Goal: Task Accomplishment & Management: Complete application form

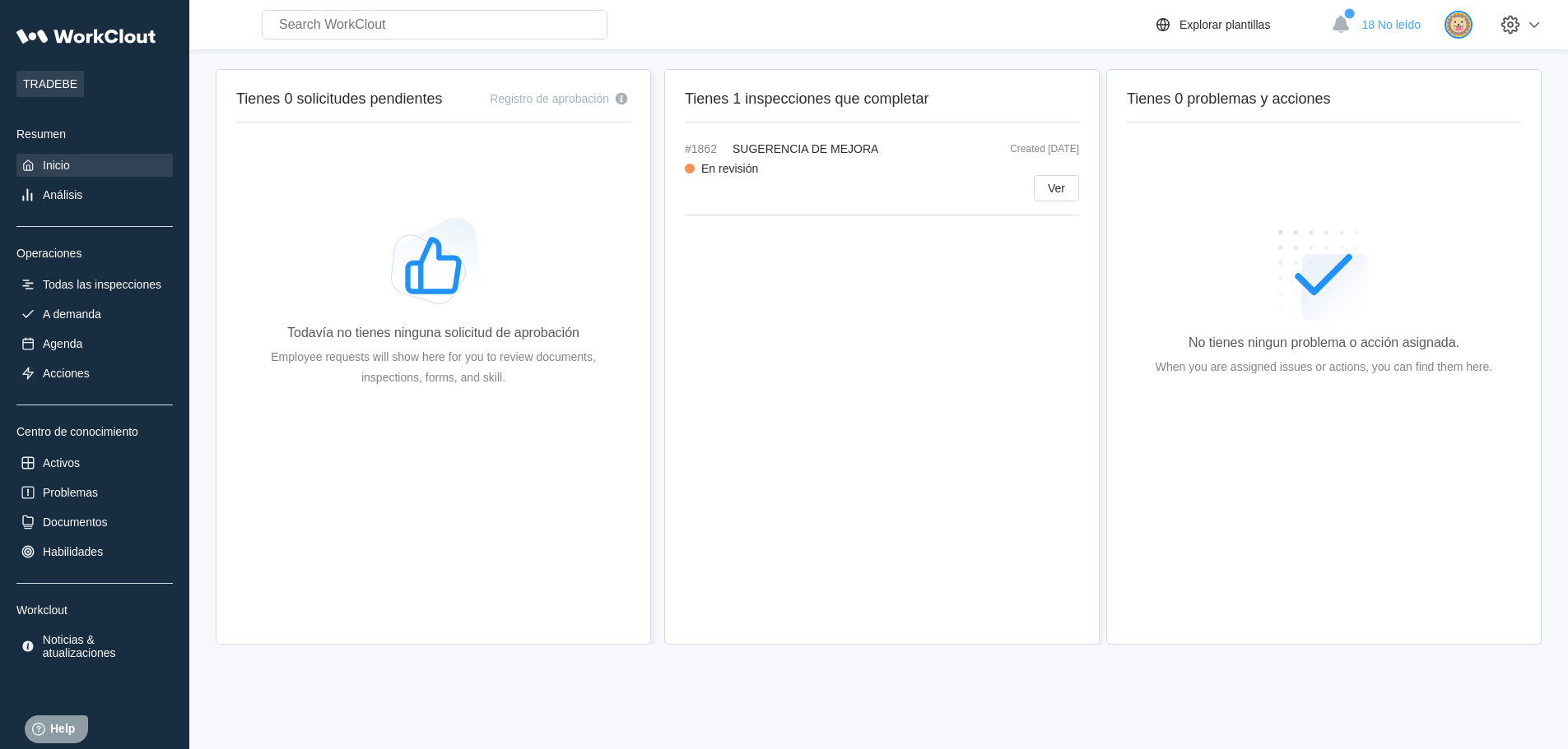
click at [1466, 23] on img at bounding box center [1458, 24] width 28 height 28
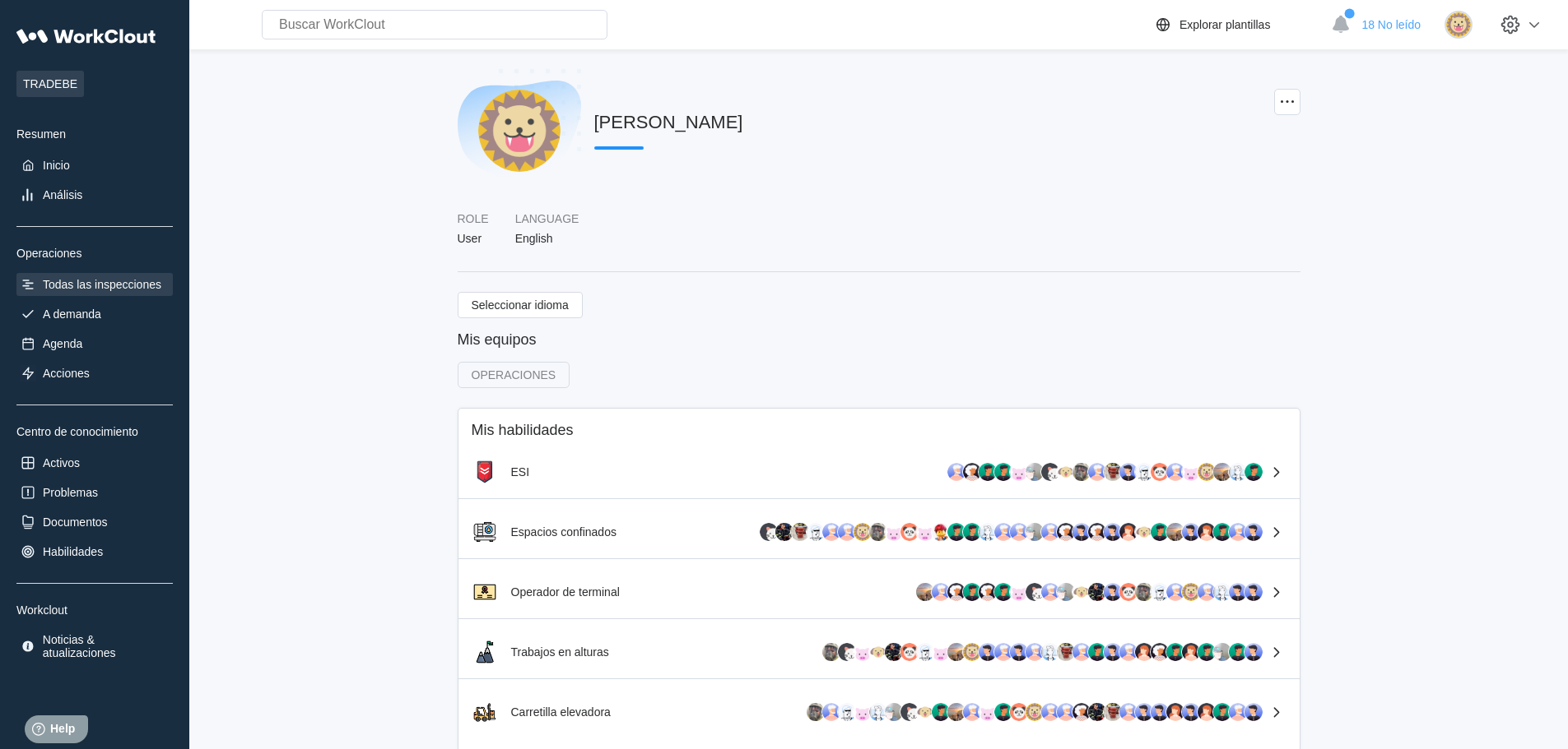
click at [104, 286] on div "Todas las inspecciones" at bounding box center [101, 284] width 119 height 13
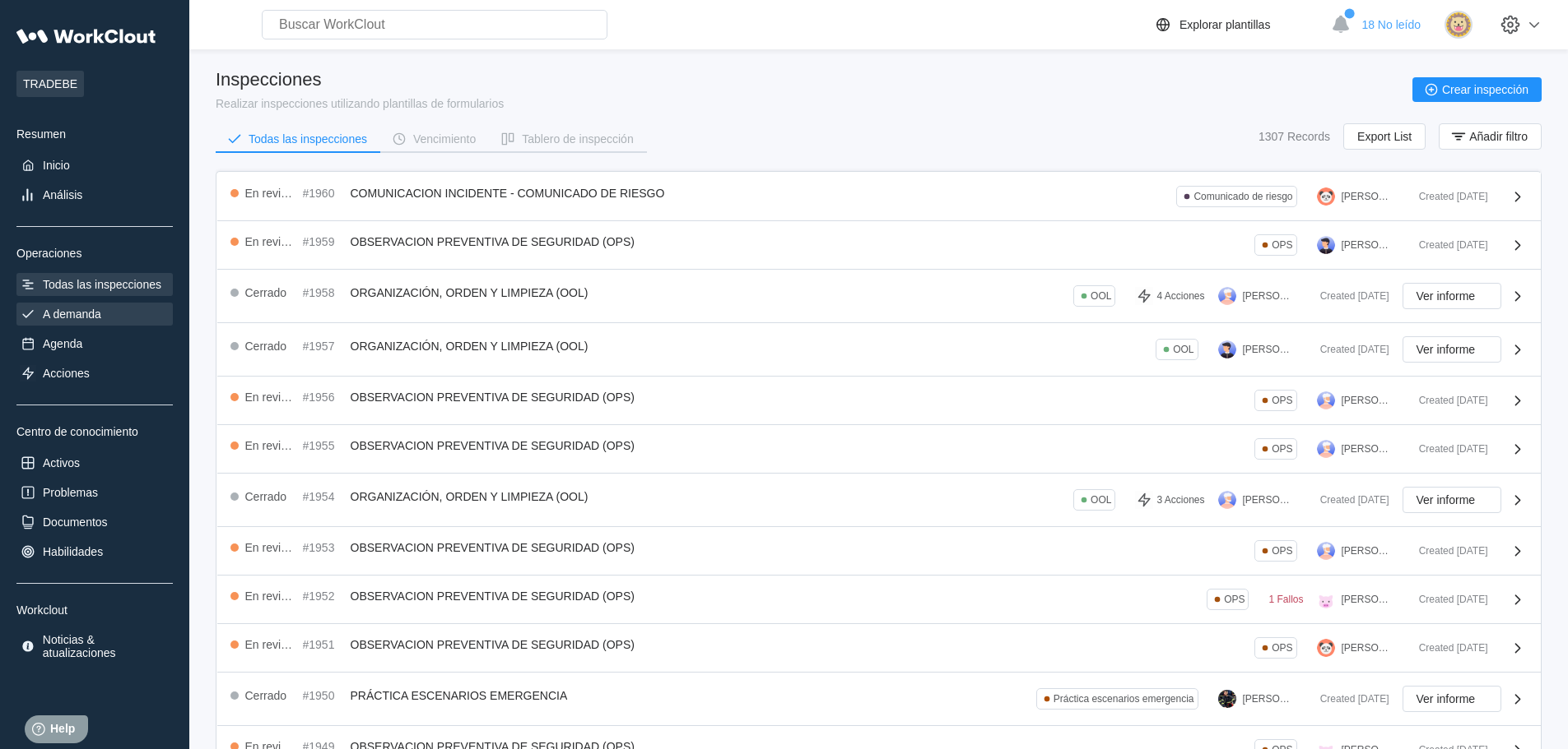
click at [81, 315] on div "A demanda" at bounding box center [71, 314] width 58 height 13
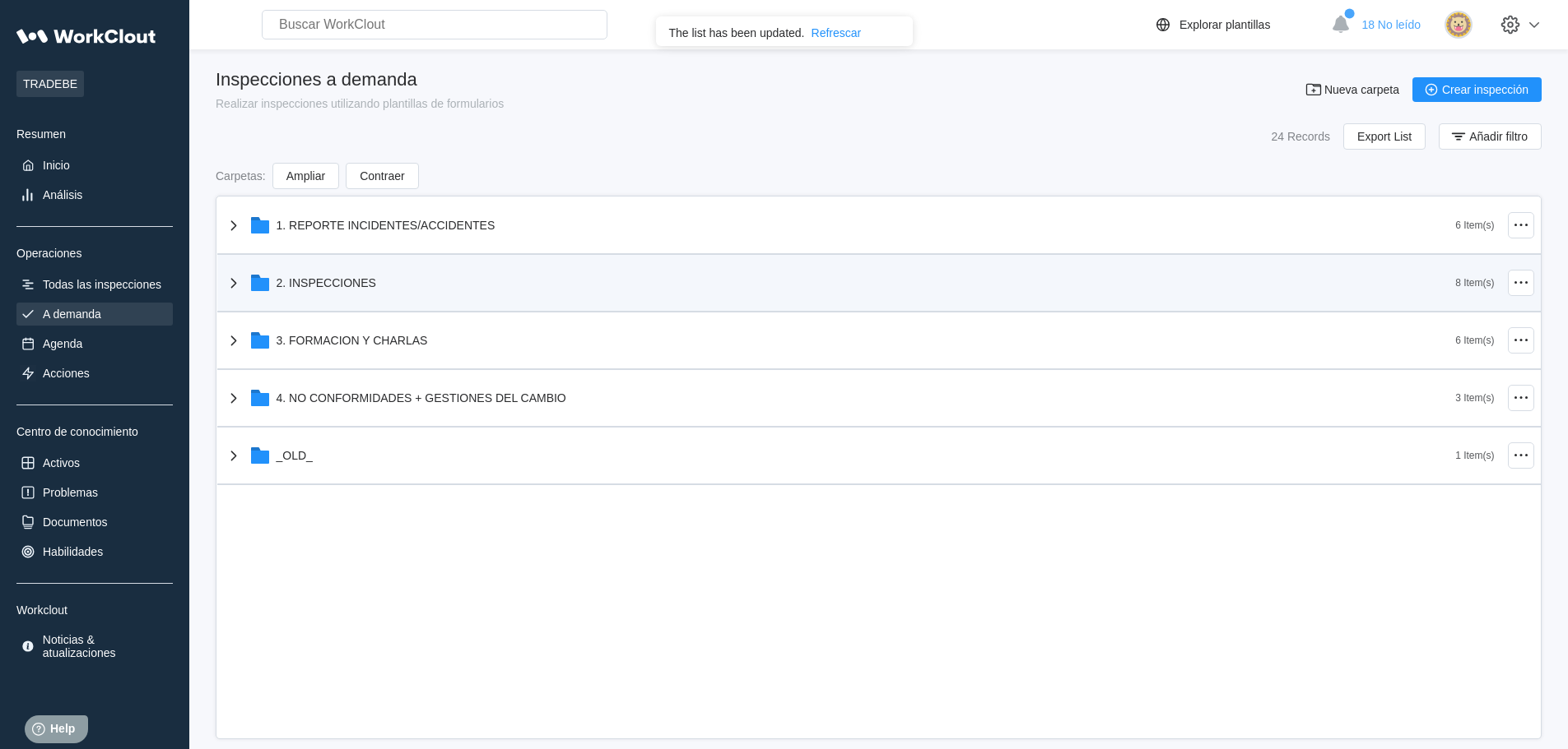
click at [357, 275] on div "2. INSPECCIONES" at bounding box center [840, 283] width 1232 height 42
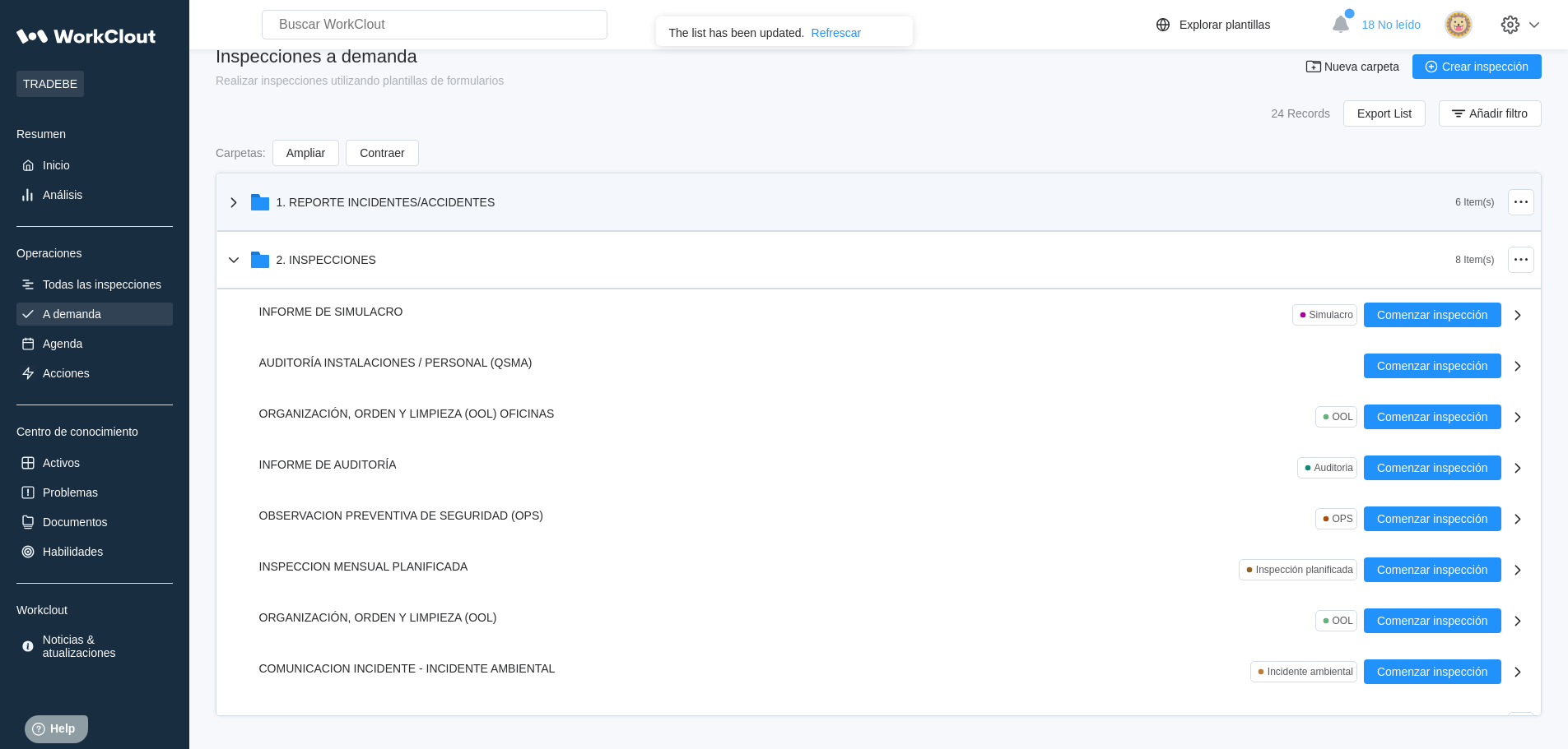
click at [381, 205] on div "1. REPORTE INCIDENTES/ACCIDENTES" at bounding box center [386, 202] width 219 height 13
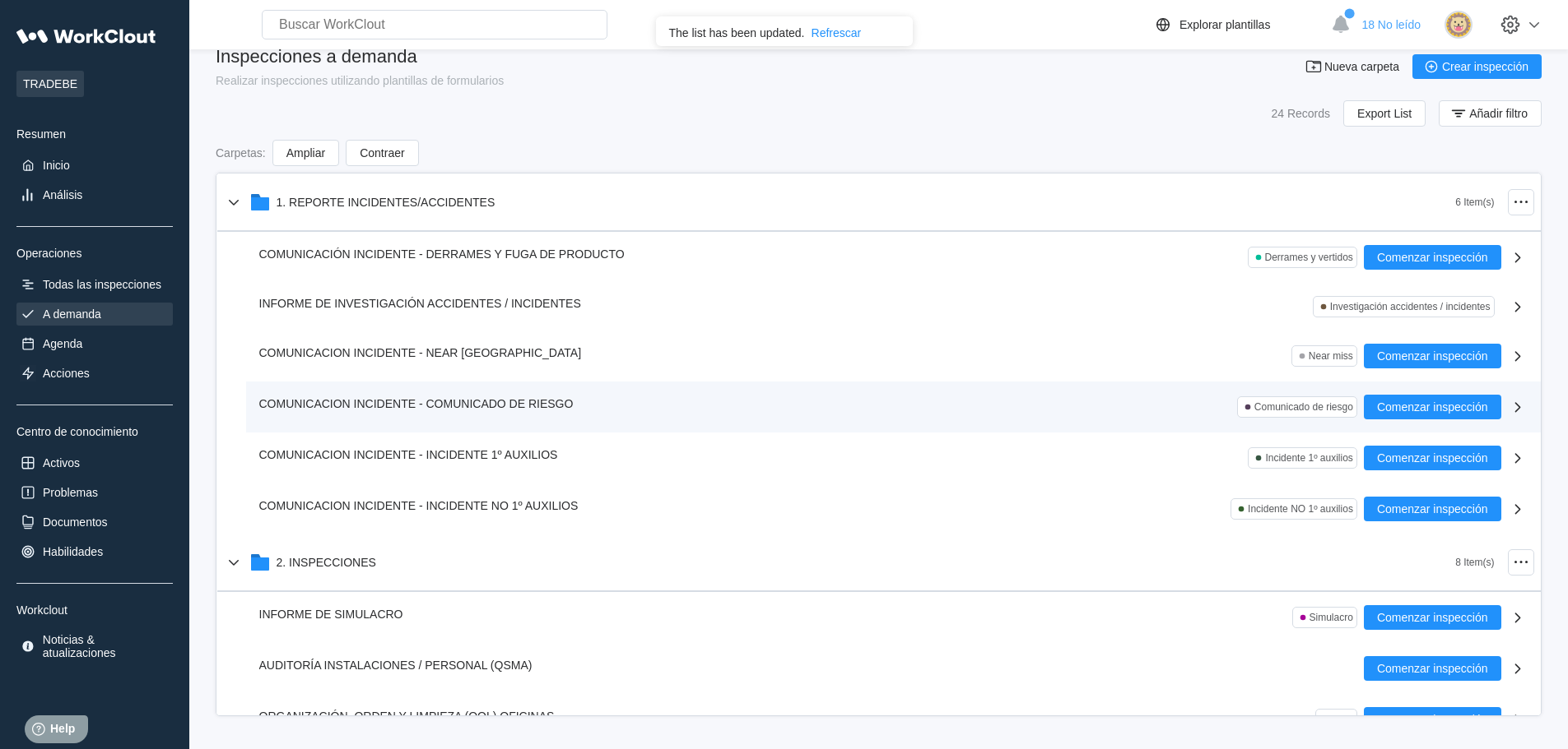
click at [384, 402] on span "COMUNICACION INCIDENTE - COMUNICADO DE RIESGO" at bounding box center [416, 403] width 315 height 13
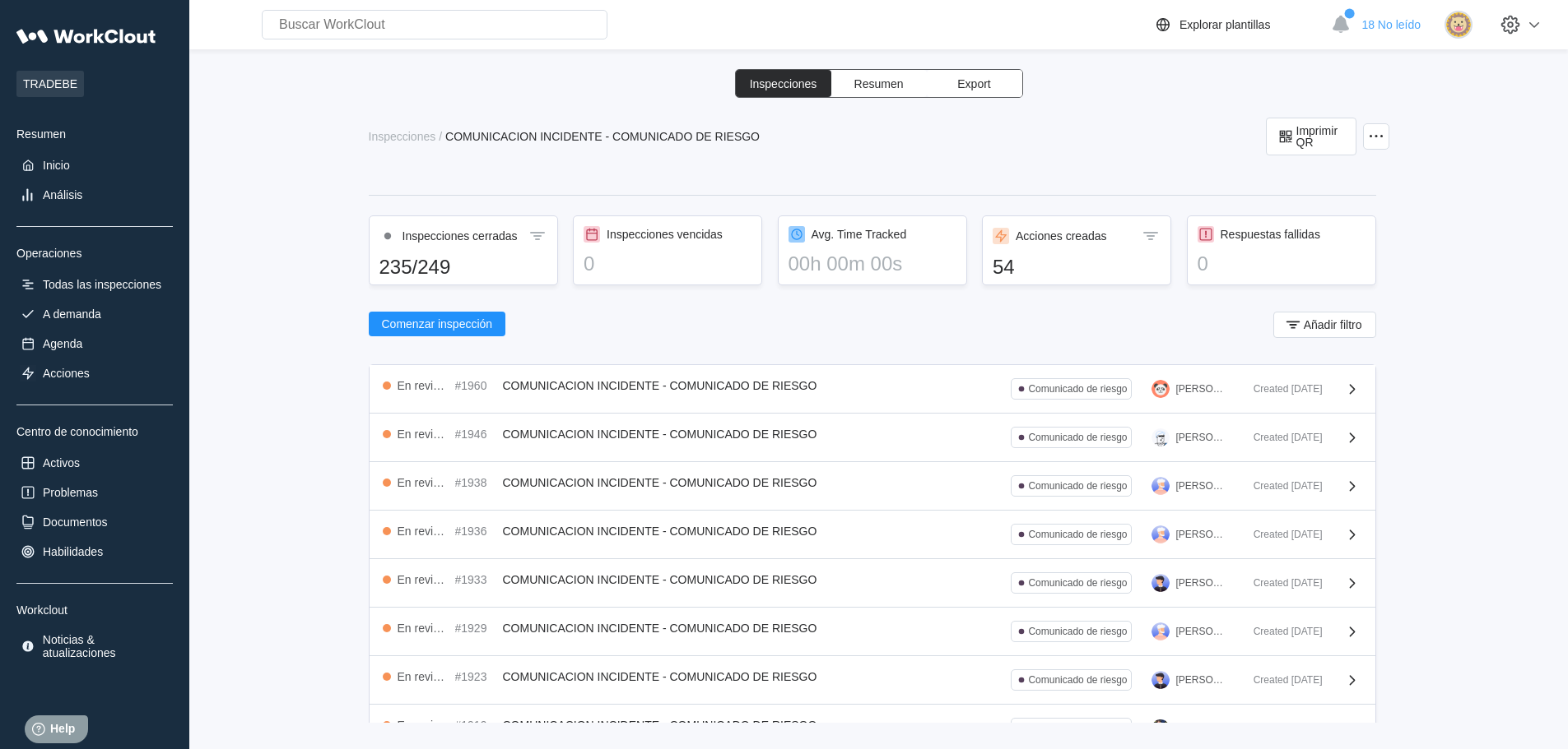
scroll to position [82, 0]
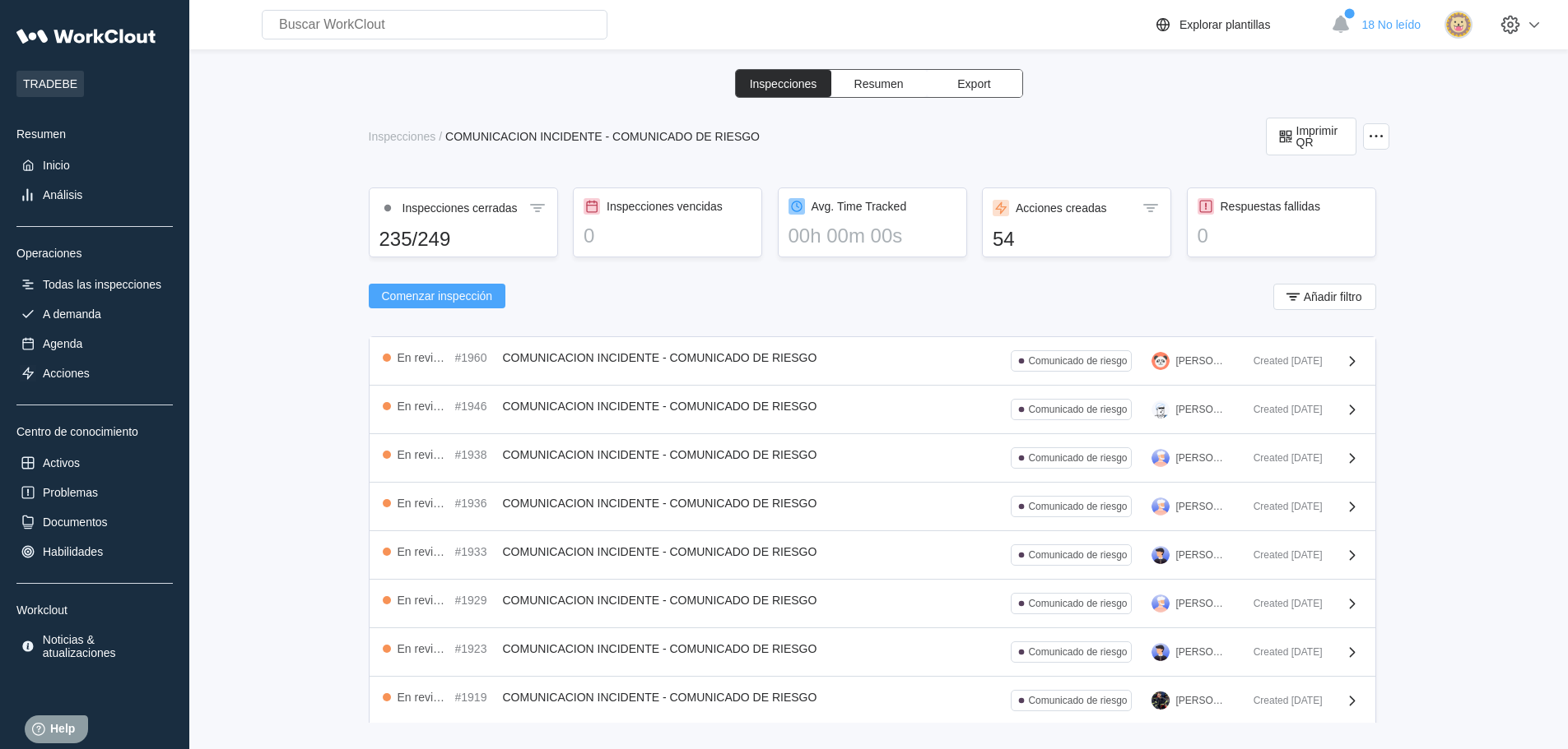
click at [428, 291] on span "Comenzar inspección" at bounding box center [437, 296] width 111 height 11
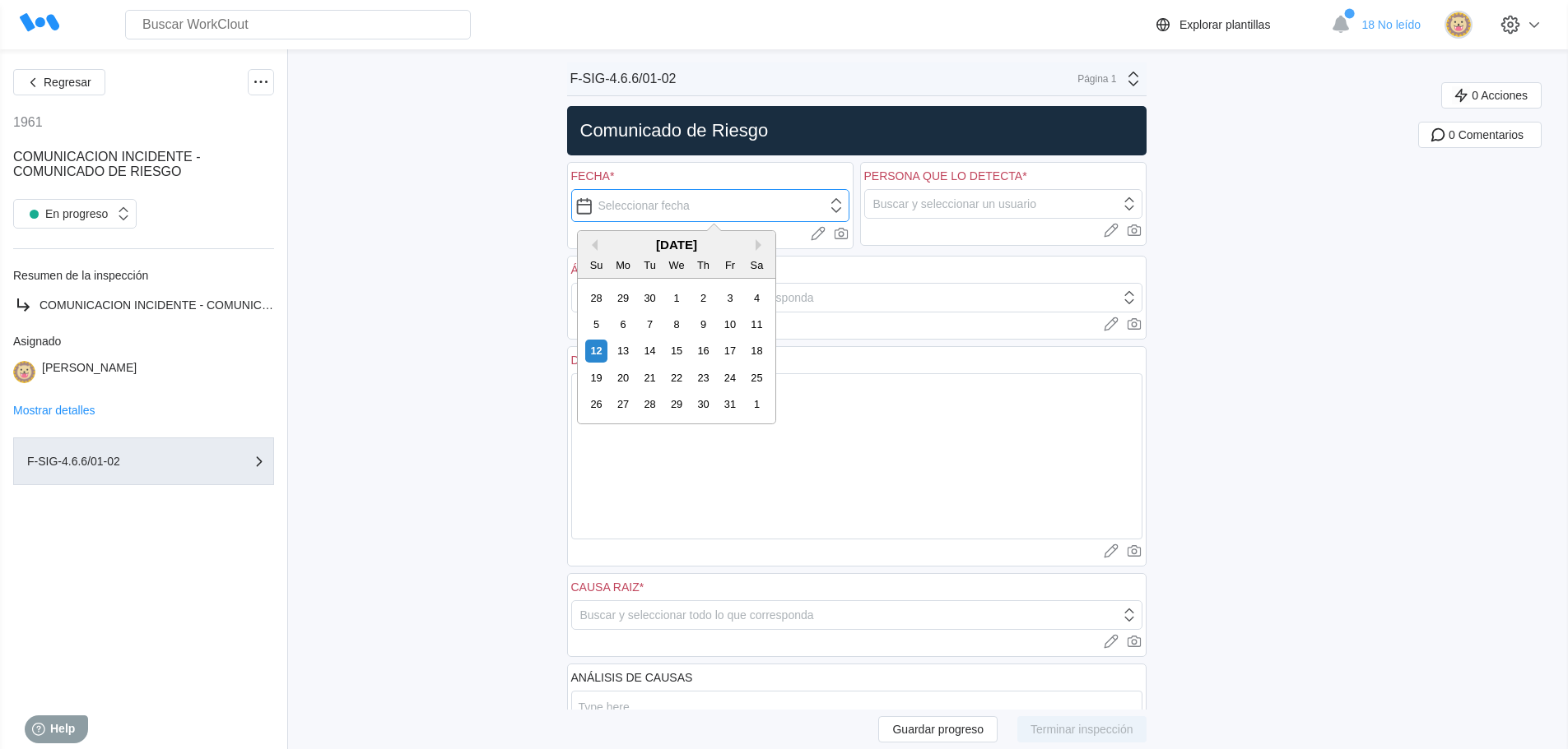
click at [839, 210] on input "text" at bounding box center [710, 205] width 278 height 33
click at [600, 357] on div "12" at bounding box center [597, 351] width 23 height 23
type input "[DATE]"
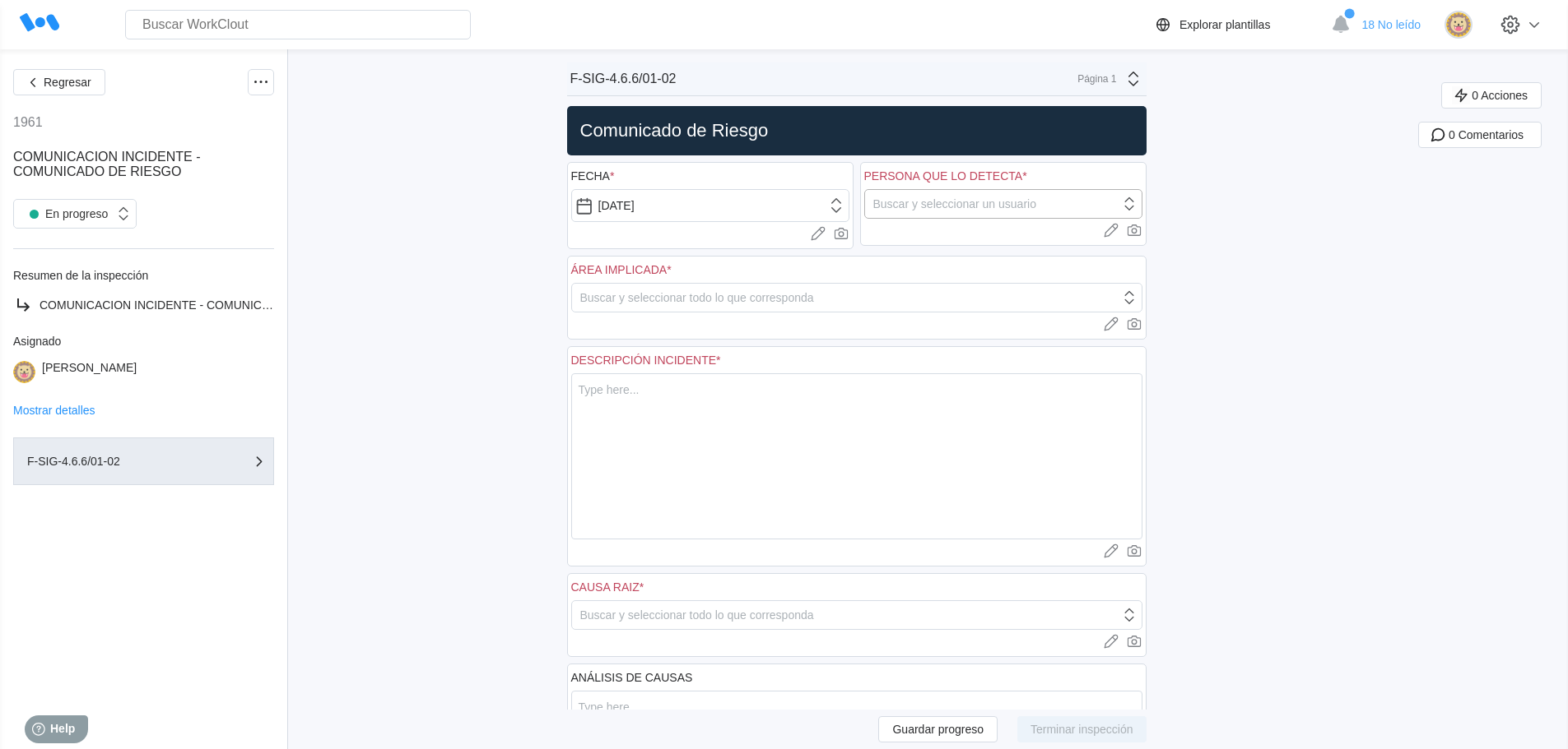
click at [1138, 209] on icon at bounding box center [1129, 204] width 18 height 18
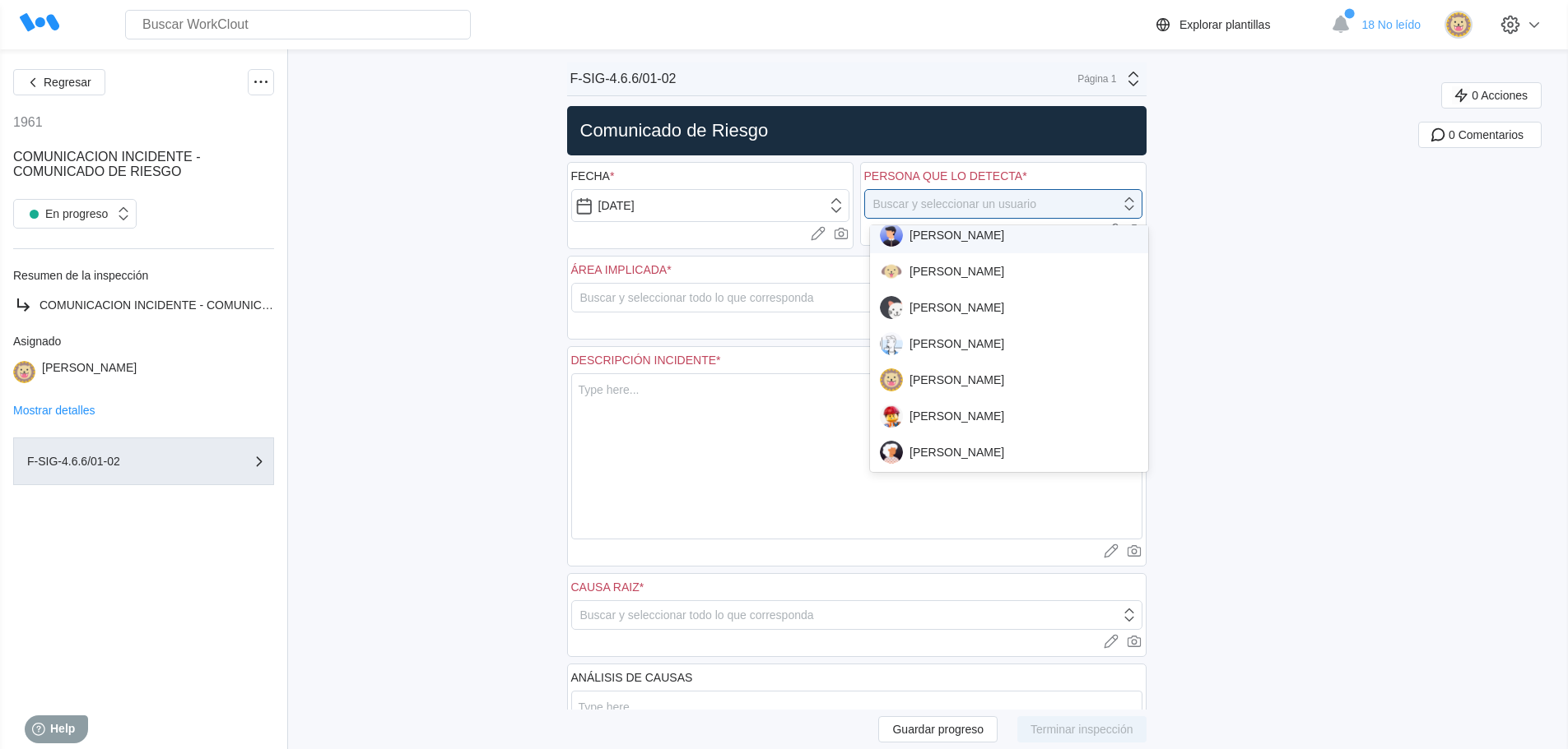
scroll to position [658, 0]
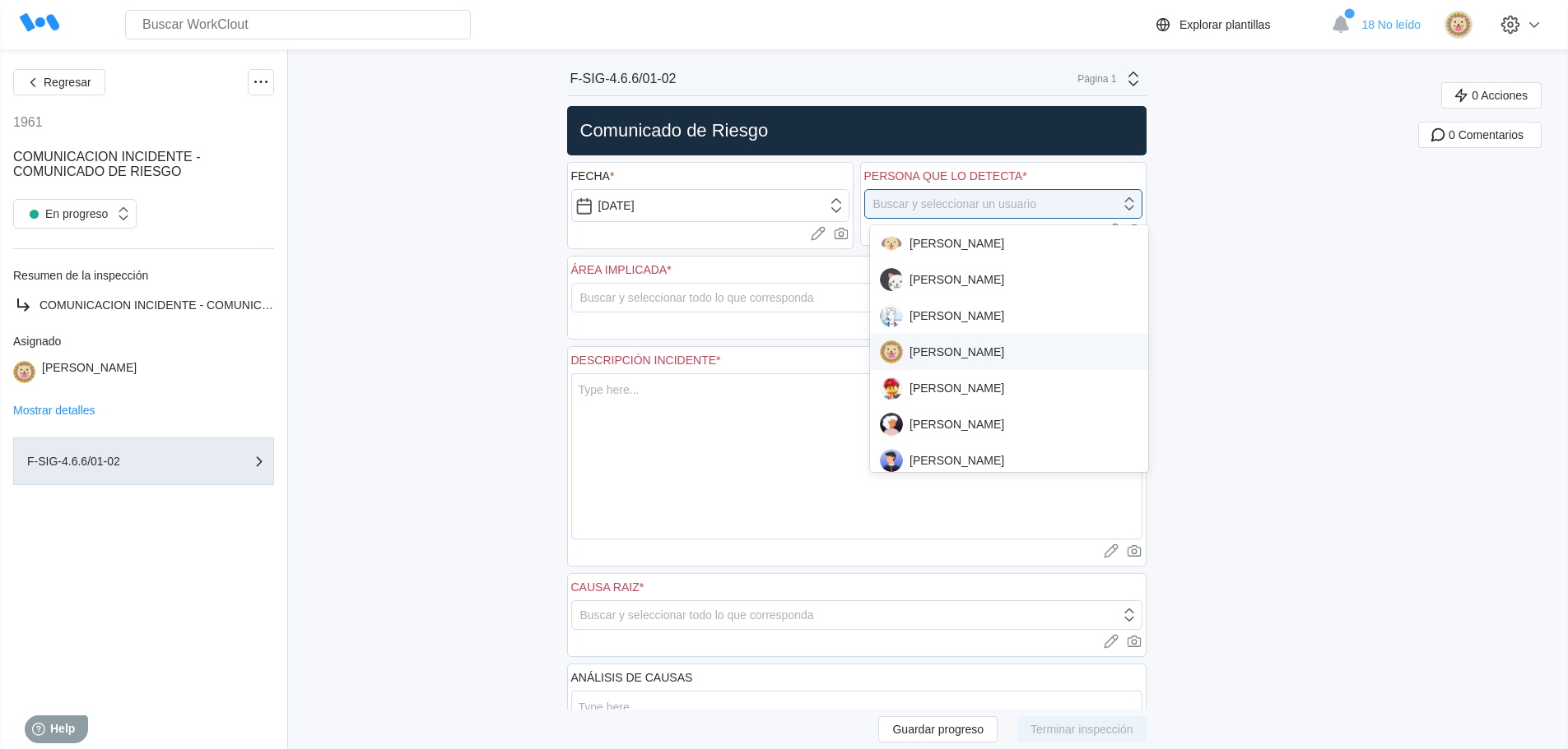
click at [990, 352] on div "[PERSON_NAME]" at bounding box center [1009, 352] width 258 height 23
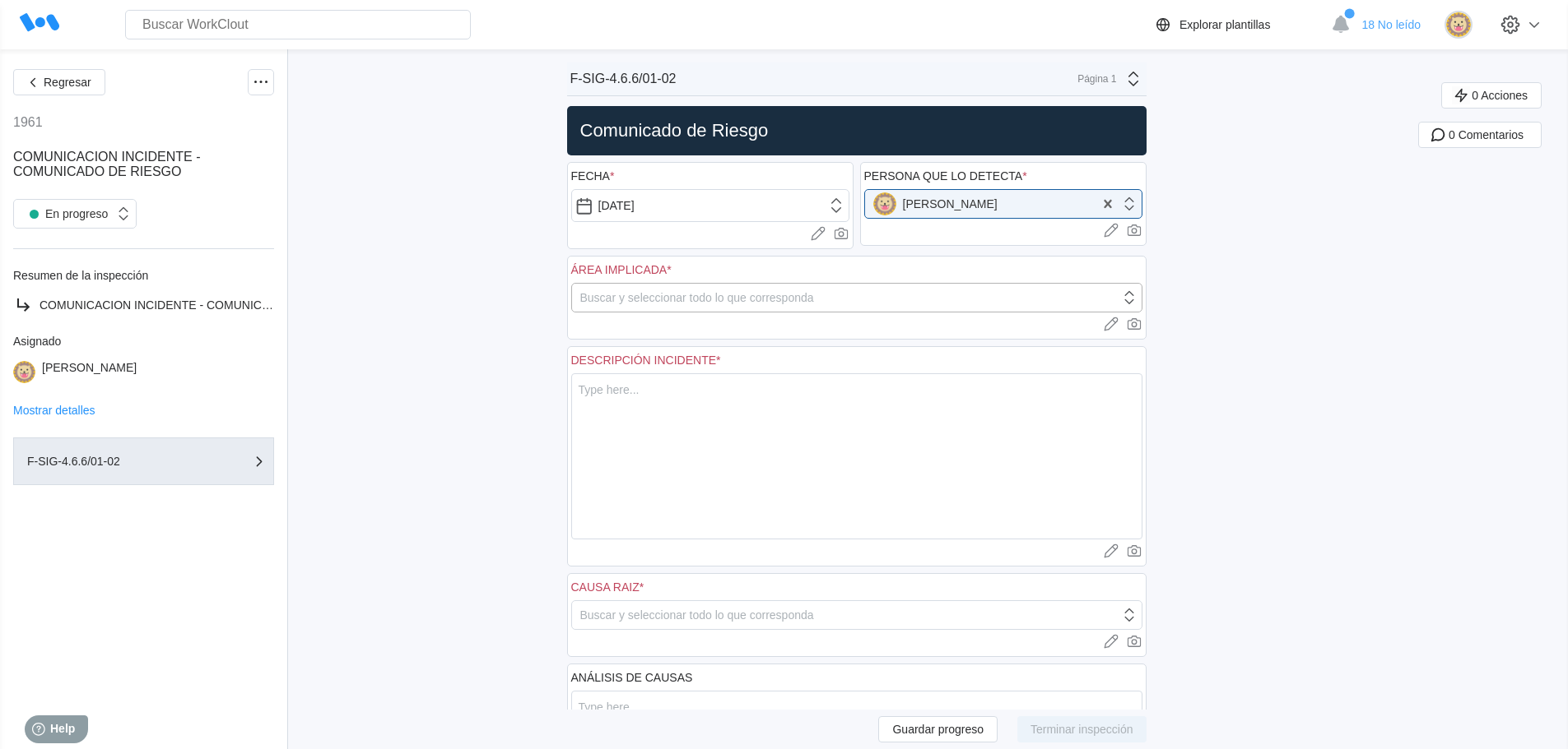
click at [1134, 302] on icon at bounding box center [1128, 296] width 9 height 13
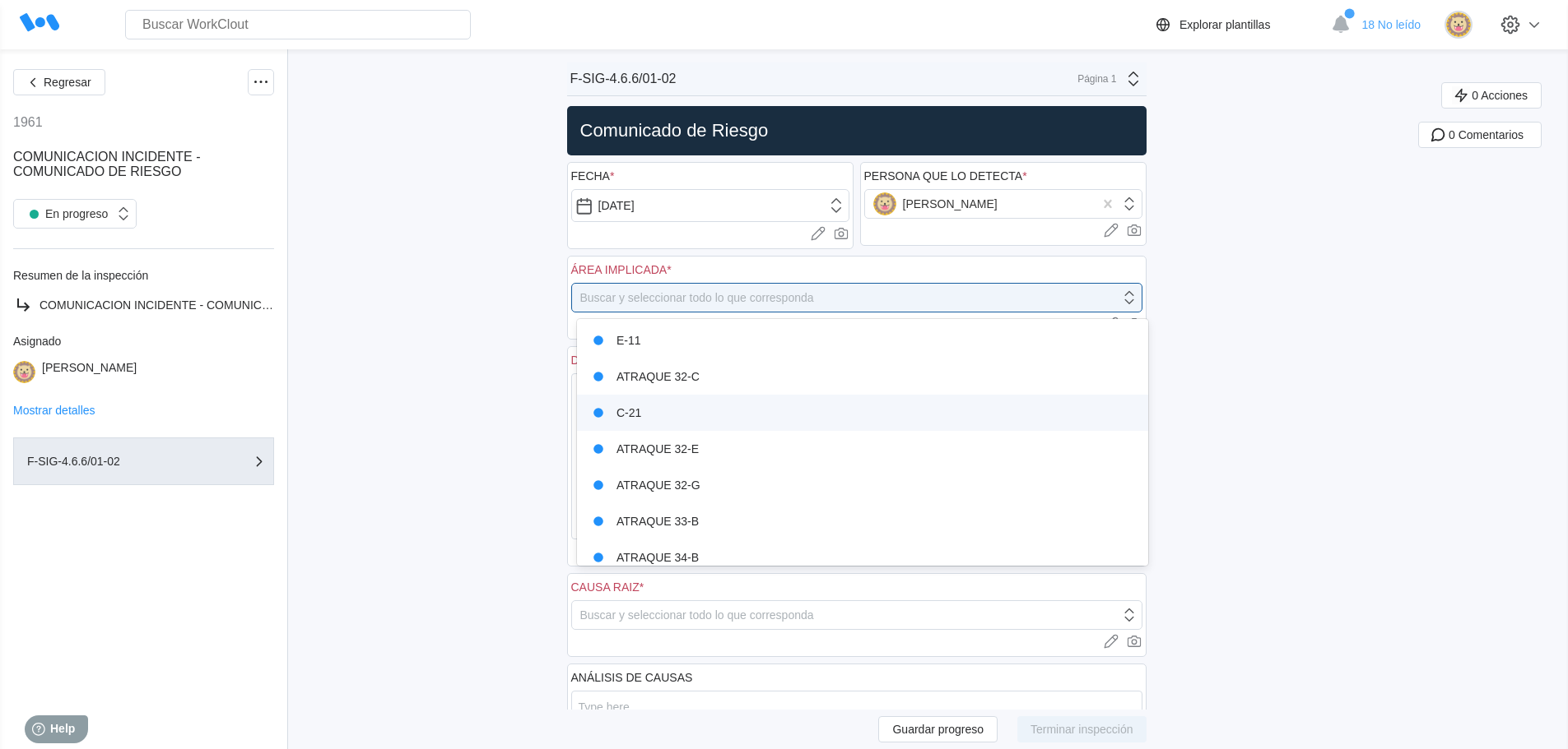
click at [887, 424] on div "C-21" at bounding box center [862, 413] width 572 height 36
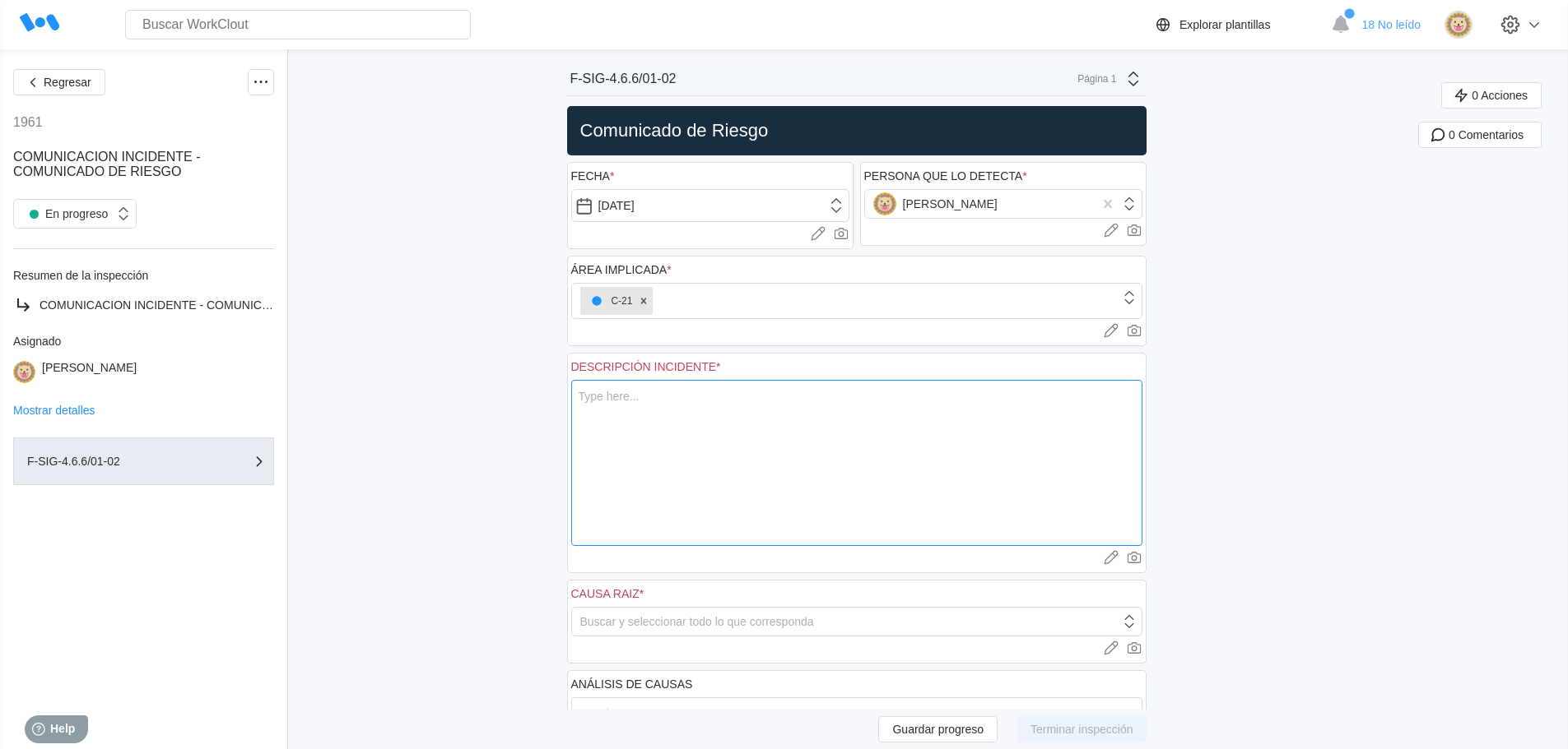
click at [630, 404] on textarea at bounding box center [857, 463] width 572 height 166
type textarea "E"
type textarea "x"
type textarea "En"
type textarea "x"
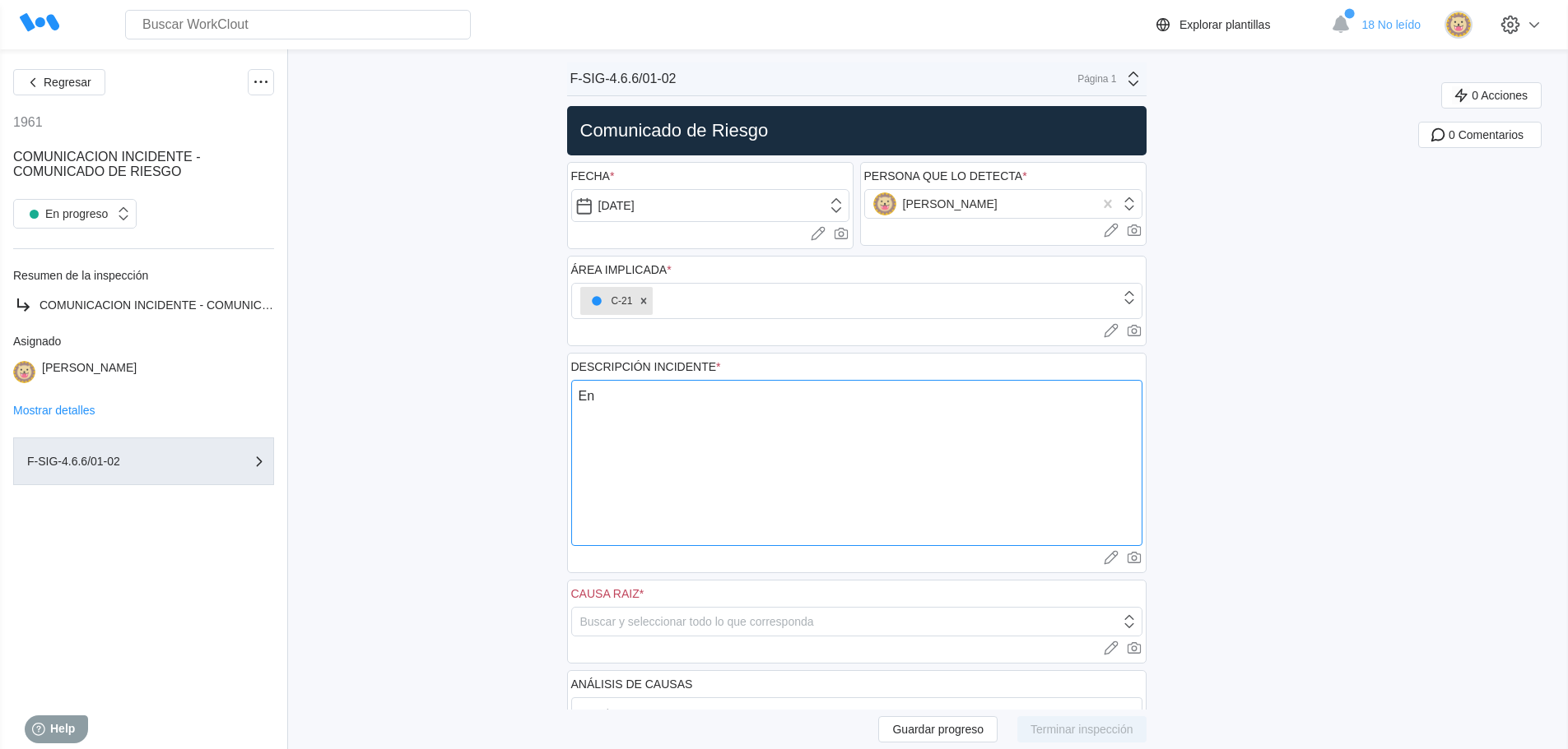
type textarea "En"
type textarea "x"
type textarea "En e"
type textarea "x"
type textarea "En el"
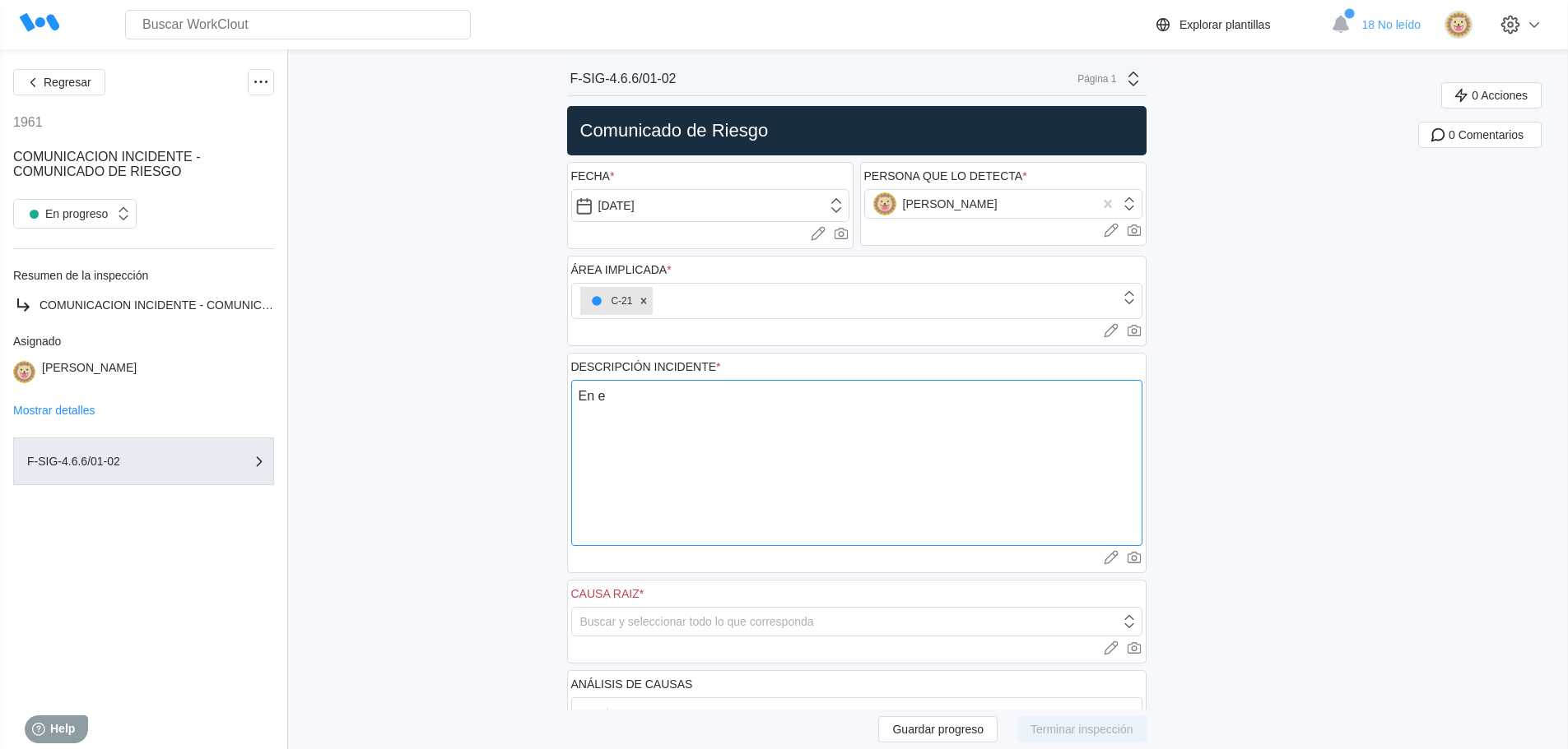
type textarea "x"
type textarea "En el"
type textarea "x"
type textarea "En el b"
type textarea "x"
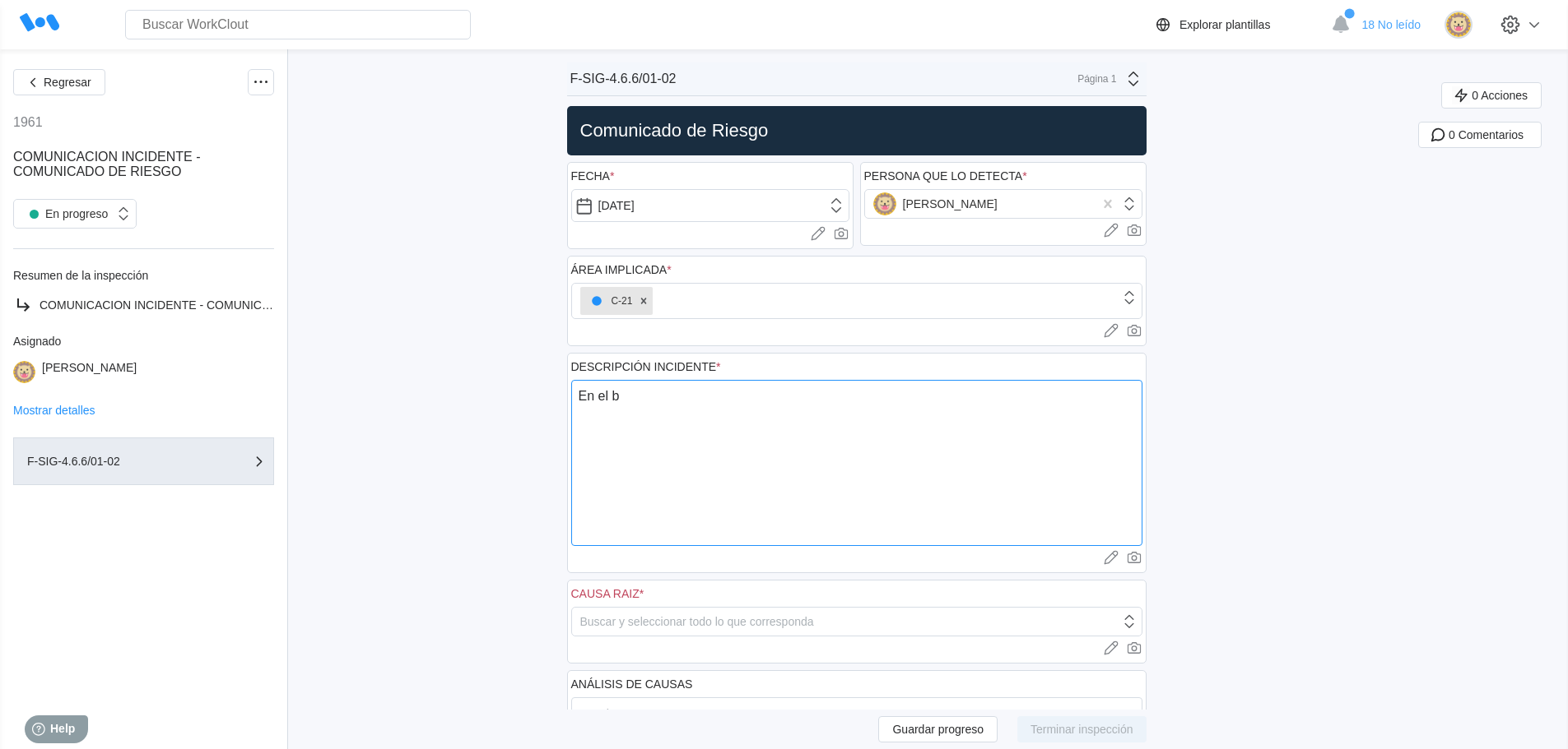
type textarea "En el bÚ"
type textarea "x"
type textarea "En el bÚL"
type textarea "x"
type textarea "En el bÚL"
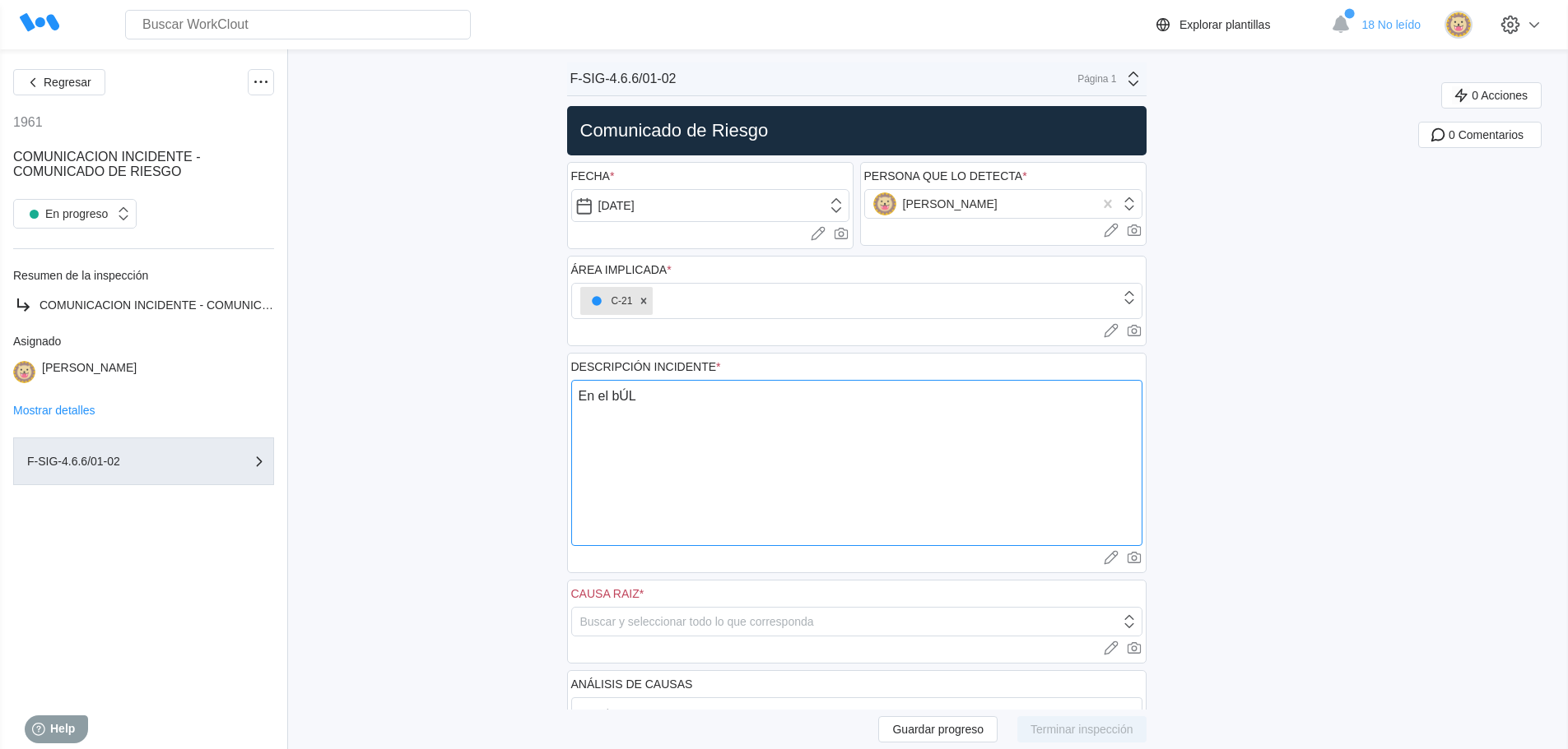
type textarea "x"
type textarea "En el bÚL P"
type textarea "x"
type textarea "En el bÚL PA"
type textarea "x"
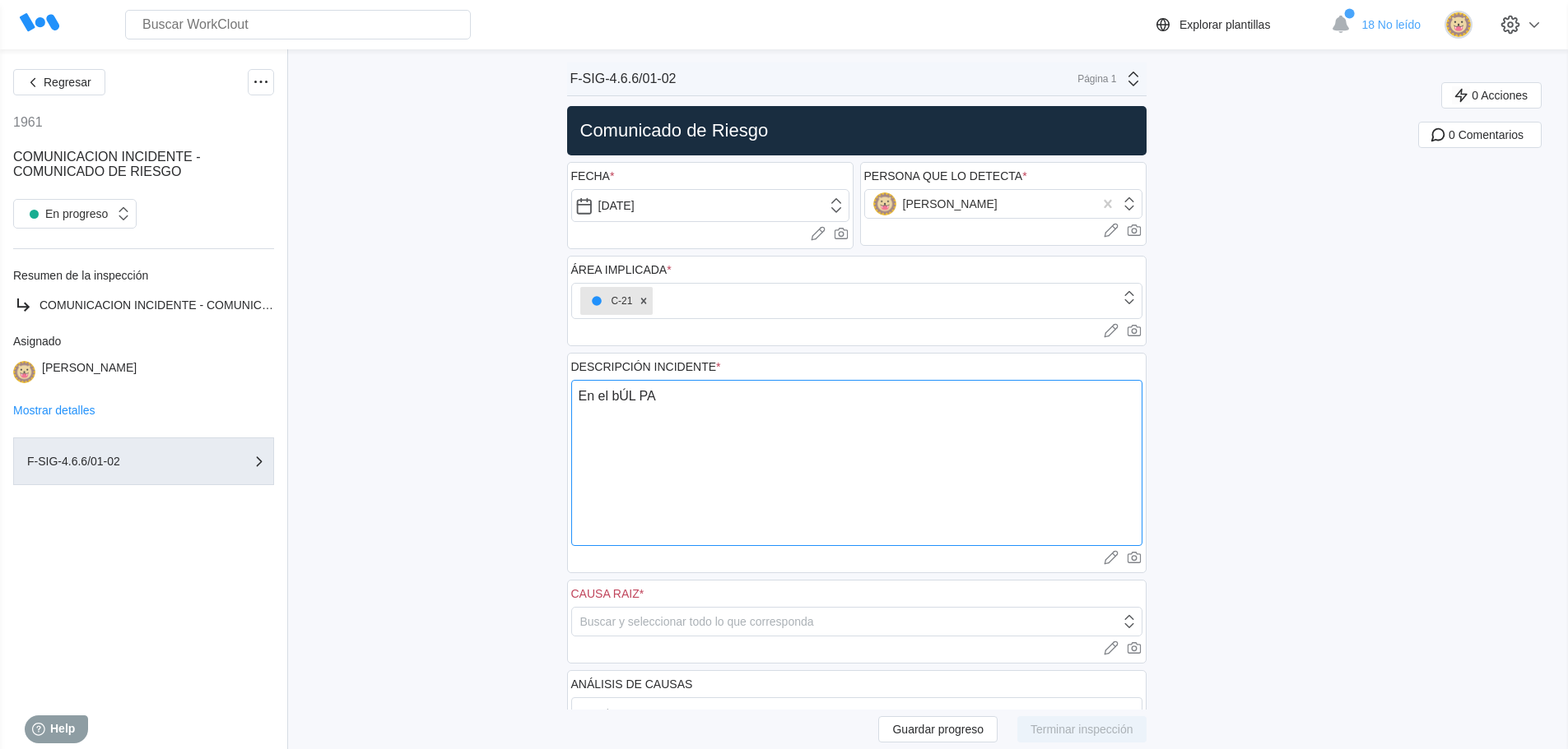
type textarea "En el bÚL PAR"
type textarea "x"
type textarea "En el bÚL PARA"
type textarea "x"
type textarea "En el bÚL PARA"
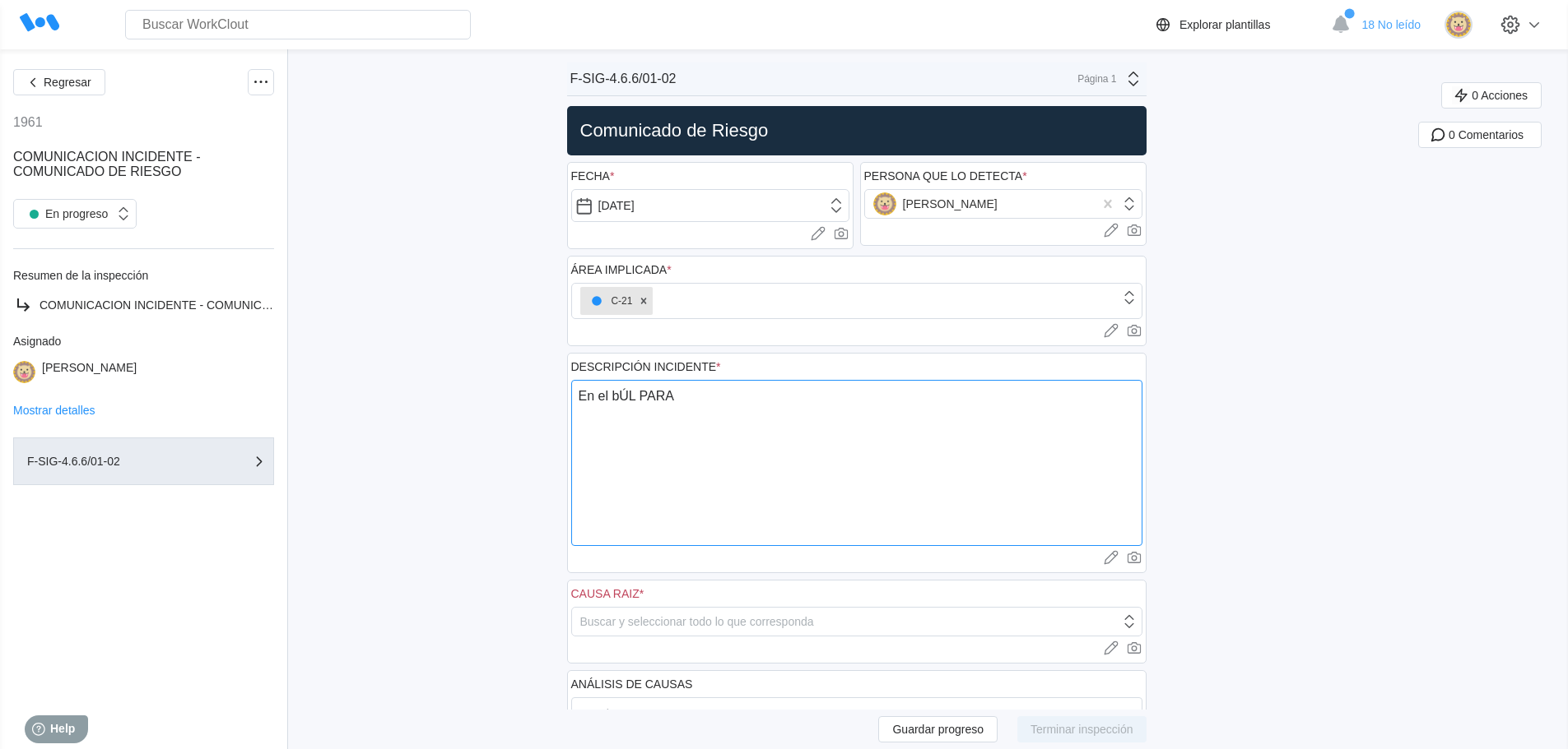
type textarea "x"
type textarea "En el bÚL PARA C"
type textarea "x"
type textarea "En el bÚL PARA CO"
type textarea "x"
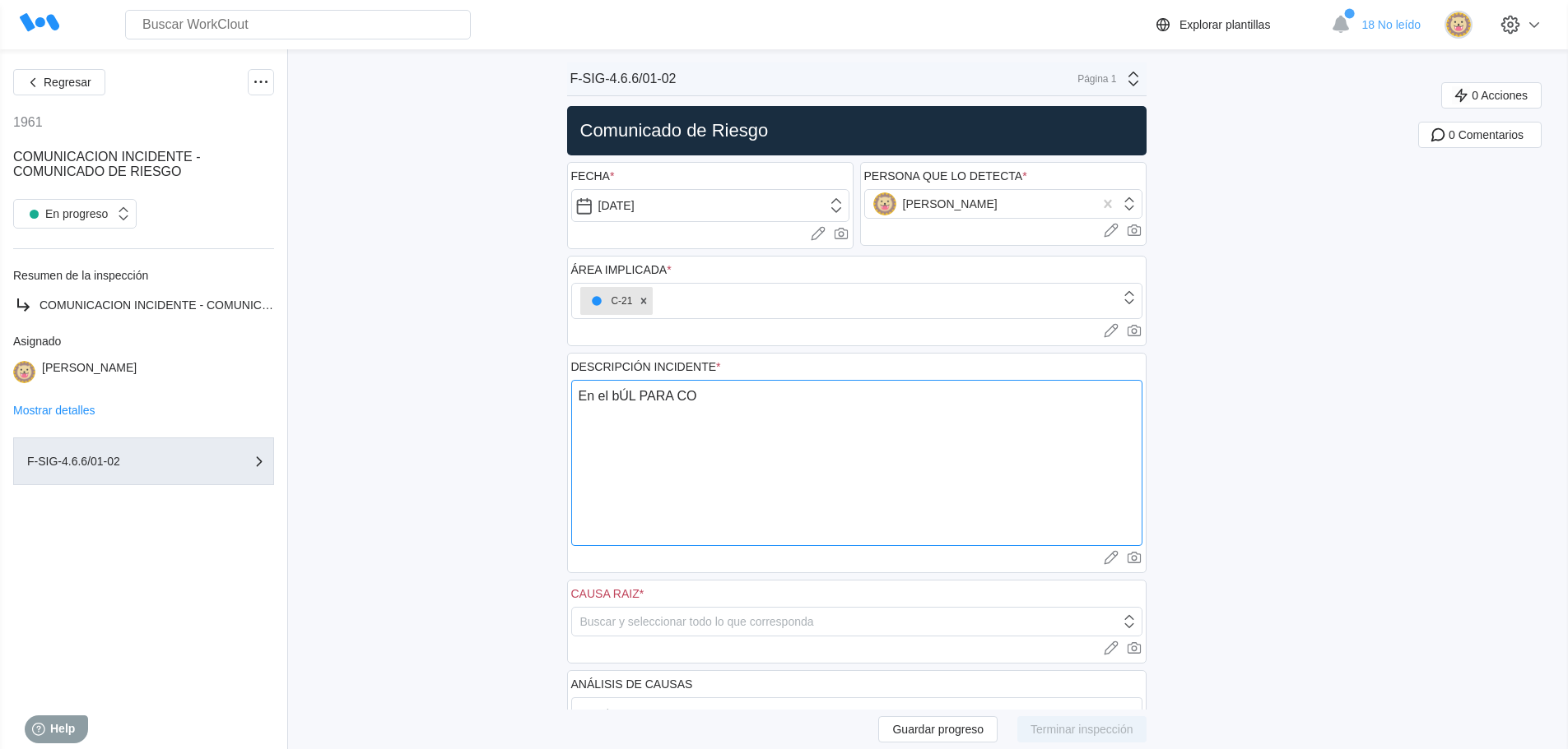
type textarea "En el bÚL PARA CON"
type textarea "x"
type textarea "En el bÚL PARA CONT"
type textarea "x"
type textarea "En el bÚL PARA CONTR"
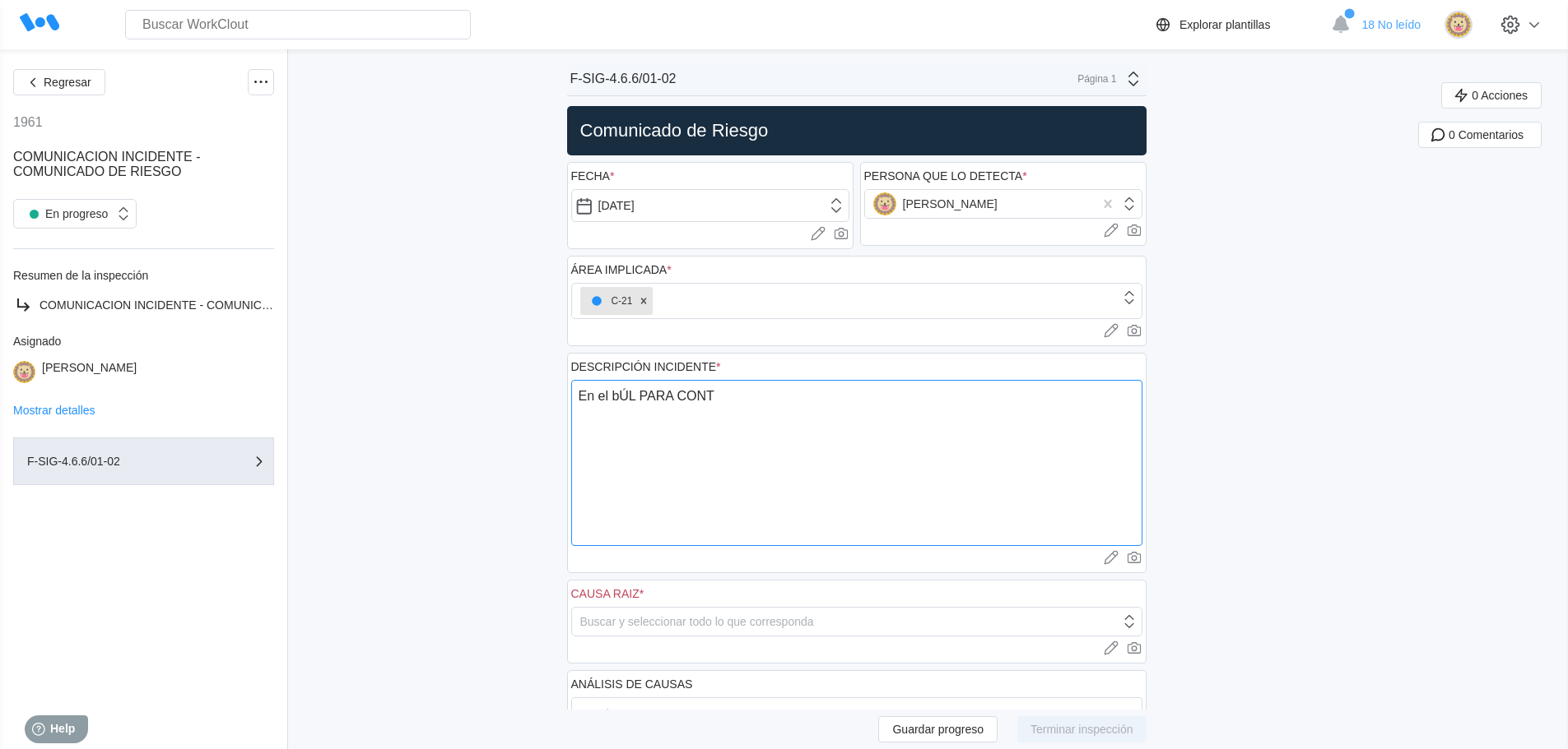
type textarea "x"
type textarea "En el bÚL PARA CONTRO"
type textarea "x"
type textarea "En el bÚL PARA CONTROL"
type textarea "x"
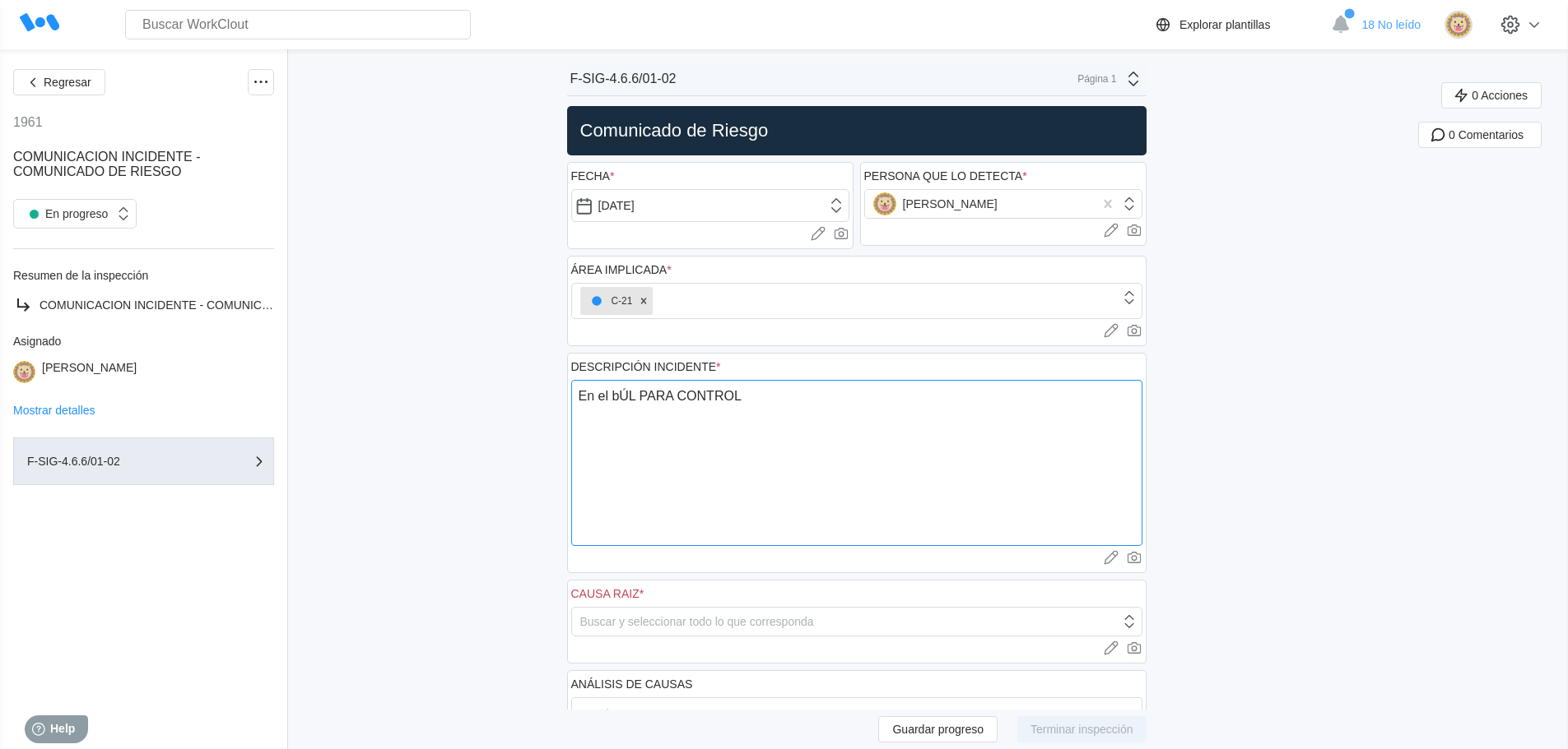
type textarea "En el bÚL PARA CONTROL"
type textarea "x"
type textarea "En el bÚL PARA CONTROL D"
type textarea "x"
type textarea "En el bÚL PARA CONTROL DE"
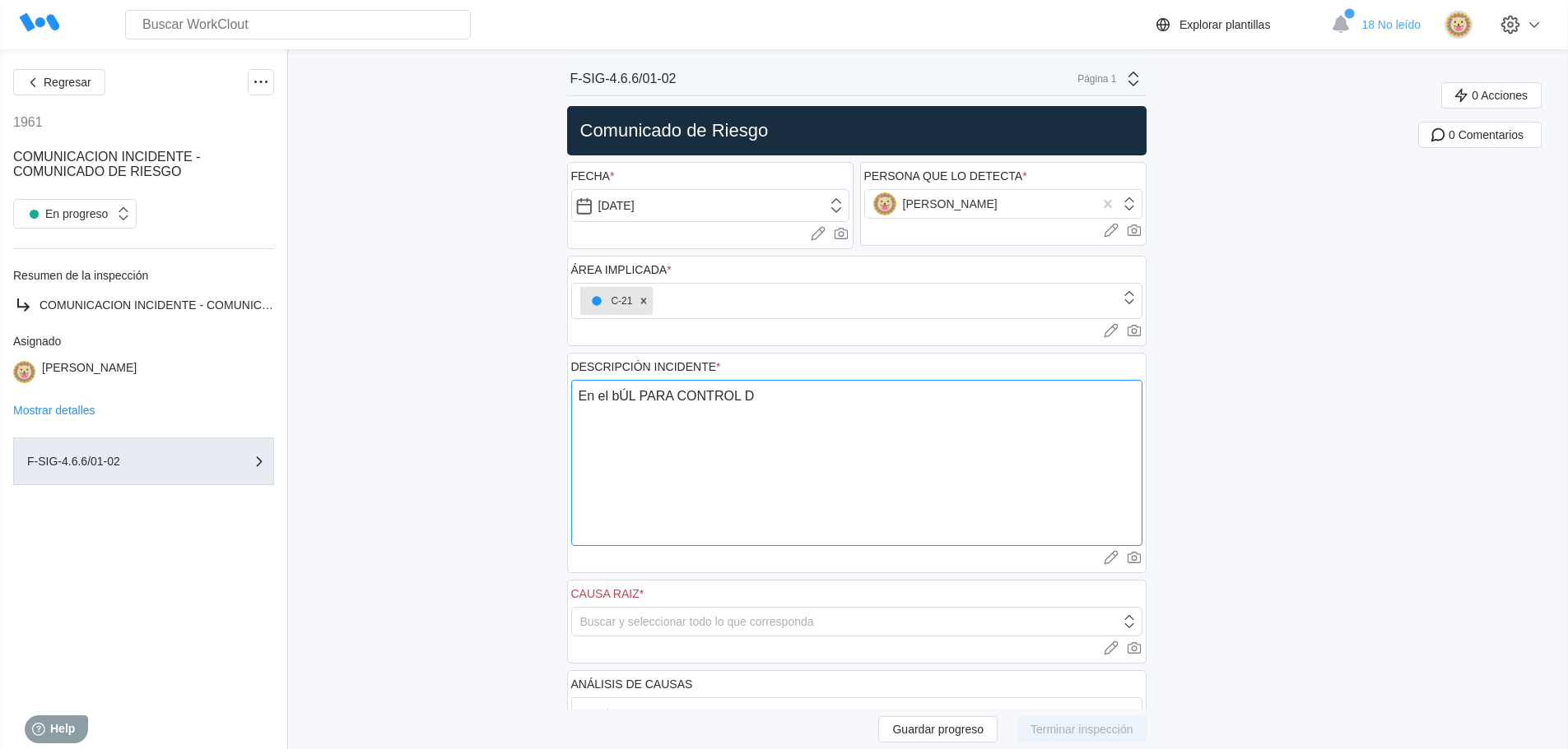
type textarea "x"
type textarea "En el bÚL PARA CONTROL DE"
type textarea "x"
type textarea "En el bÚL PARA CONTROL DE D"
type textarea "x"
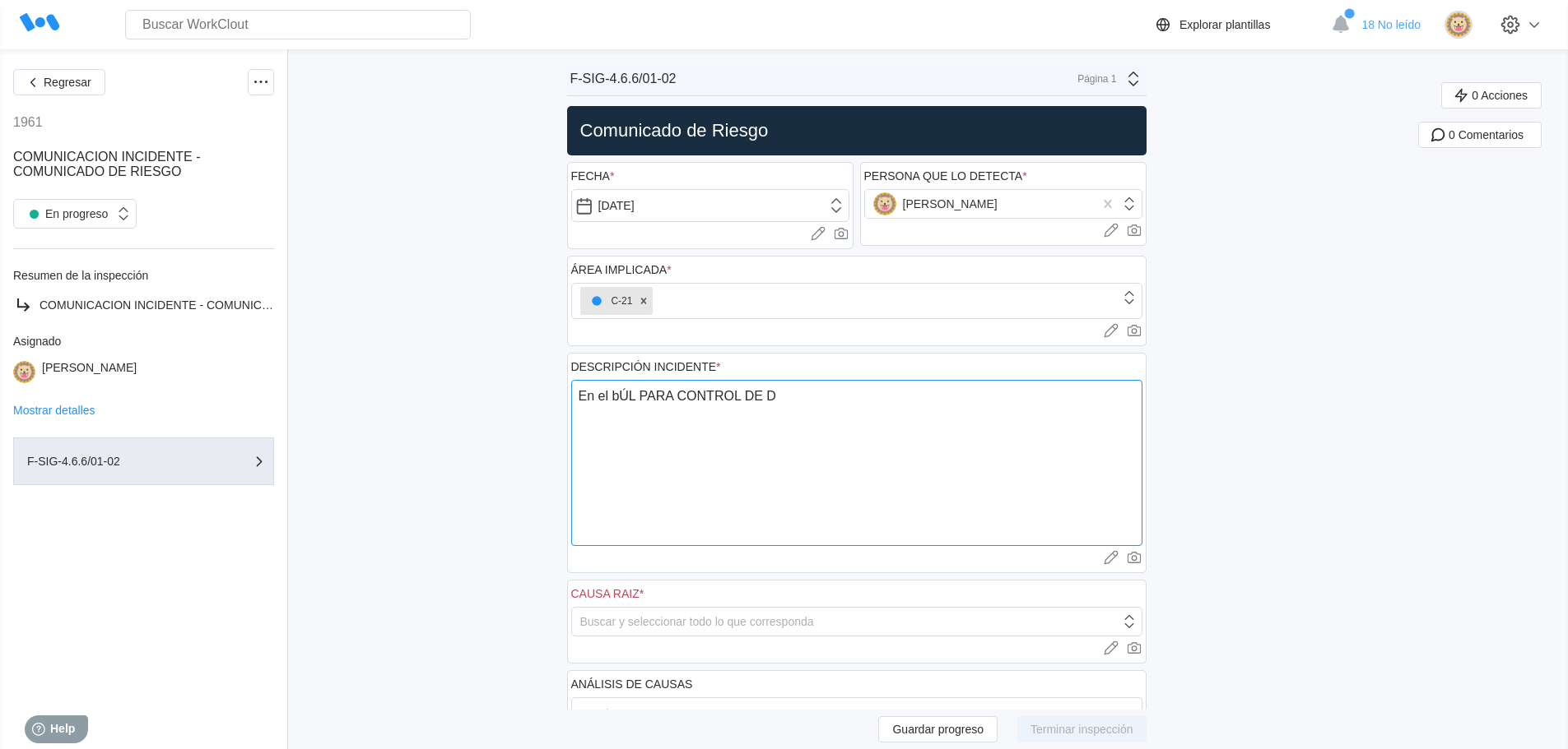
type textarea "En el bÚL PARA CONTROL DE DE"
type textarea "x"
type textarea "En el bÚL PARA CONTROL DE DER"
type textarea "x"
type textarea "En el bÚL PARA CONTROL [PERSON_NAME]"
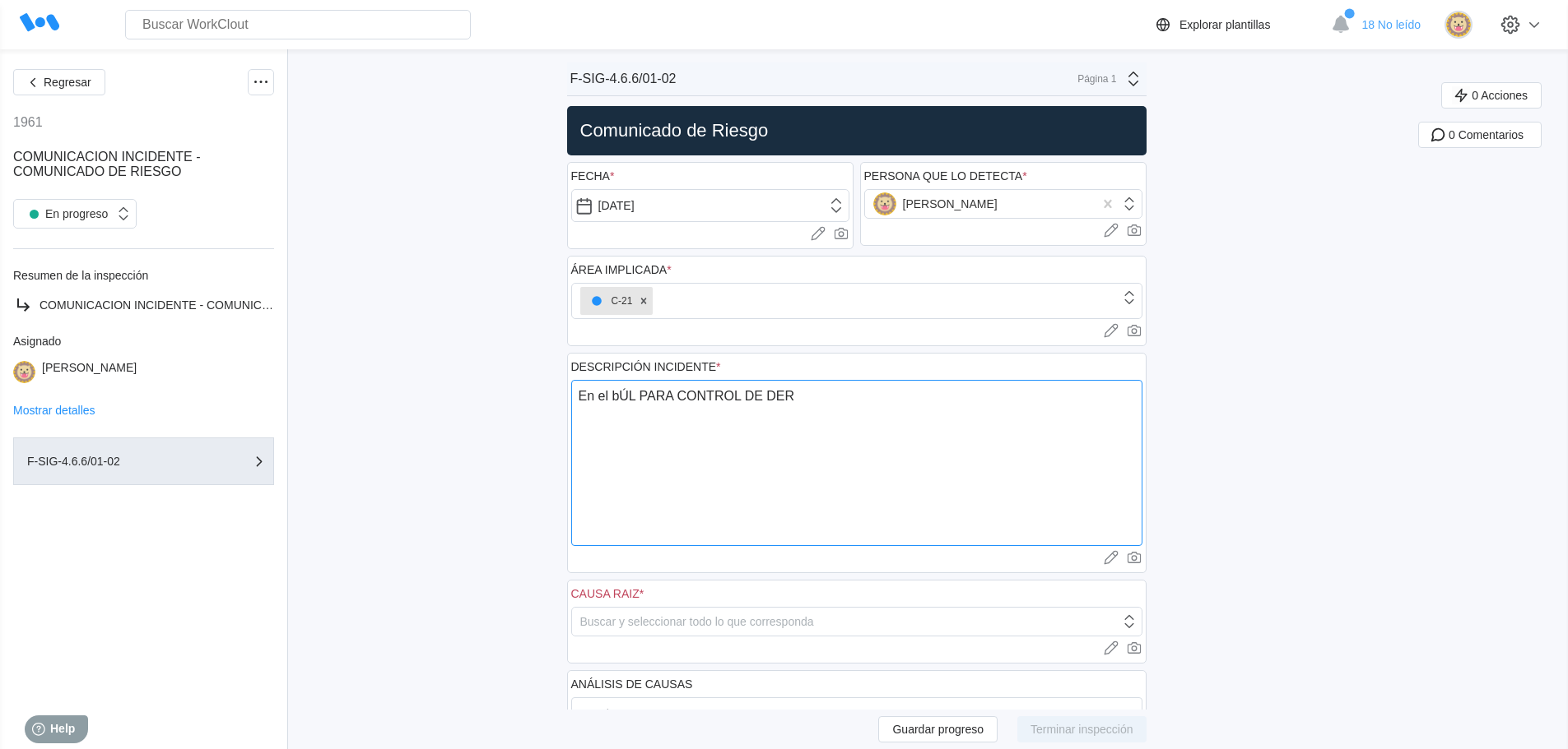
type textarea "x"
type textarea "En el bÚL PARA CONTROL [PERSON_NAME]"
type textarea "x"
type textarea "En el bÚL PARA CONTROL DE DERRAM"
type textarea "x"
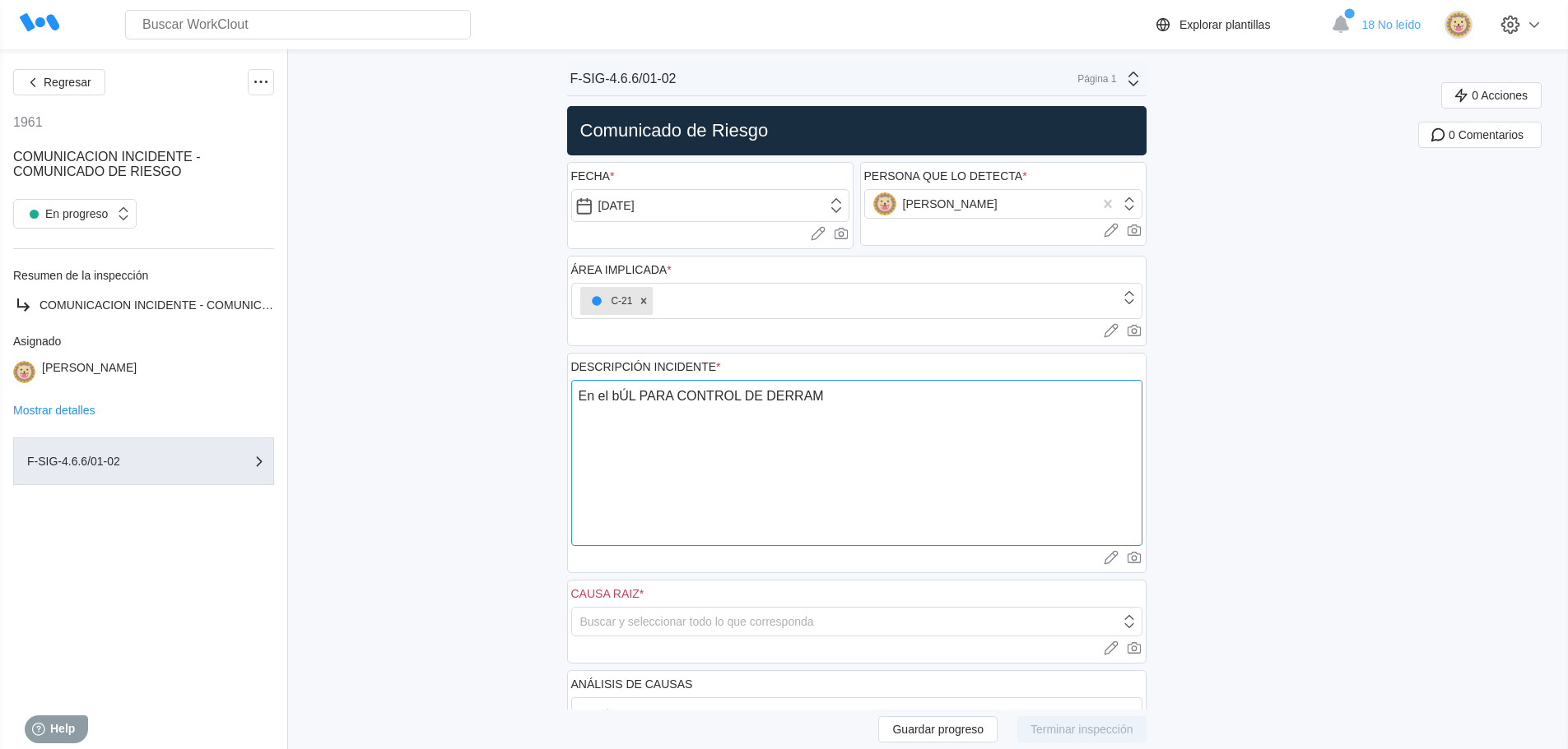
type textarea "En el bÚL PARA CONTROL DE DERRAME"
type textarea "x"
type textarea "En el bÚL PARA CONTROL DE DERRAMES"
type textarea "x"
type textarea "En el bÚL PARA CONTROL DE DERRAMES"
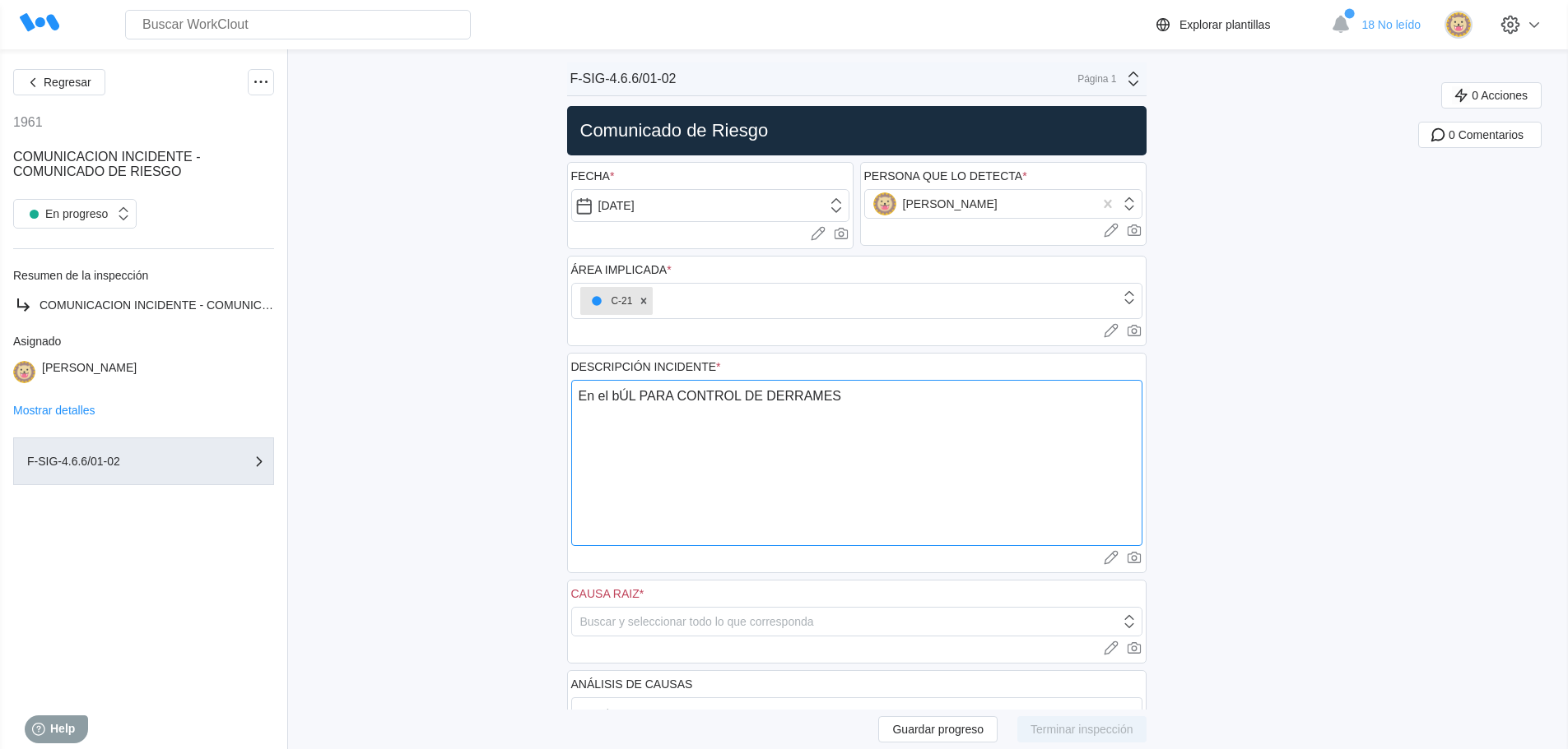
type textarea "x"
type textarea "En el bÚL PARA CONTROL DE DERRAMES"
type textarea "x"
type textarea "En el bÚL PARA CONTROL DE DERRAME"
type textarea "x"
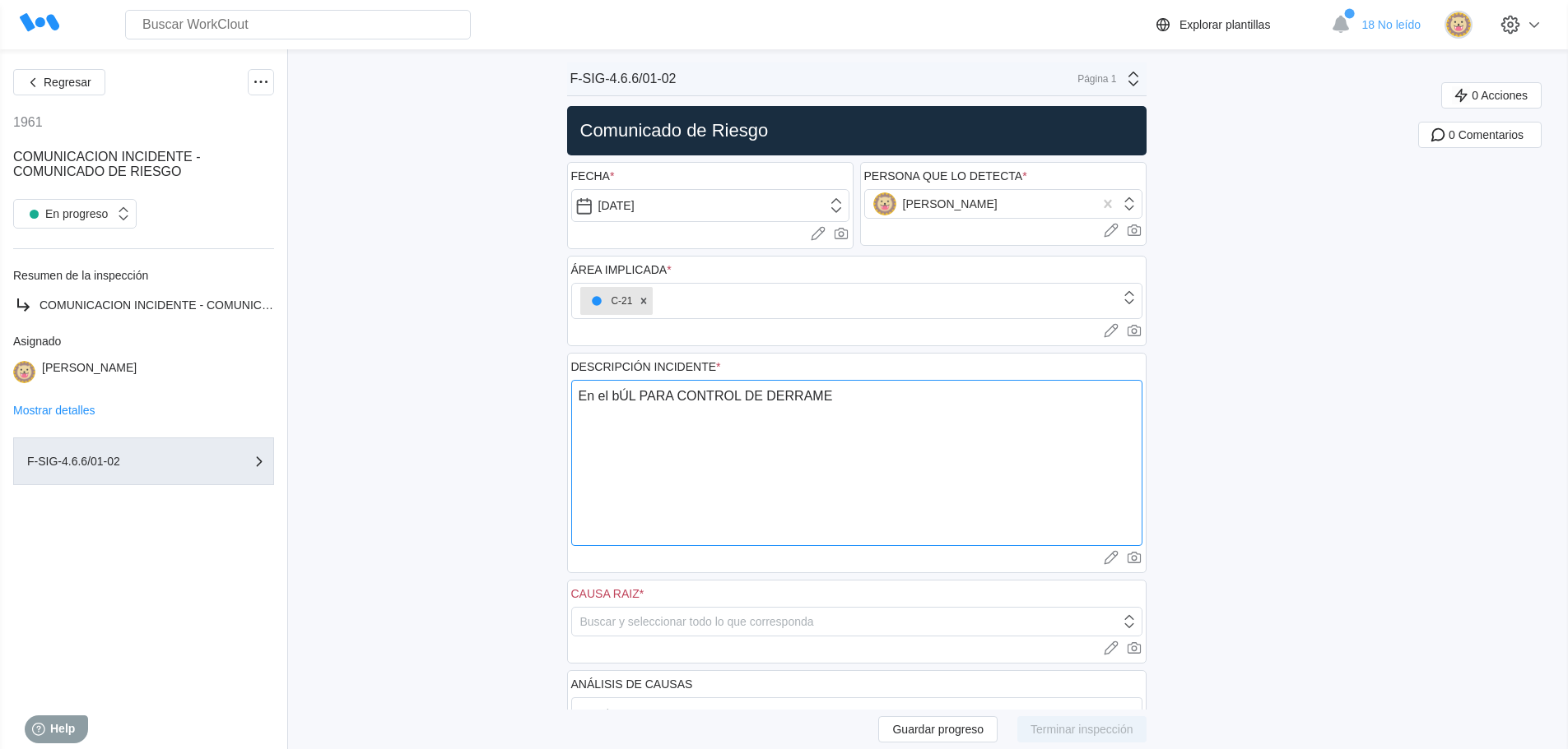
type textarea "En el bÚL PARA CONTROL DE DERRAM"
type textarea "x"
type textarea "En el bÚL PARA CONTROL [PERSON_NAME]"
type textarea "x"
type textarea "En el bÚL PARA CONTROL [PERSON_NAME]"
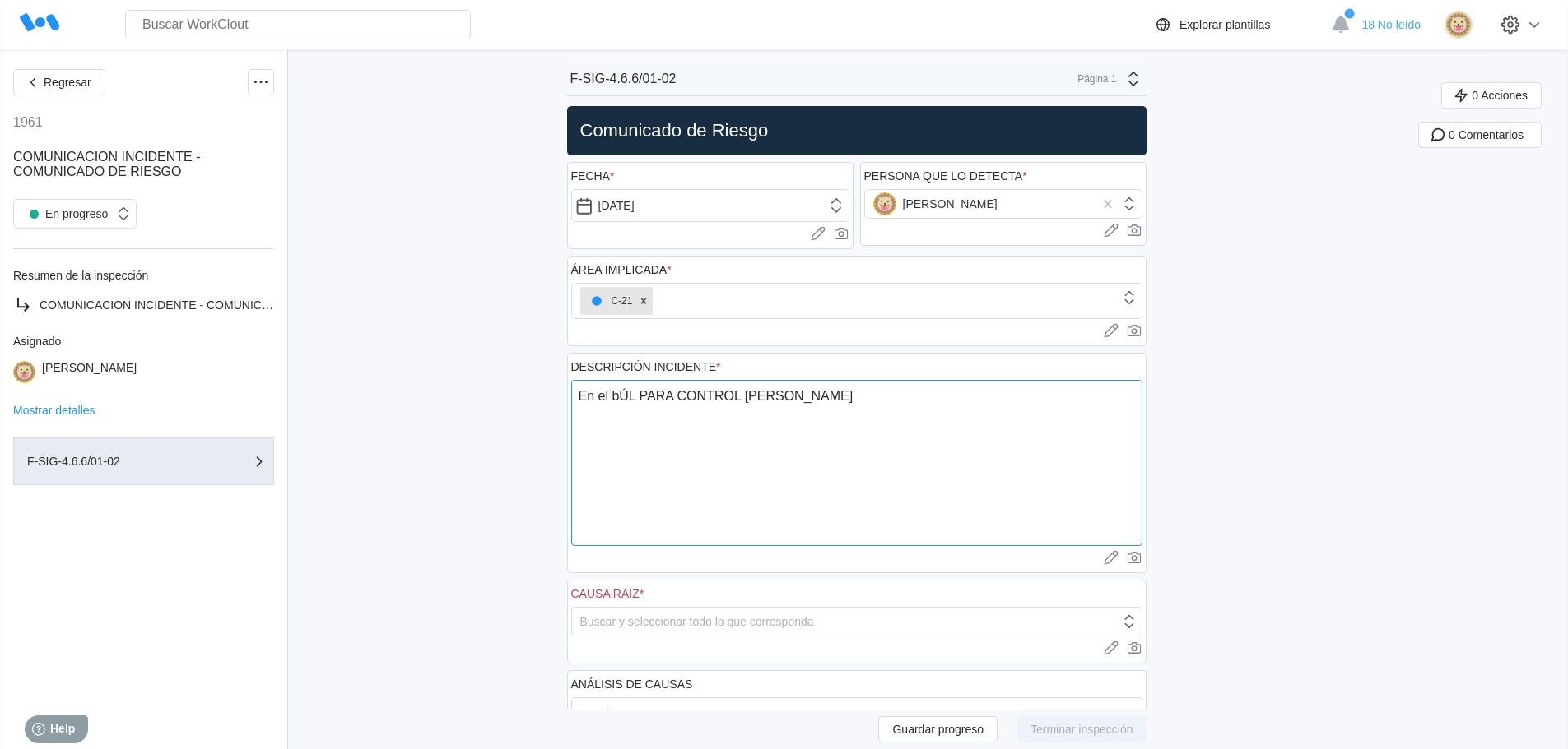
type textarea "x"
type textarea "En el bÚL PARA CONTROL DE DER"
type textarea "x"
type textarea "En el bÚL PARA CONTROL DE DE"
type textarea "x"
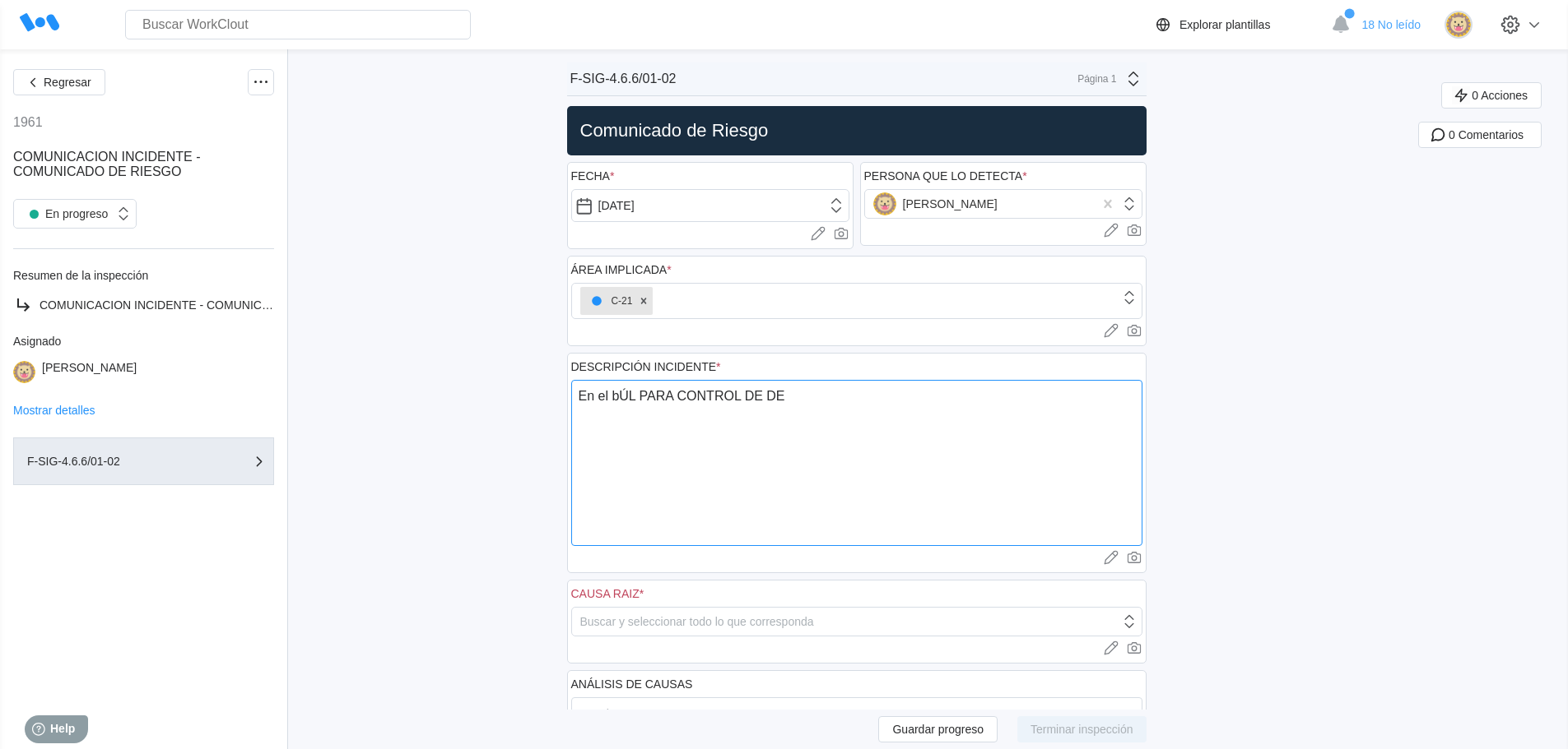
type textarea "En el bÚL PARA CONTROL DE D"
type textarea "x"
type textarea "En el bÚL PARA CONTROL DE"
type textarea "x"
type textarea "En el bÚL PARA CONTROL DE"
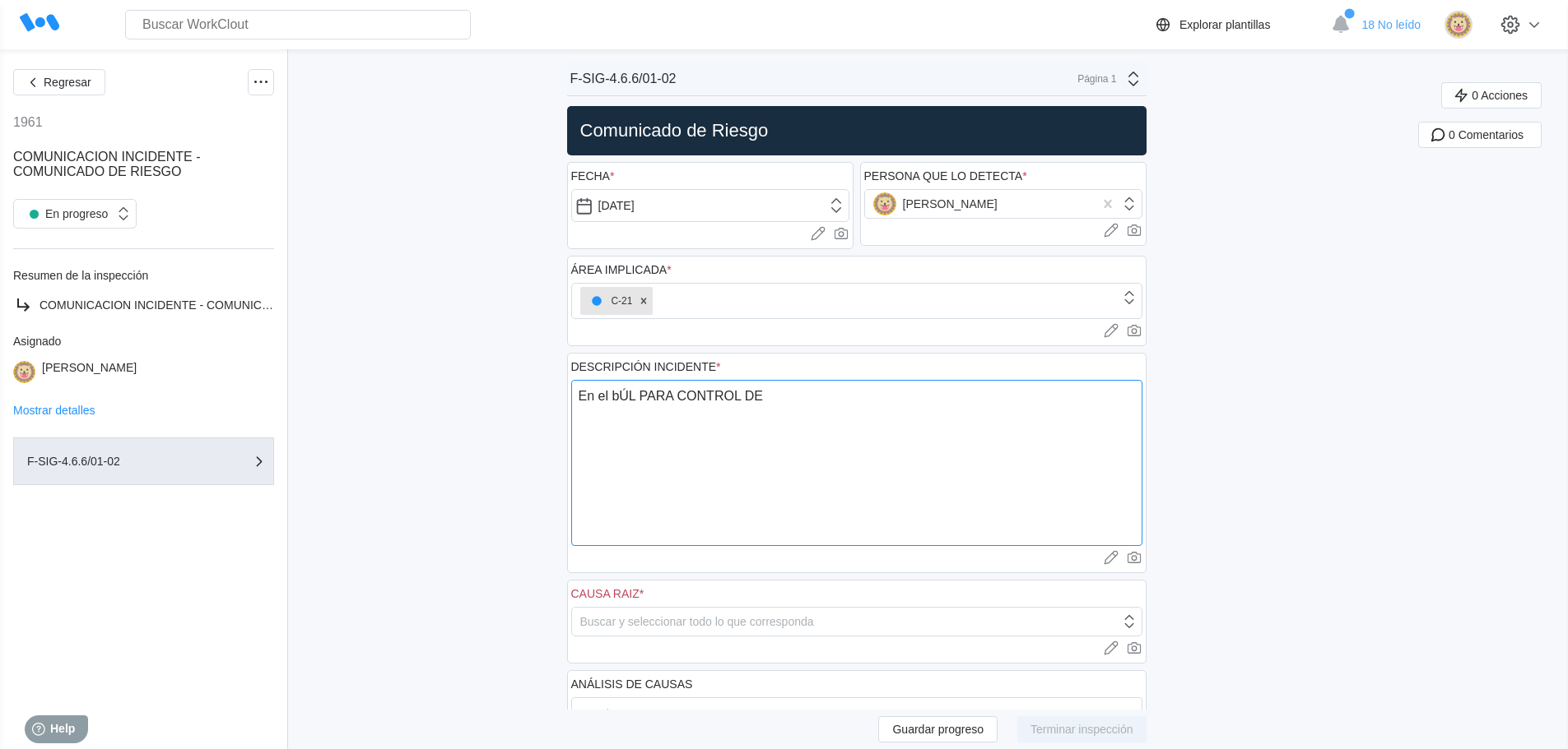
type textarea "x"
type textarea "En el bÚL PARA CONTROL D"
type textarea "x"
type textarea "En el bÚL PARA CONTROL"
type textarea "x"
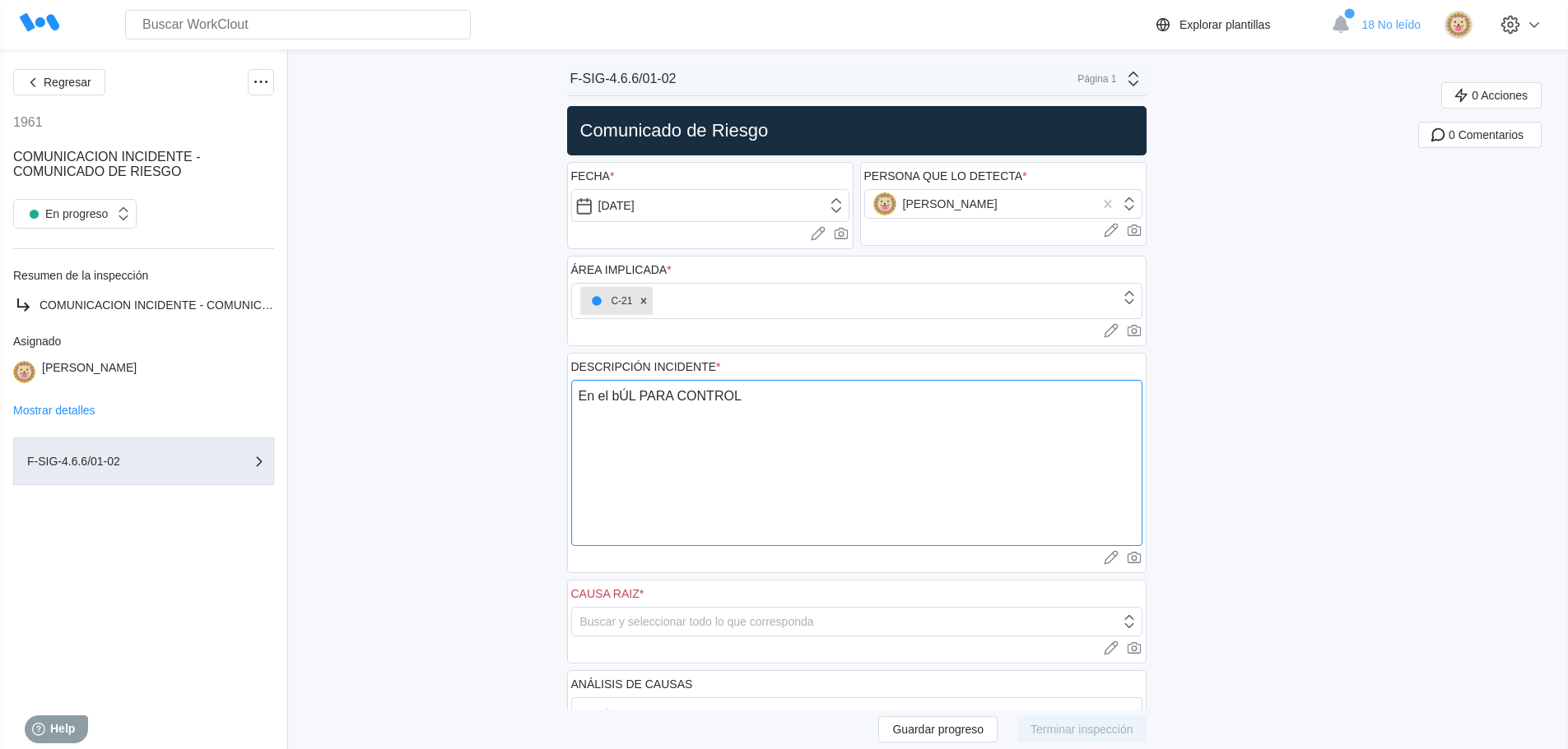
type textarea "En el bÚL PARA CONTROL"
type textarea "x"
type textarea "En el bÚL PARA CONTRO"
type textarea "x"
type textarea "En el bÚL PARA CONTR"
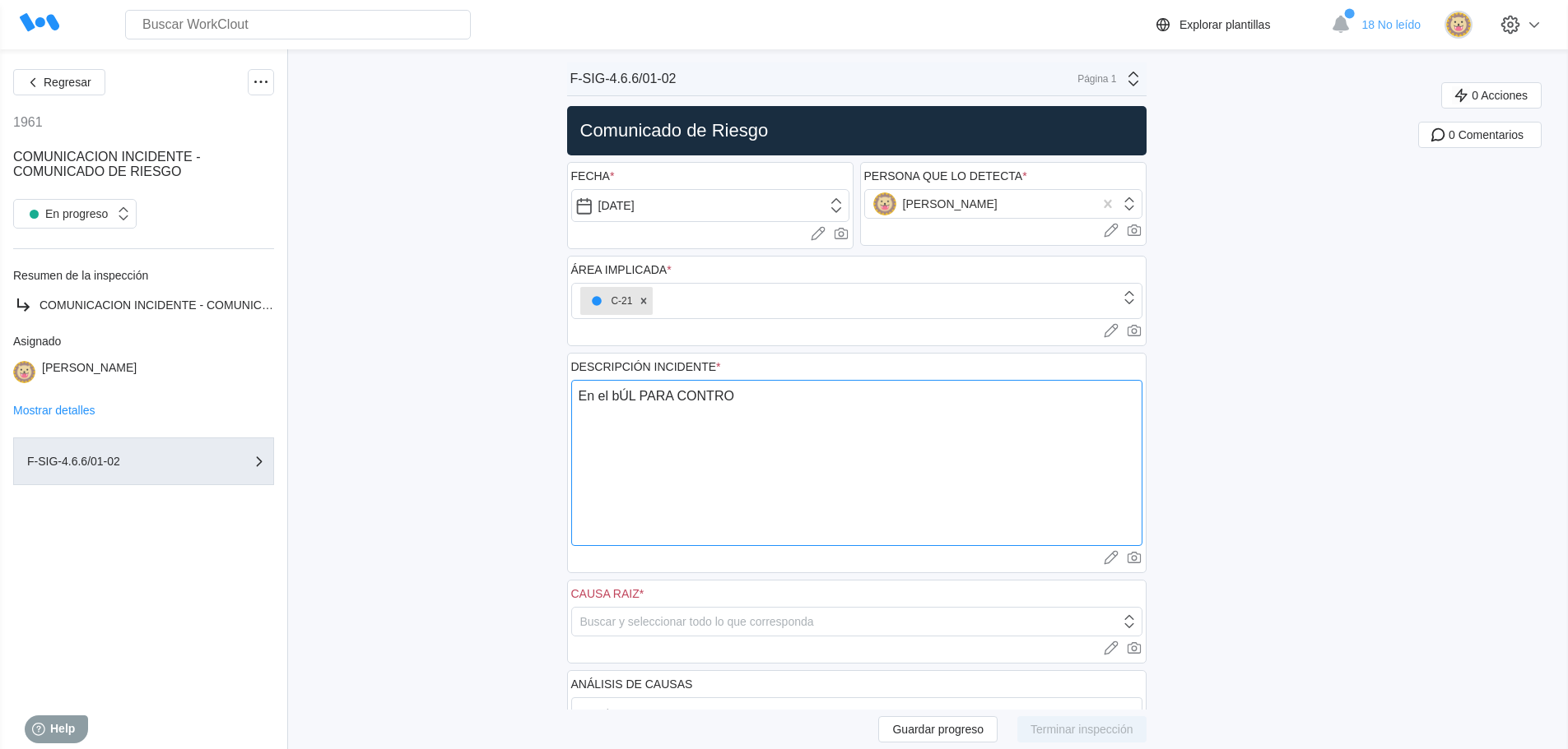
type textarea "x"
type textarea "En el bÚL PARA CONT"
type textarea "x"
type textarea "En el bÚL PARA CON"
type textarea "x"
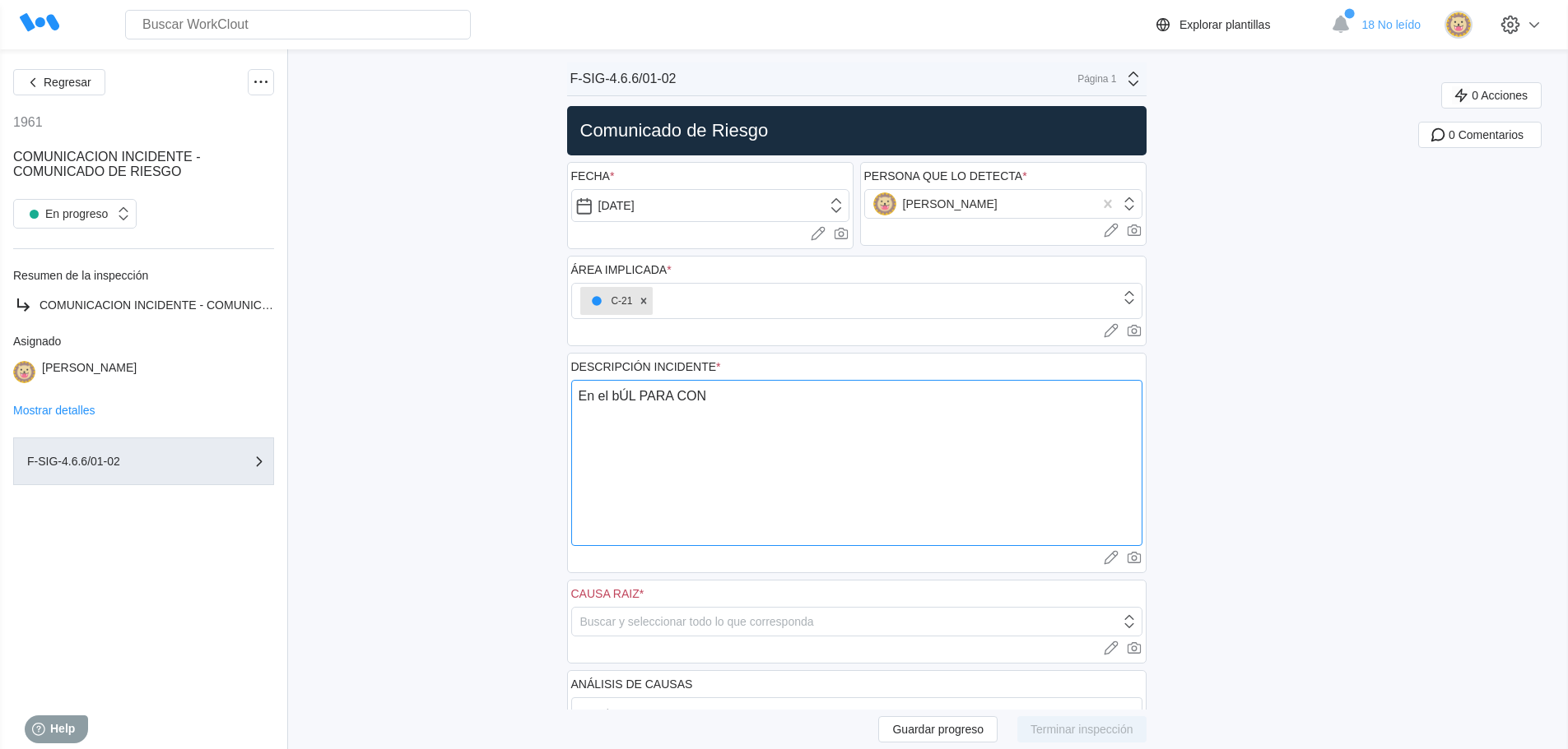
type textarea "En el bÚL PARA CO"
type textarea "x"
type textarea "En el bÚL PARA C"
type textarea "x"
type textarea "En el bÚL PARA"
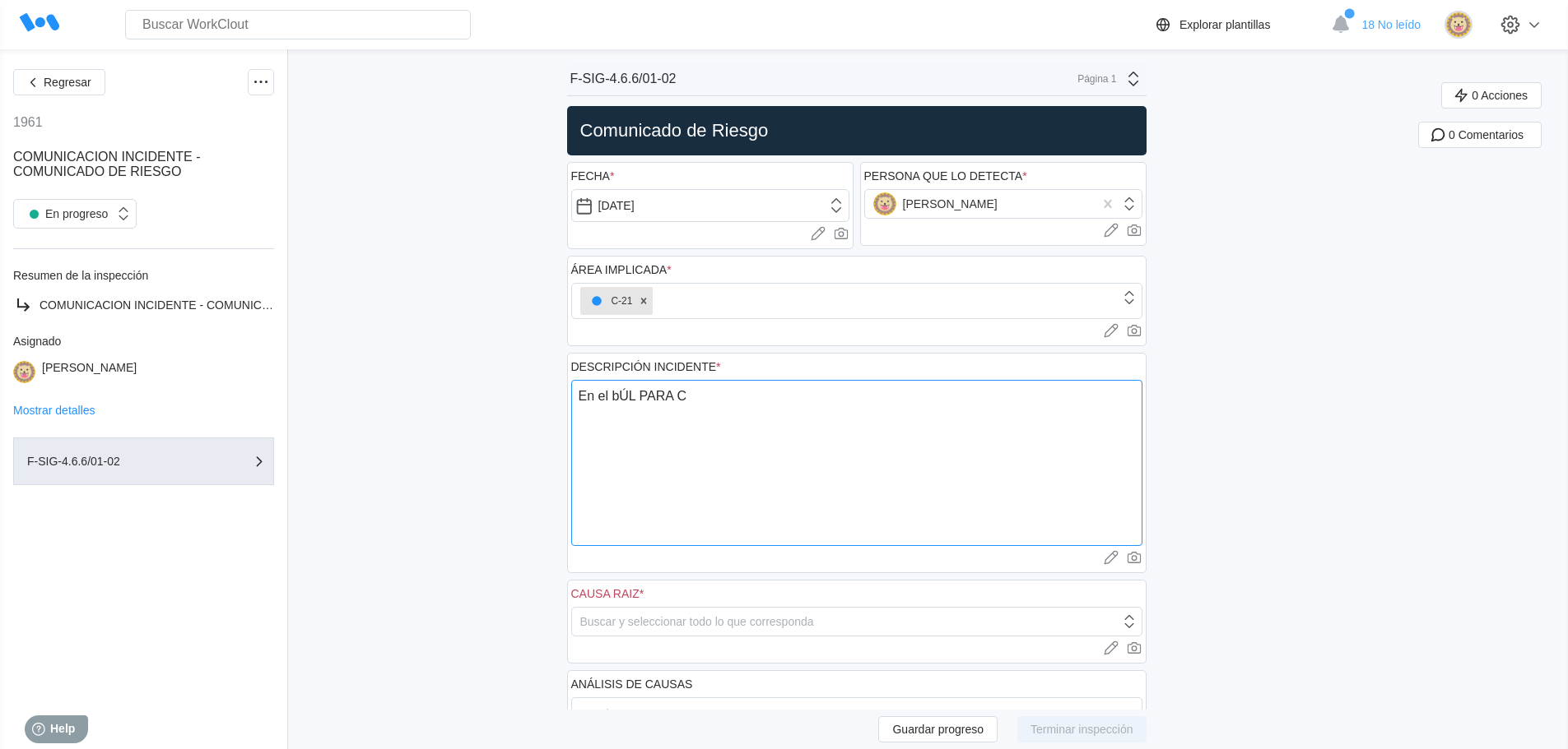
type textarea "x"
type textarea "En el bÚL PARA"
type textarea "x"
type textarea "En el bÚL PAR"
type textarea "x"
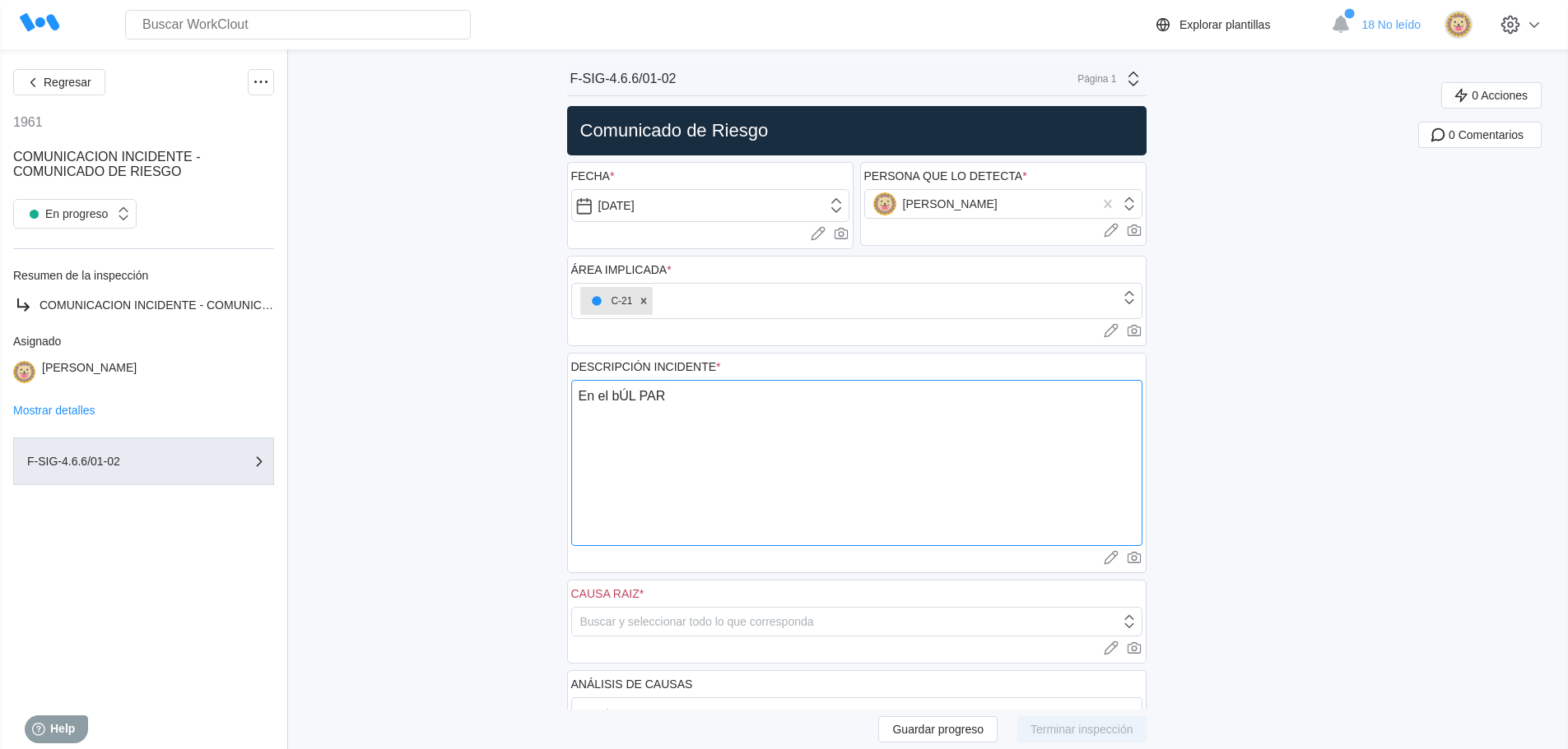
type textarea "En el bÚL PA"
type textarea "x"
type textarea "En el bÚL P"
type textarea "x"
type textarea "En el bÚL"
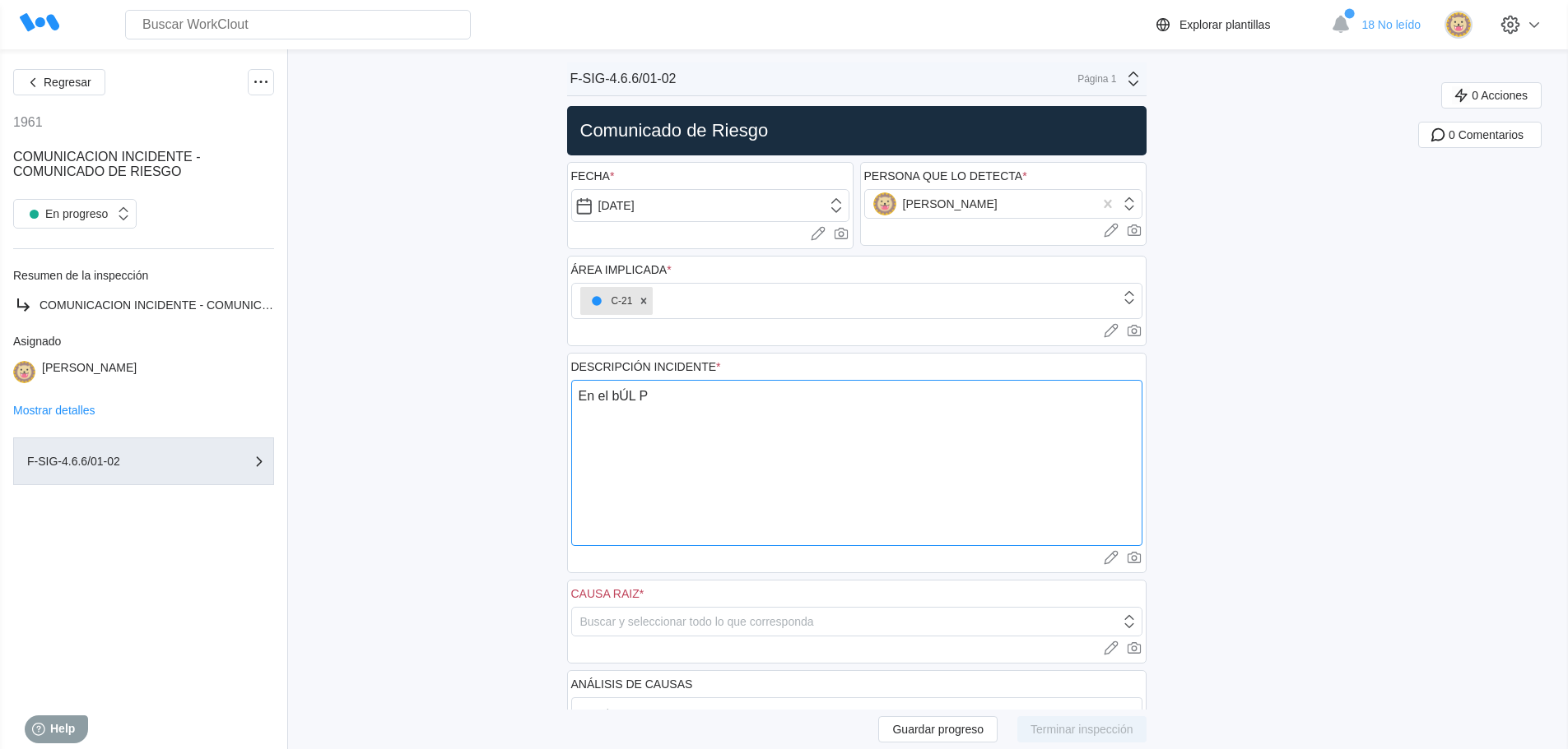
type textarea "x"
type textarea "En el bÚL"
type textarea "x"
type textarea "En el bÚ"
type textarea "x"
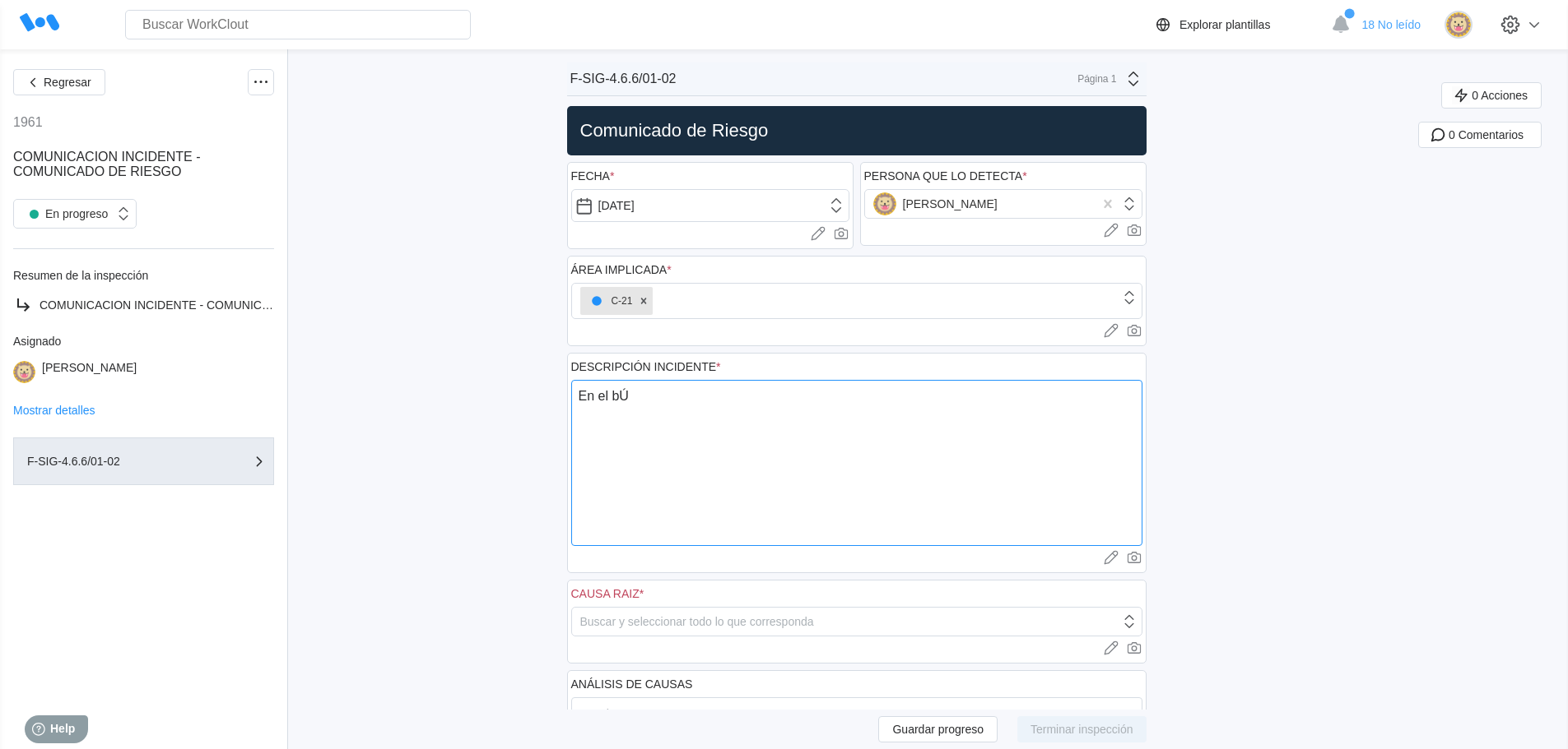
type textarea "En el b"
type textarea "x"
type textarea "En el"
type textarea "x"
type textarea "En el"
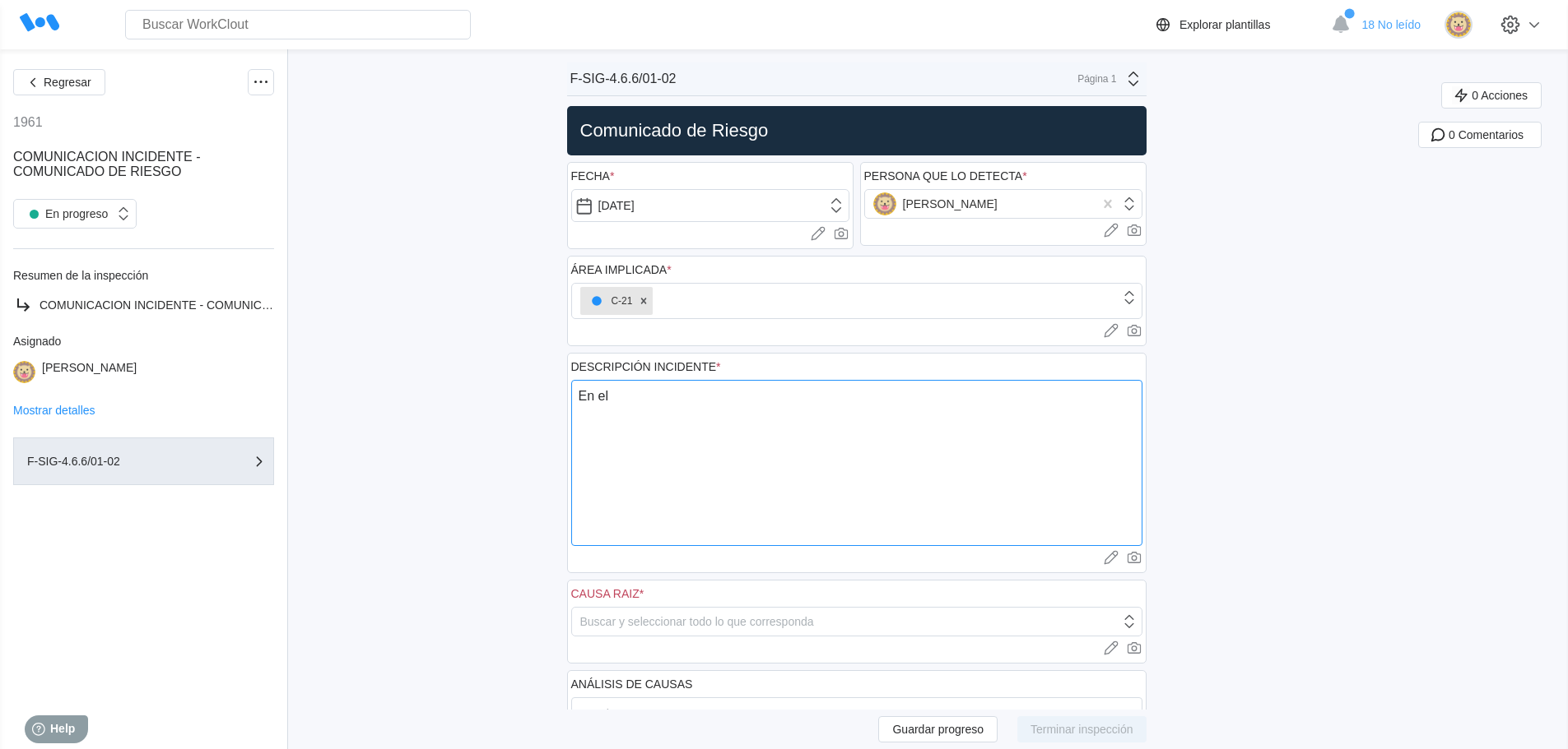
type textarea "x"
type textarea "En e"
type textarea "x"
type textarea "En"
type textarea "x"
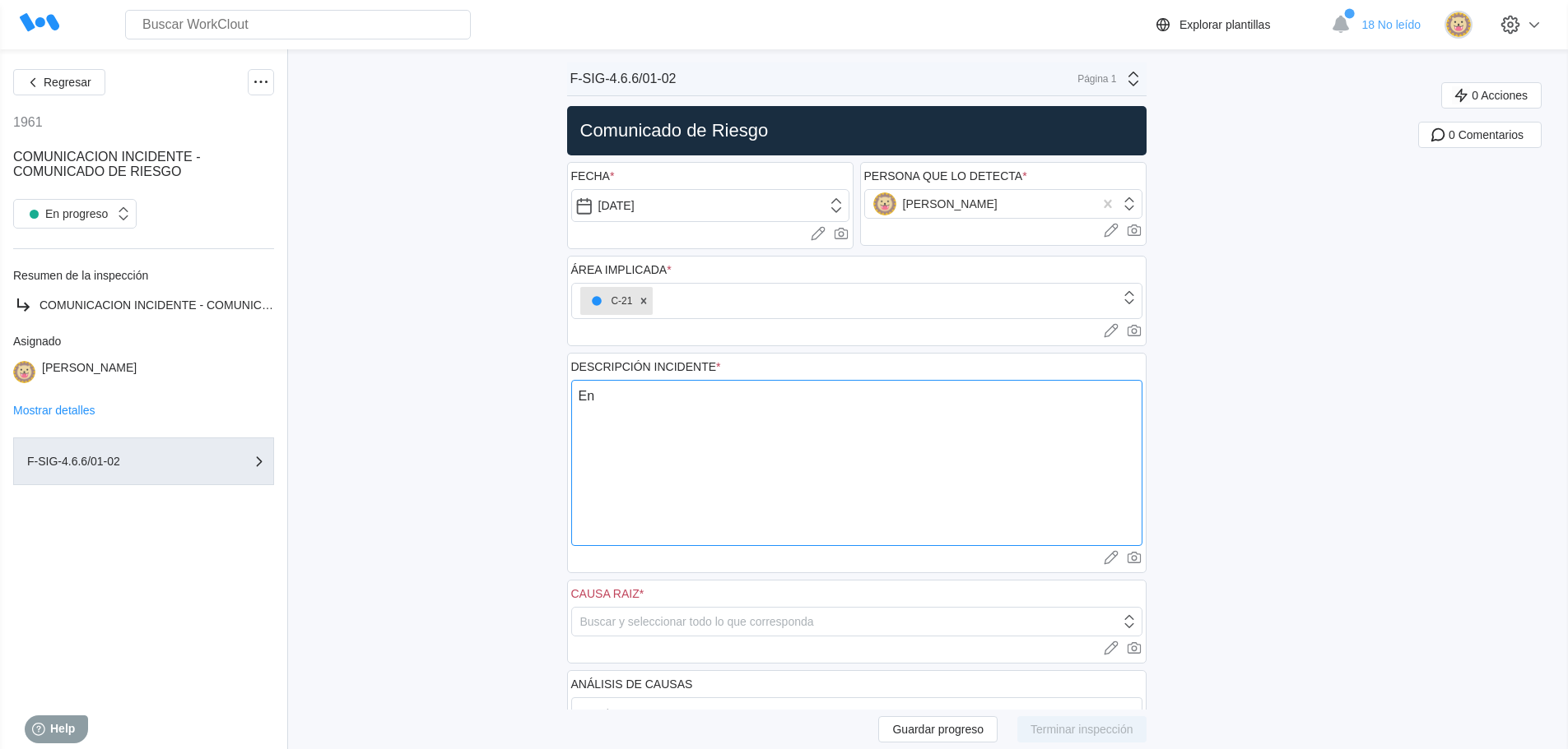
type textarea "En l"
type textarea "x"
type textarea "En lo"
type textarea "x"
type textarea "En los"
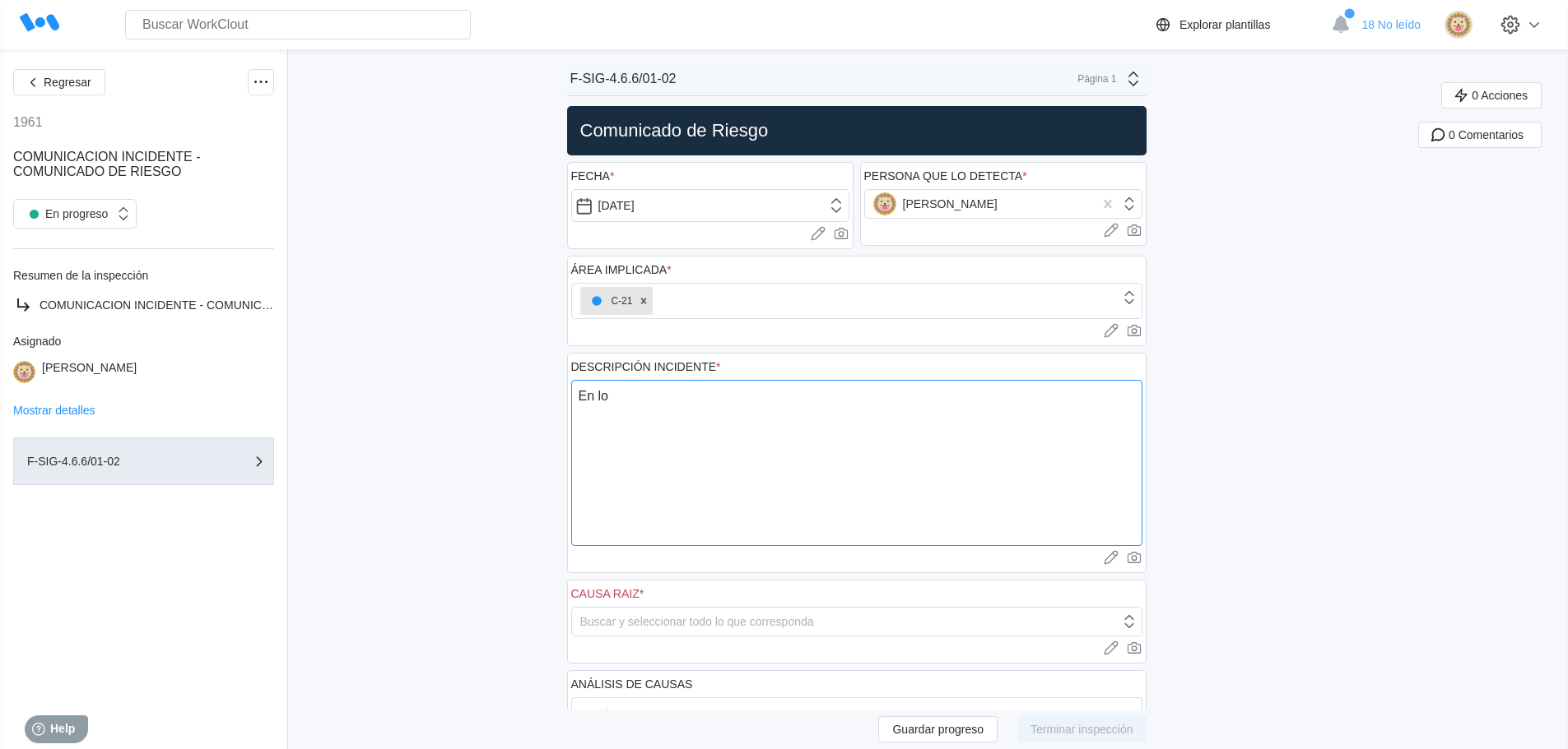
type textarea "x"
type textarea "En los"
type textarea "x"
type textarea "En los b"
type textarea "x"
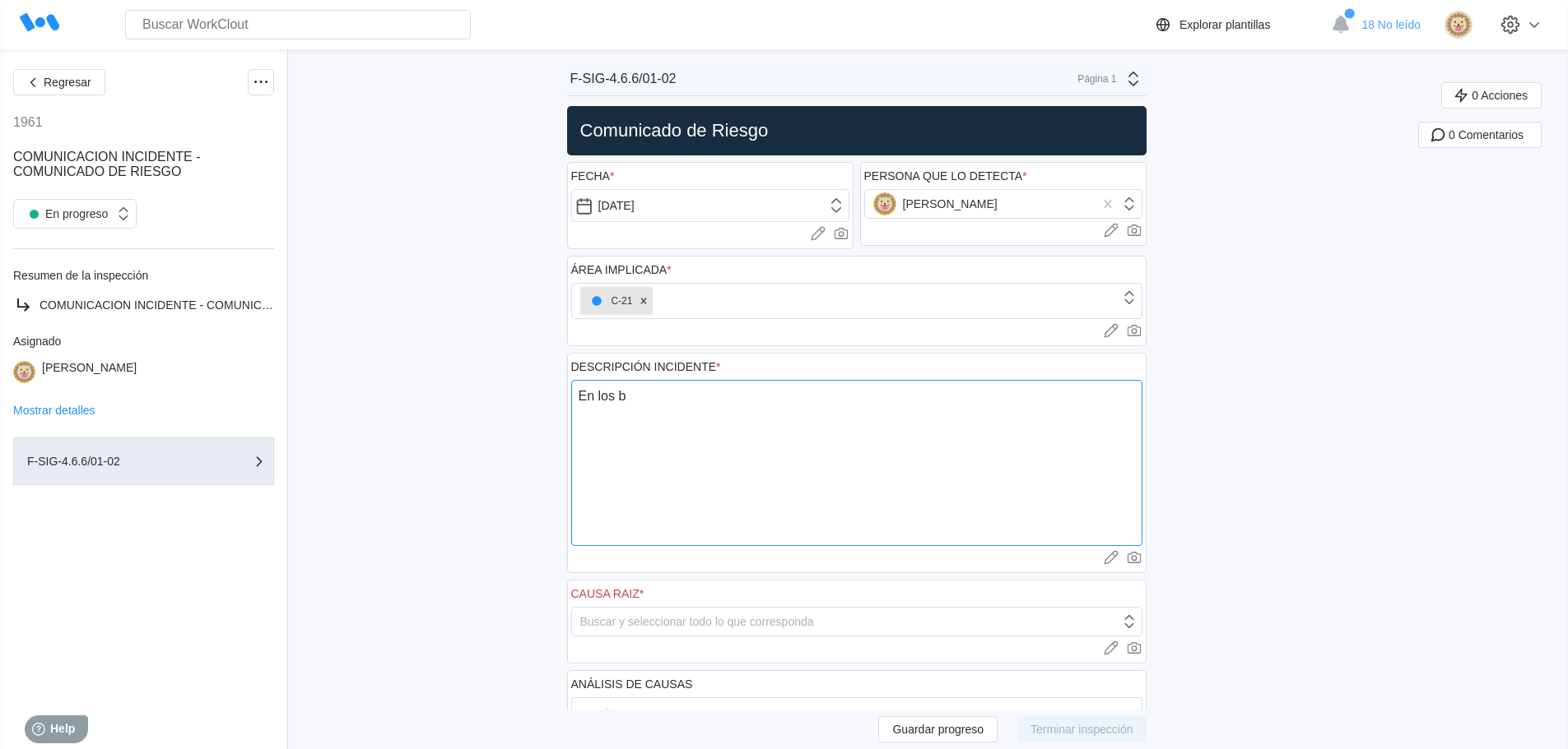
type textarea "En los ba"
type textarea "x"
type textarea "En los baú"
type textarea "x"
type textarea "En los baúl"
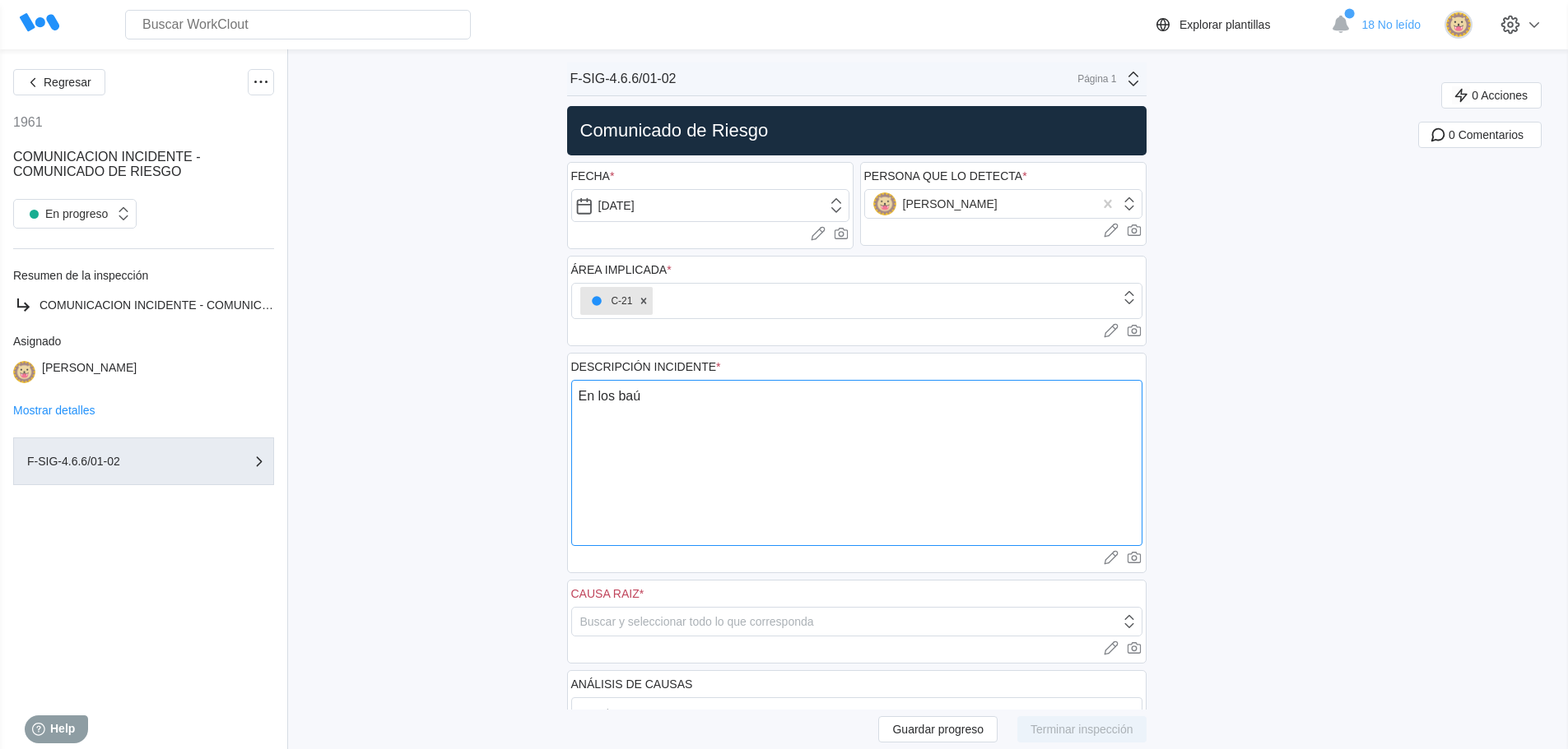
type textarea "x"
type textarea "En los baúle"
type textarea "x"
type textarea "En los baúles"
type textarea "x"
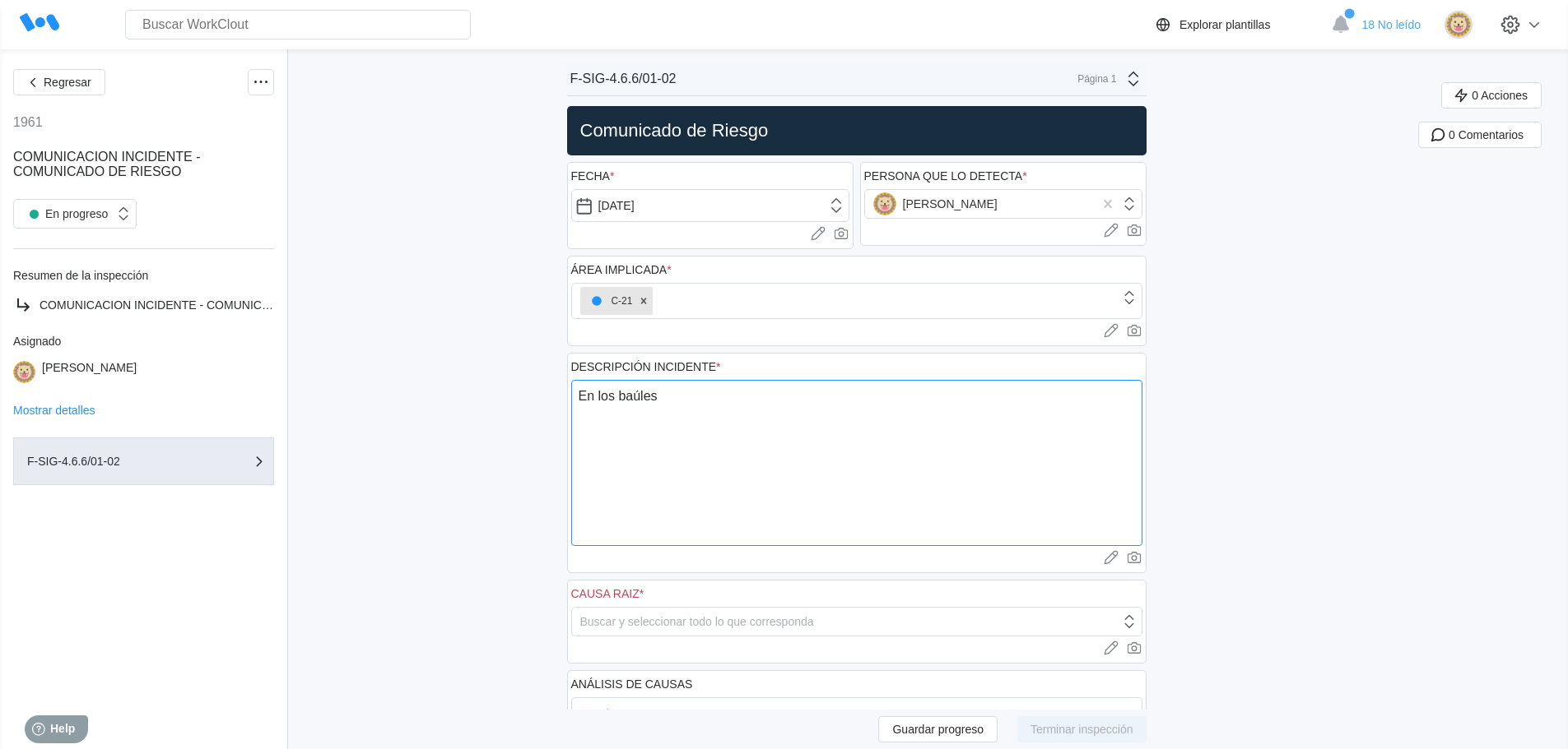
type textarea "En los baúles"
type textarea "x"
type textarea "En los baúles p"
type textarea "x"
type textarea "En los baúles pa"
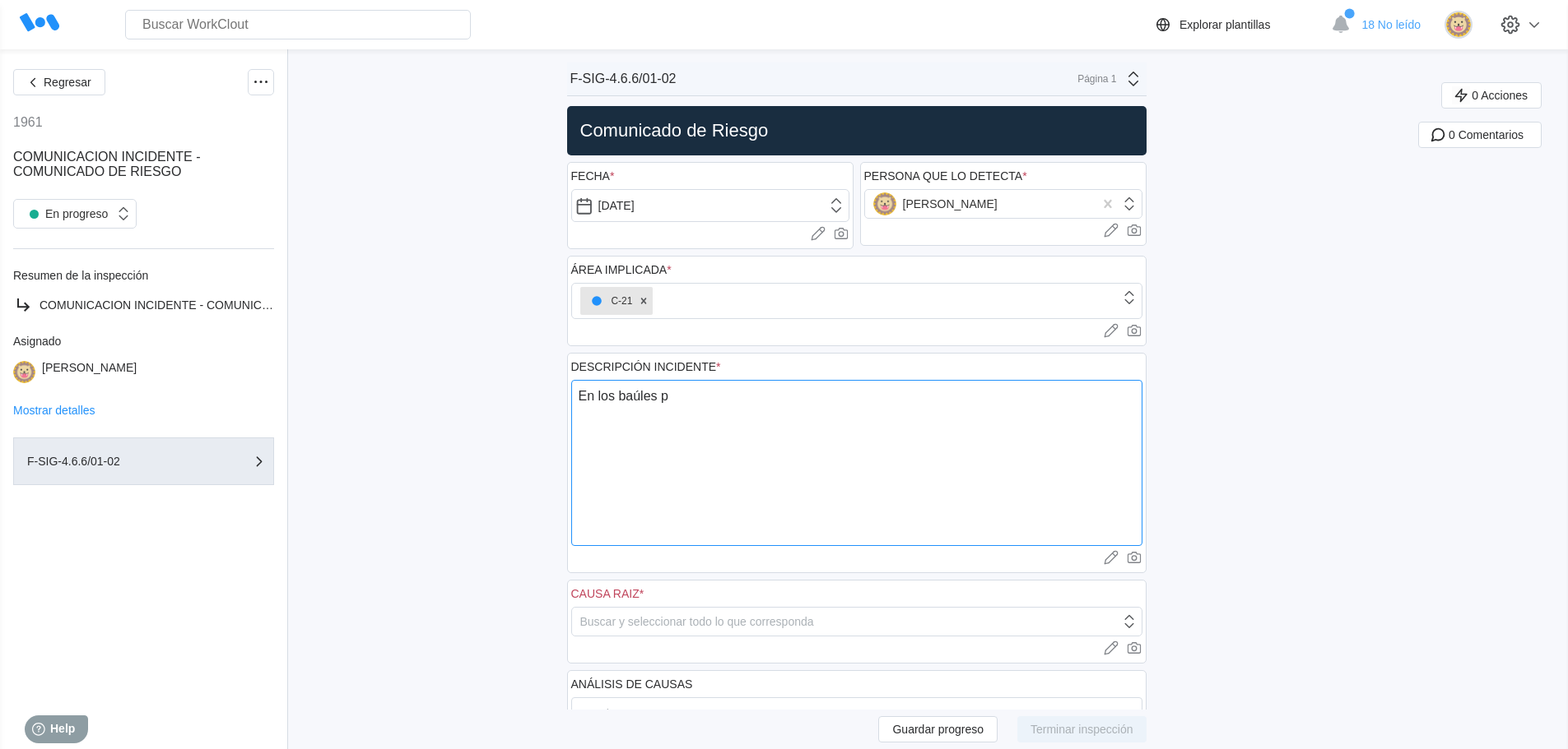
type textarea "x"
type textarea "En los baúles par"
type textarea "x"
type textarea "En los baúles para"
type textarea "x"
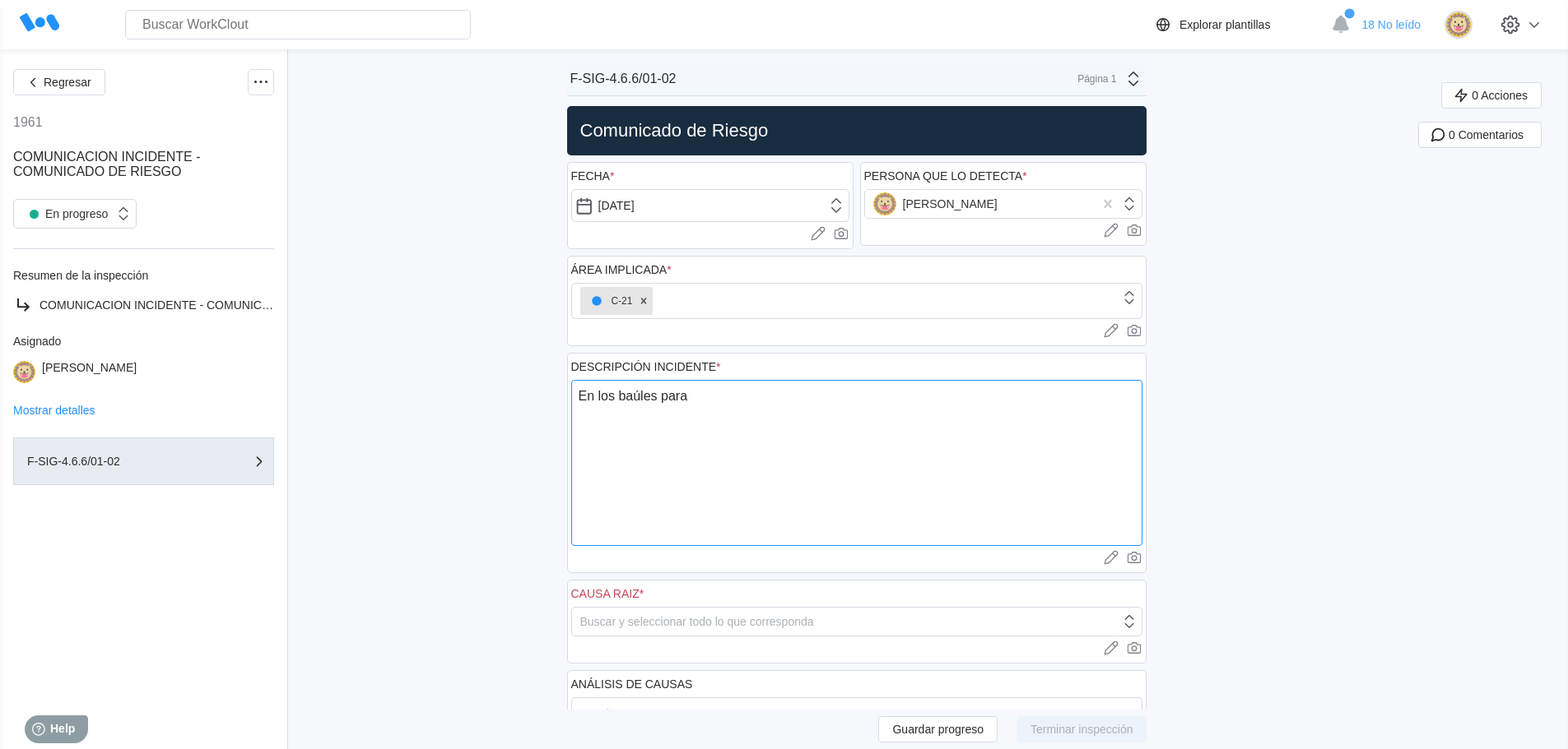
type textarea "En los baúles para"
type textarea "x"
type textarea "En los baúles para c"
type textarea "x"
type textarea "En los baúles para co"
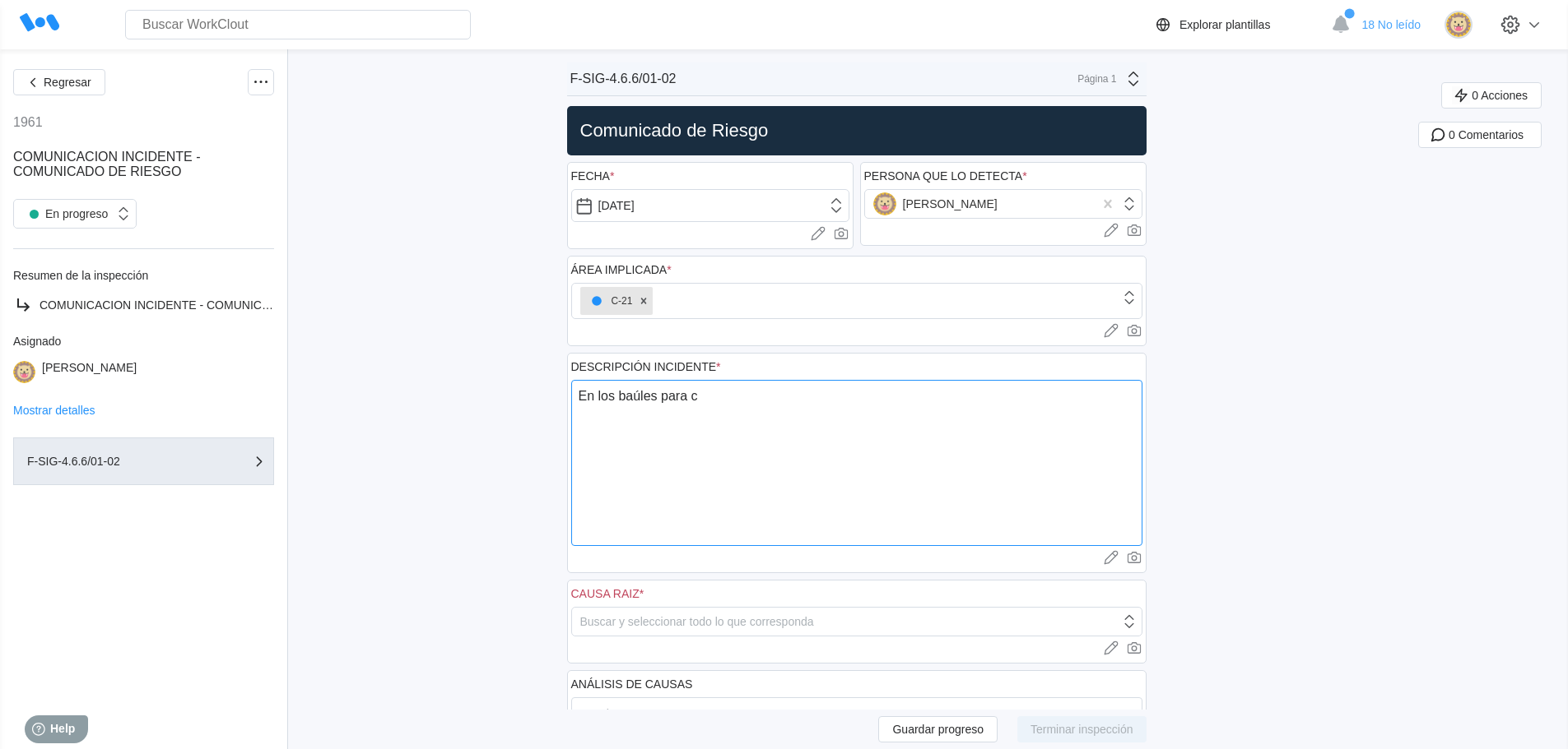
type textarea "x"
type textarea "En los baúles para con"
type textarea "x"
type textarea "En los baúles para cont"
type textarea "x"
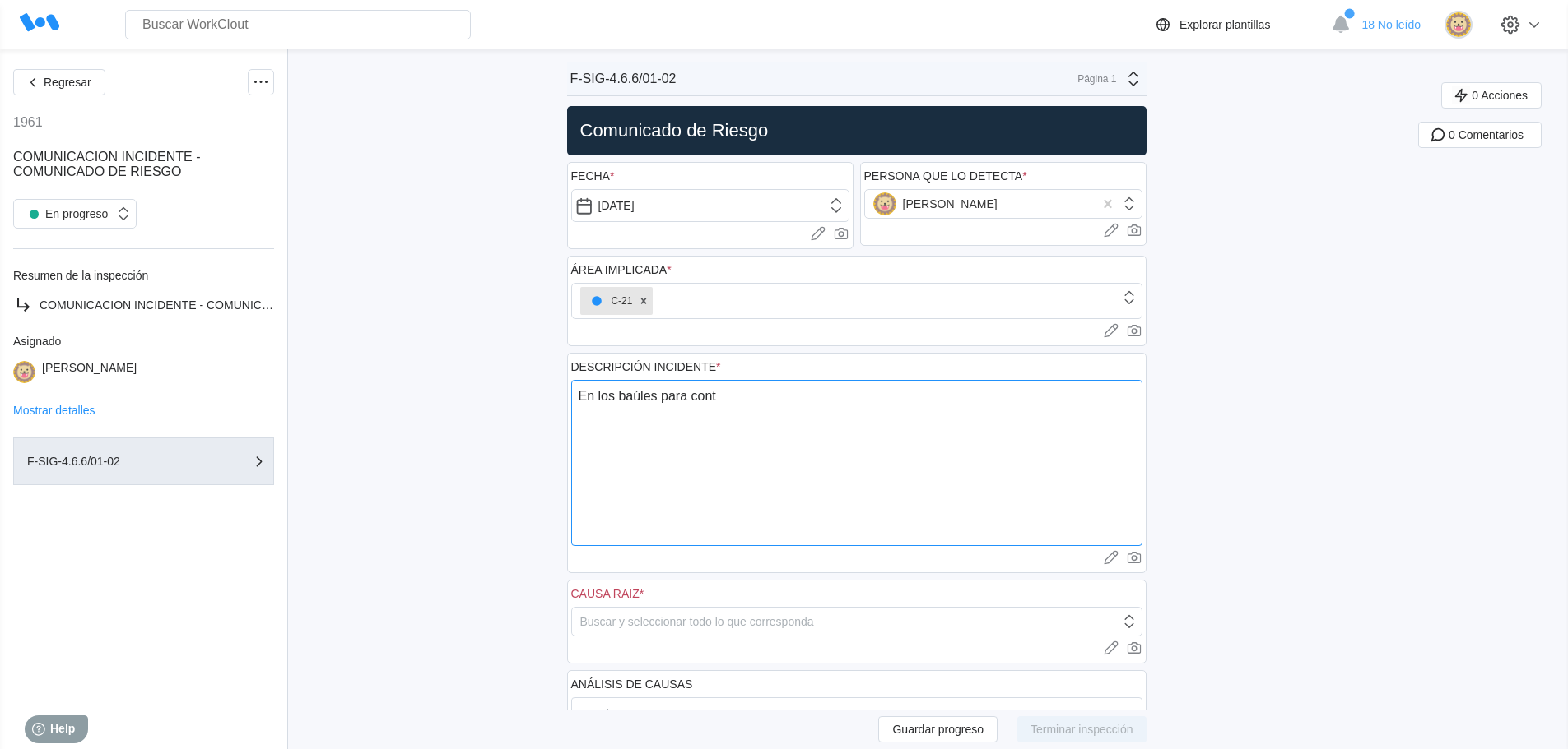
type textarea "En los baúles para contr"
type textarea "x"
type textarea "En los baúles para contro"
type textarea "x"
type textarea "En los baúles para control"
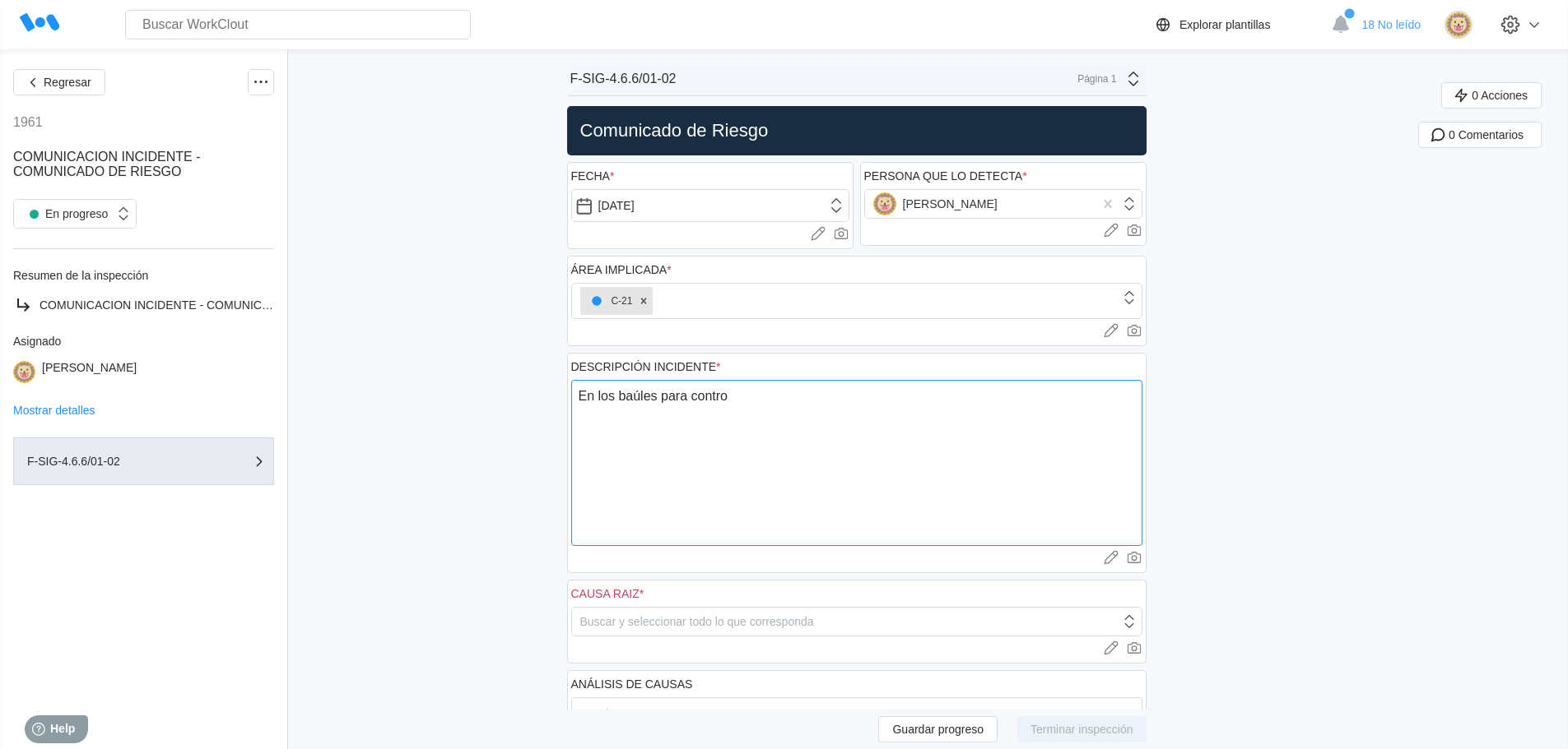
type textarea "x"
type textarea "En los baúles para control"
type textarea "x"
type textarea "En los baúles para control d"
type textarea "x"
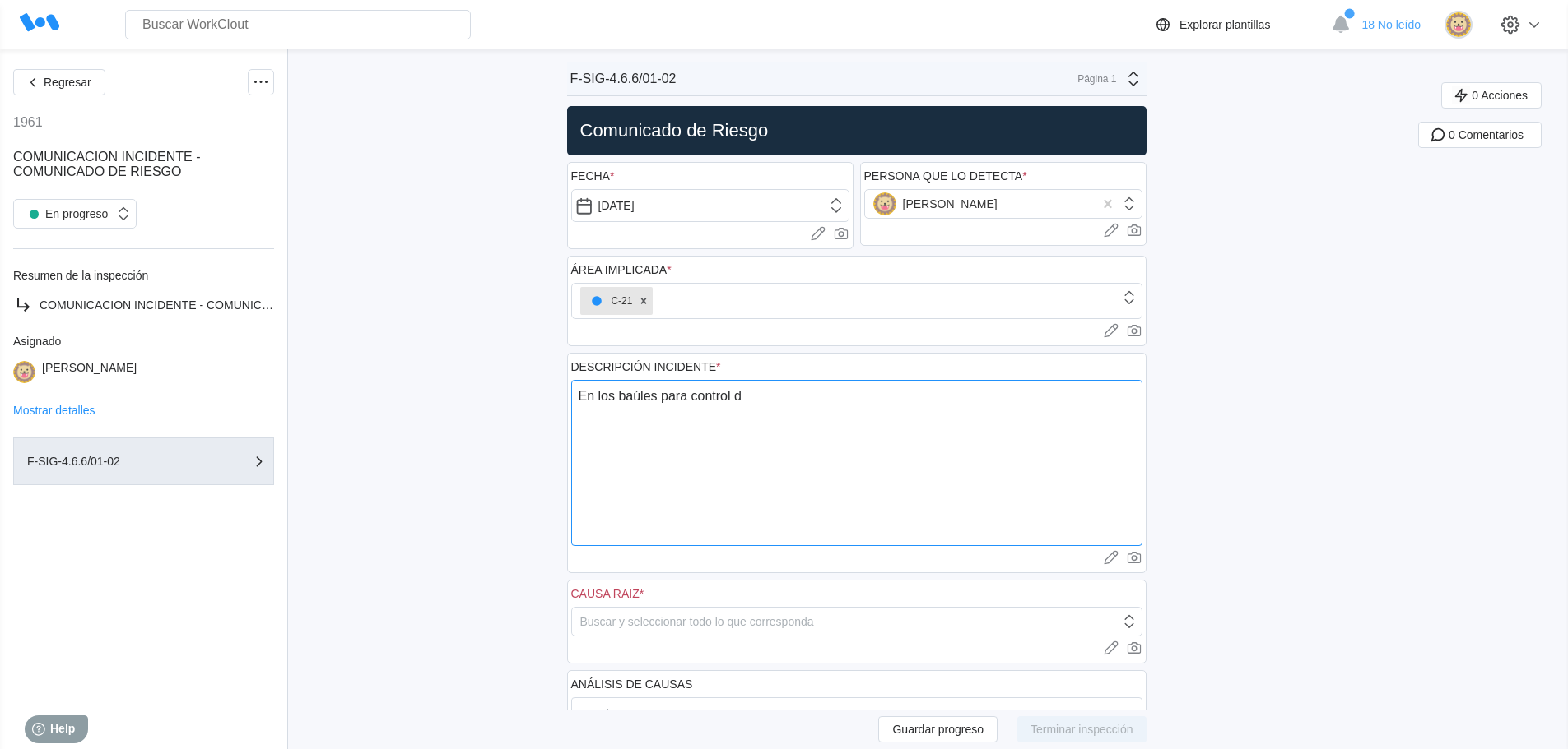
type textarea "En los baúles para control de"
type textarea "x"
type textarea "En los baúles para control de"
type textarea "x"
type textarea "En los baúles para control de d"
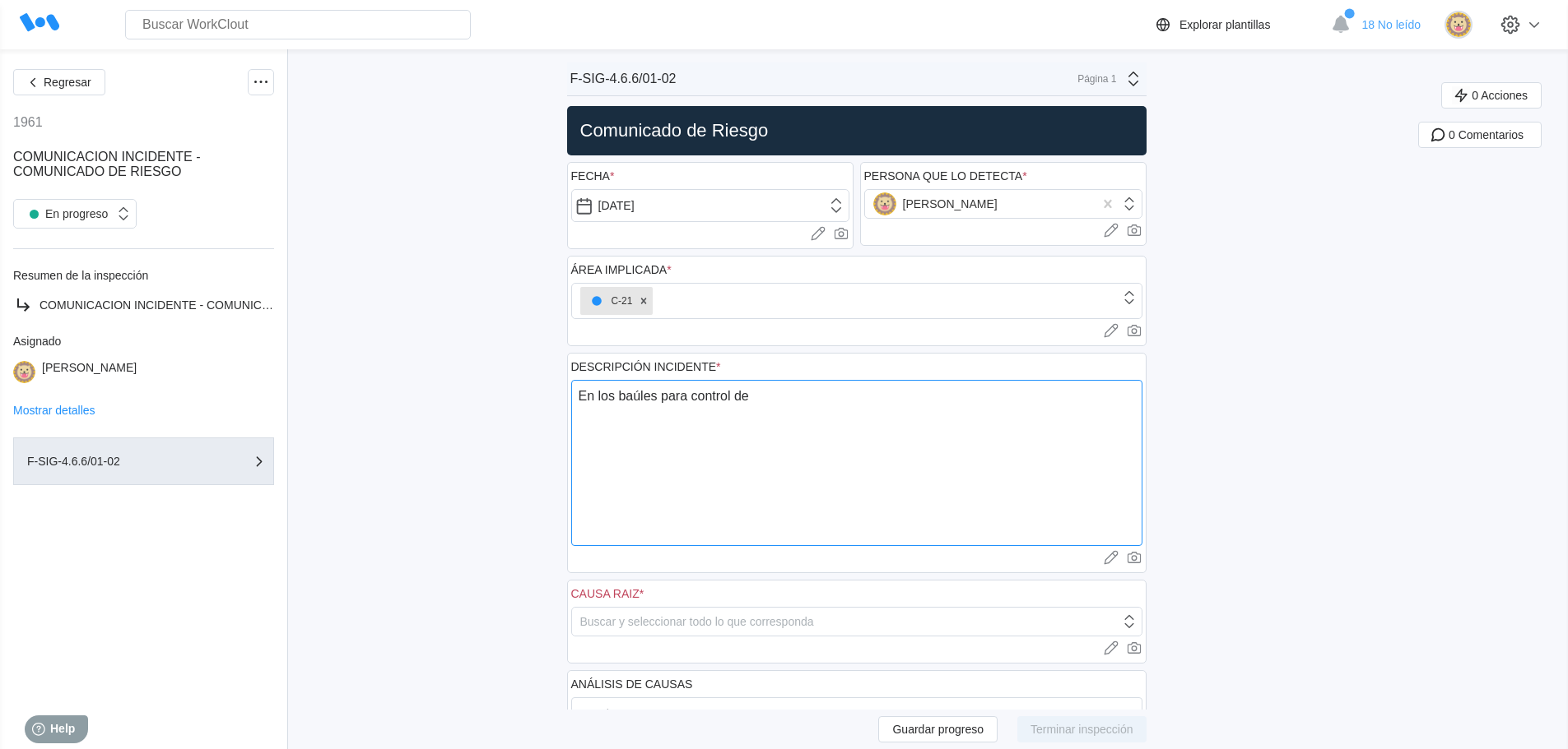
type textarea "x"
type textarea "En los baúles para control de de"
type textarea "x"
type textarea "En los baúles para control de der"
type textarea "x"
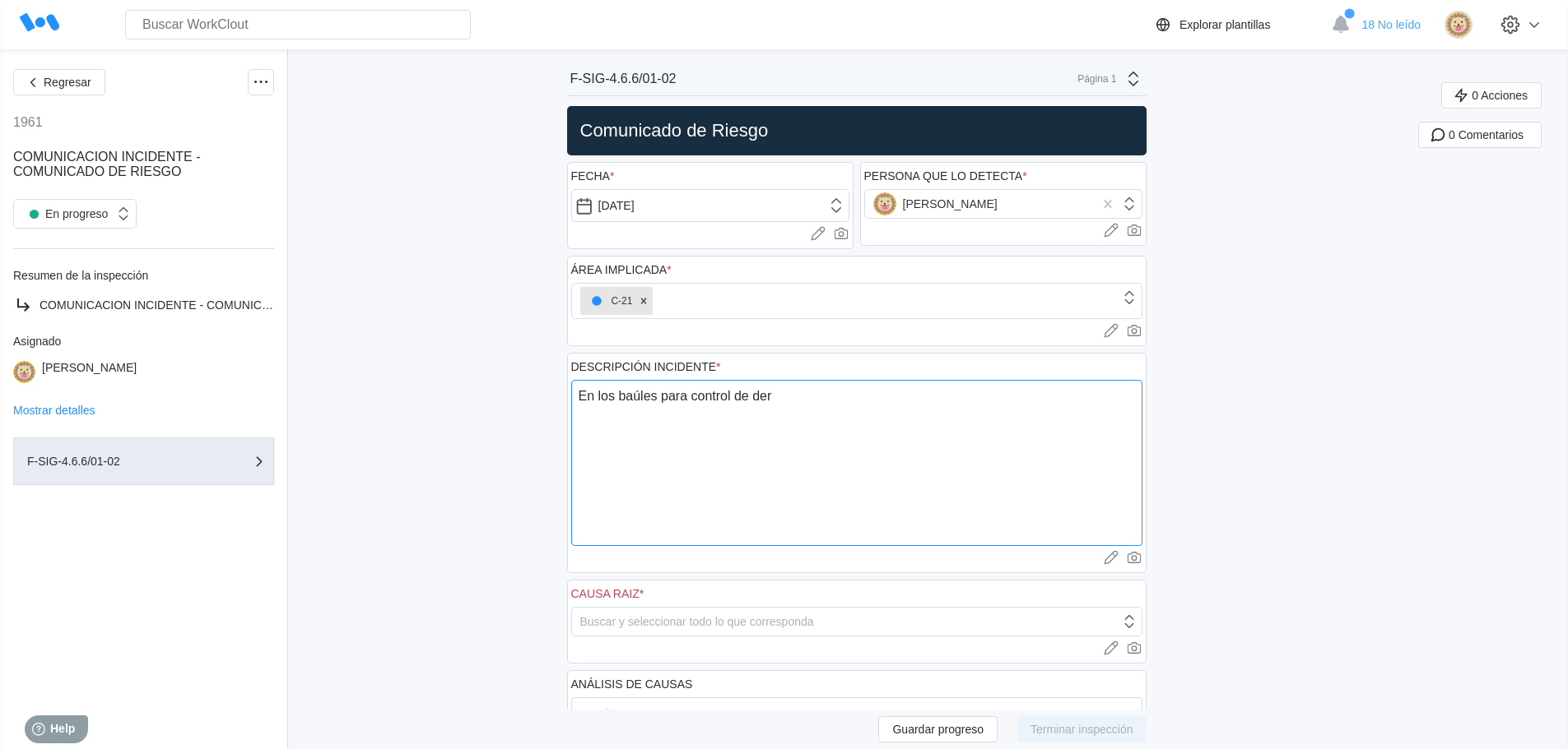
type textarea "En los baúles para control [PERSON_NAME]"
type textarea "x"
type textarea "En los baúles para control [PERSON_NAME]"
type textarea "x"
type textarea "En los baúles para control de derram"
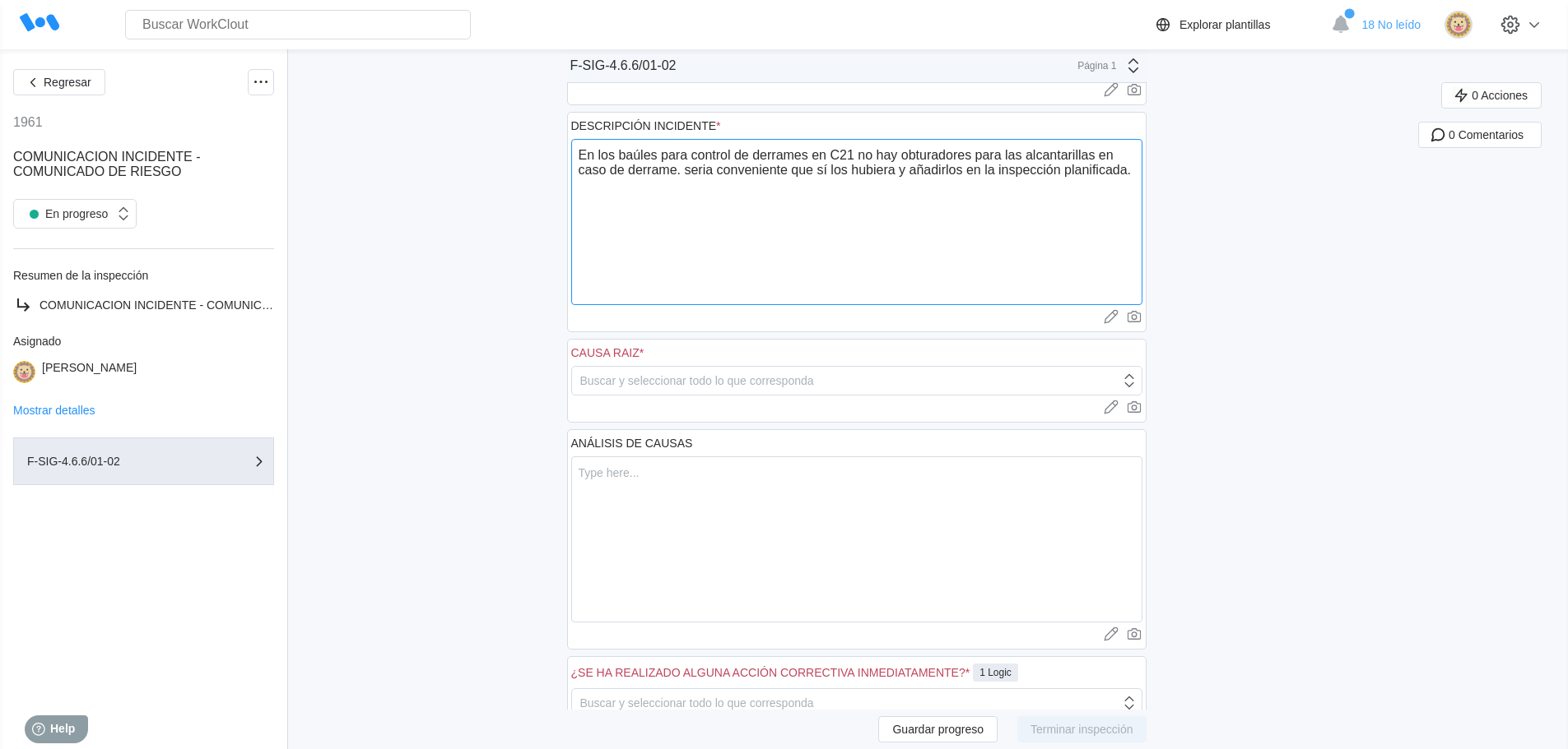
scroll to position [247, 0]
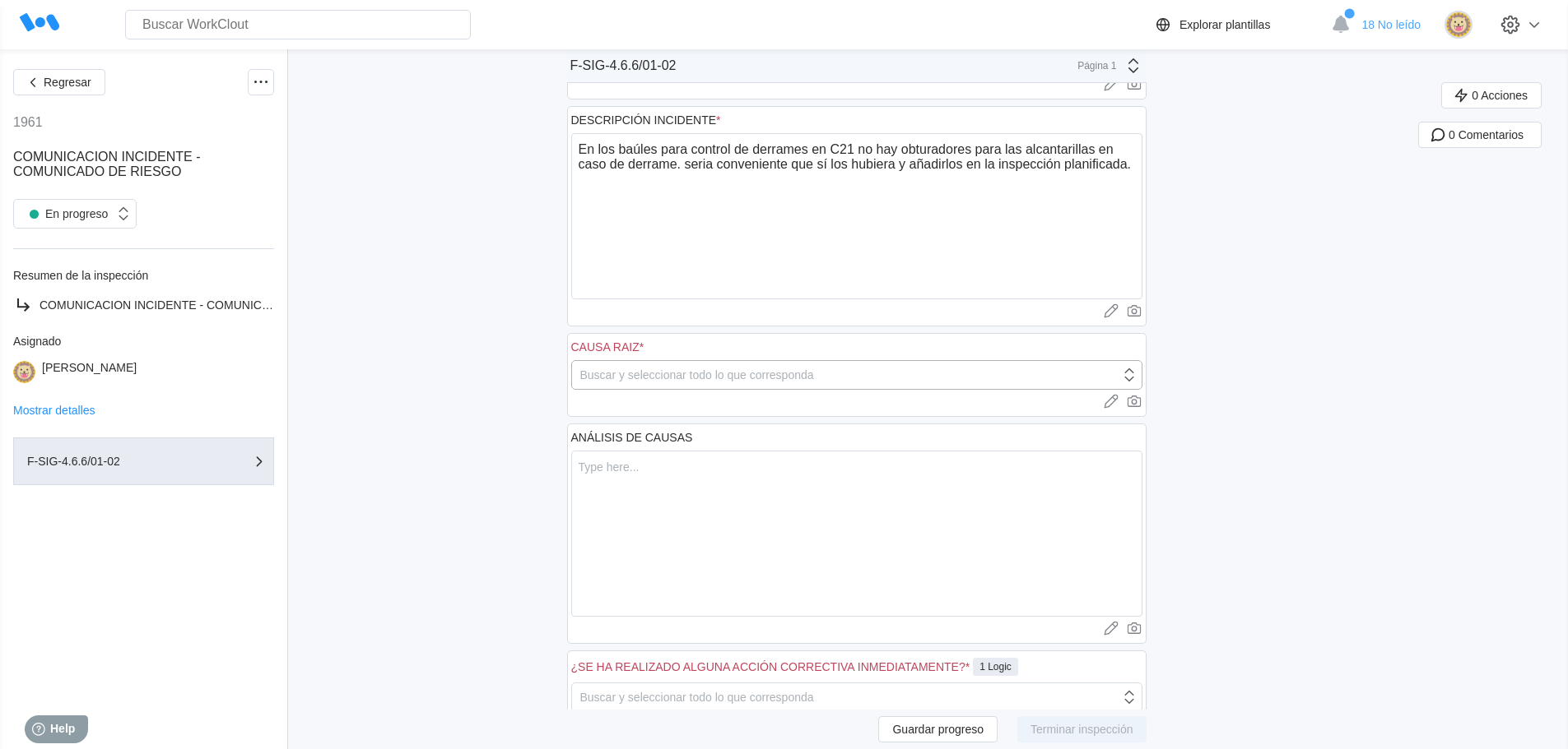
click at [1134, 376] on icon at bounding box center [1129, 374] width 18 height 18
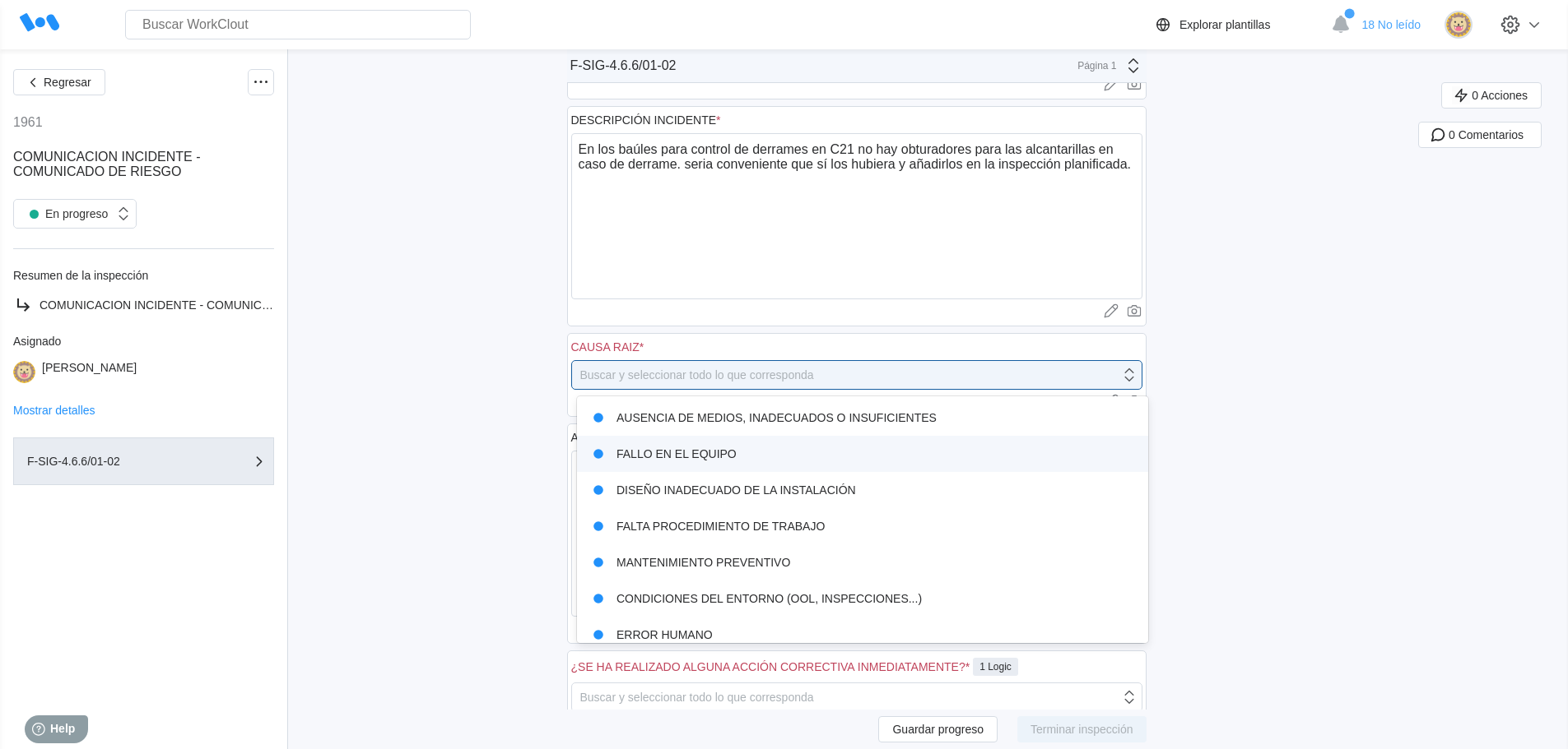
click at [710, 455] on div "FALLO EN EL EQUIPO" at bounding box center [863, 454] width 552 height 23
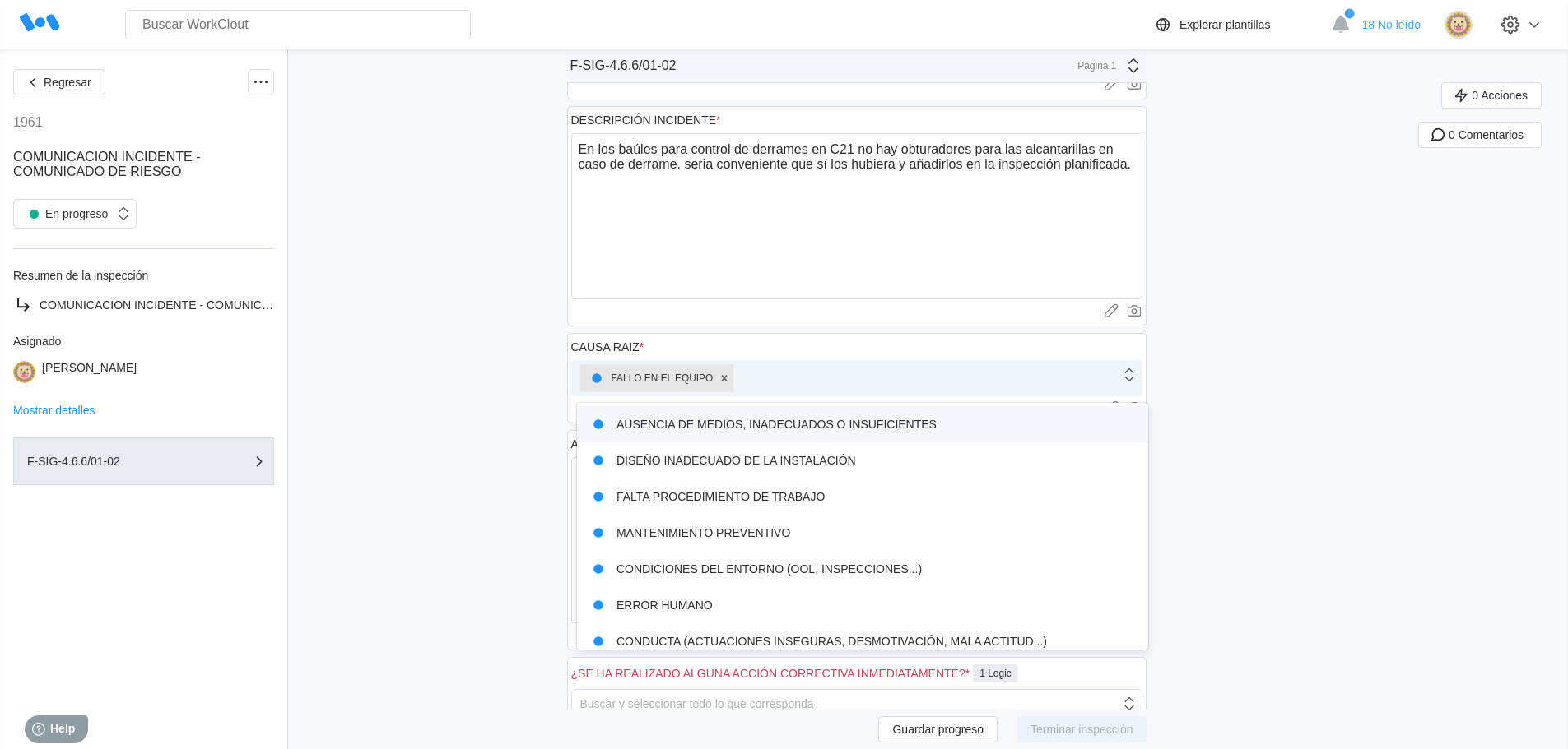
click at [1137, 380] on icon at bounding box center [1129, 374] width 18 height 18
click at [728, 377] on icon at bounding box center [724, 378] width 6 height 6
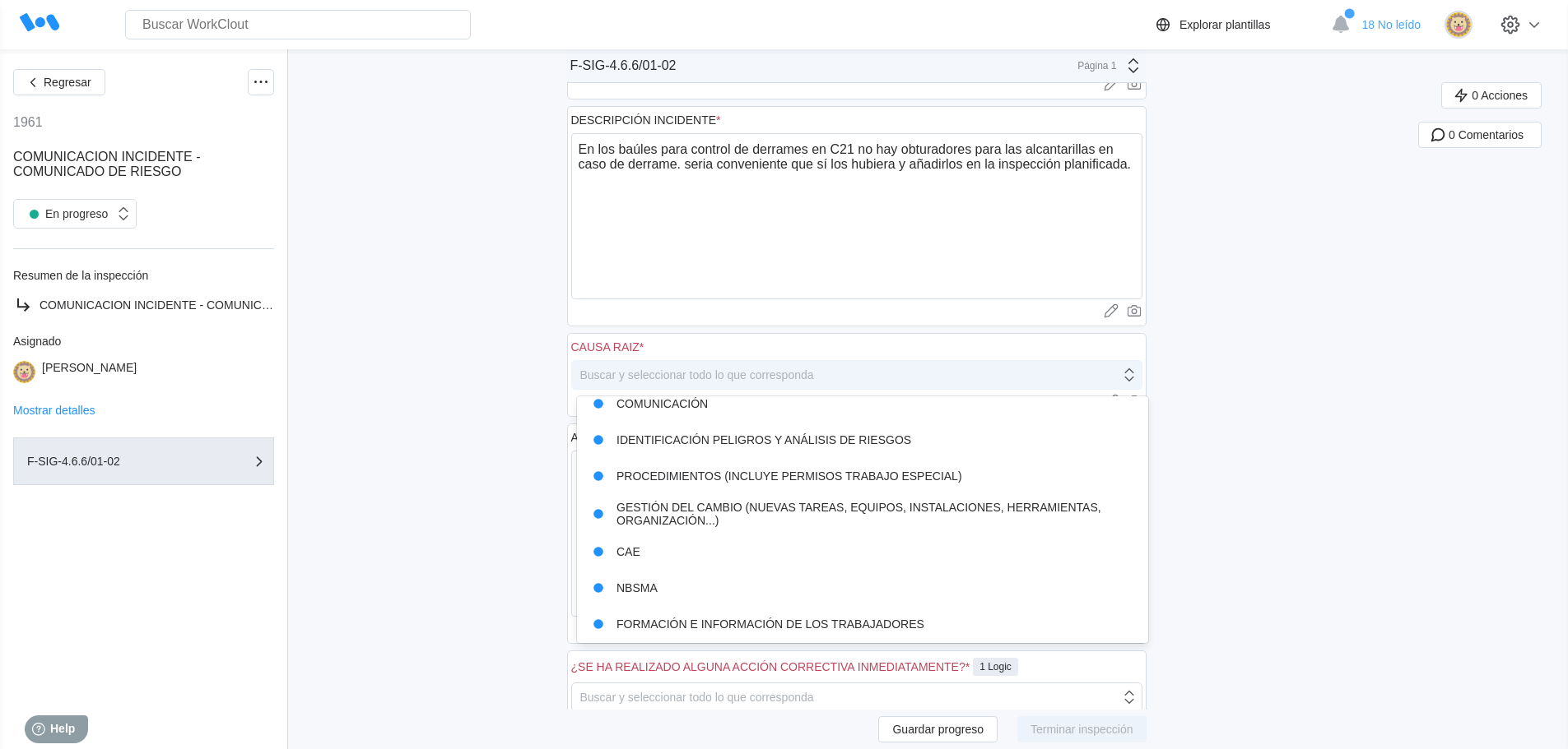
scroll to position [487, 0]
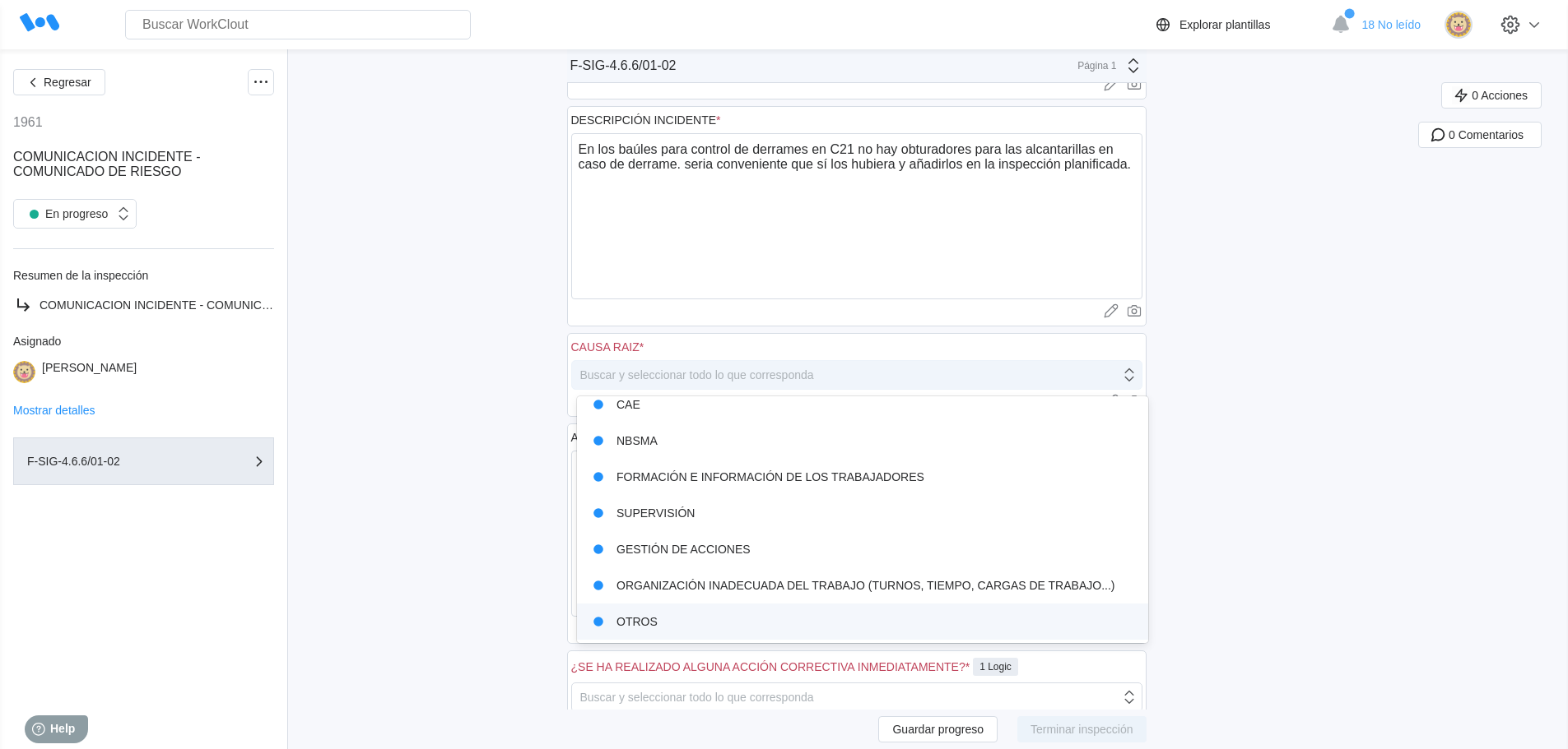
click at [647, 625] on div "OTROS" at bounding box center [863, 622] width 552 height 23
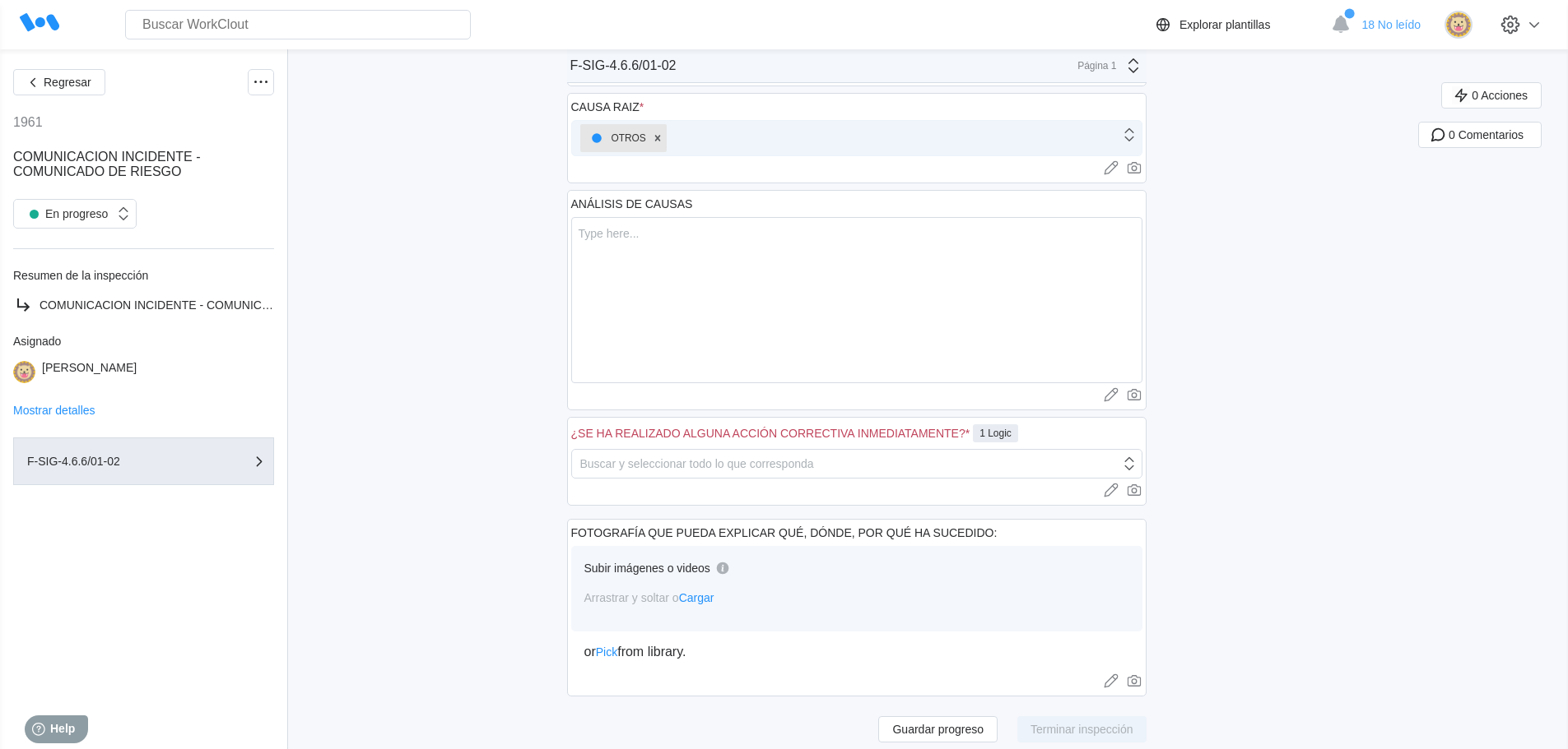
scroll to position [493, 0]
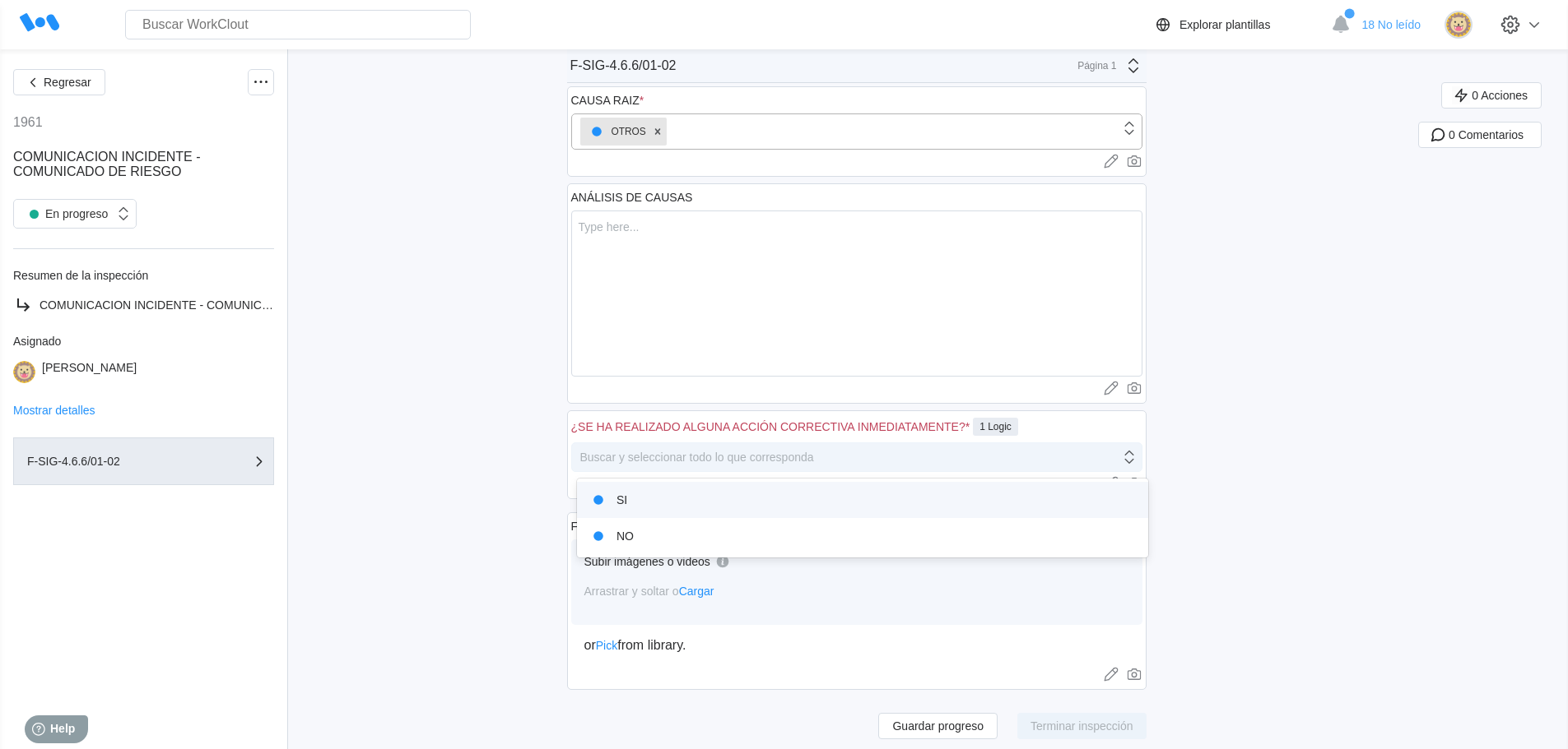
click at [1134, 459] on icon at bounding box center [1129, 457] width 18 height 18
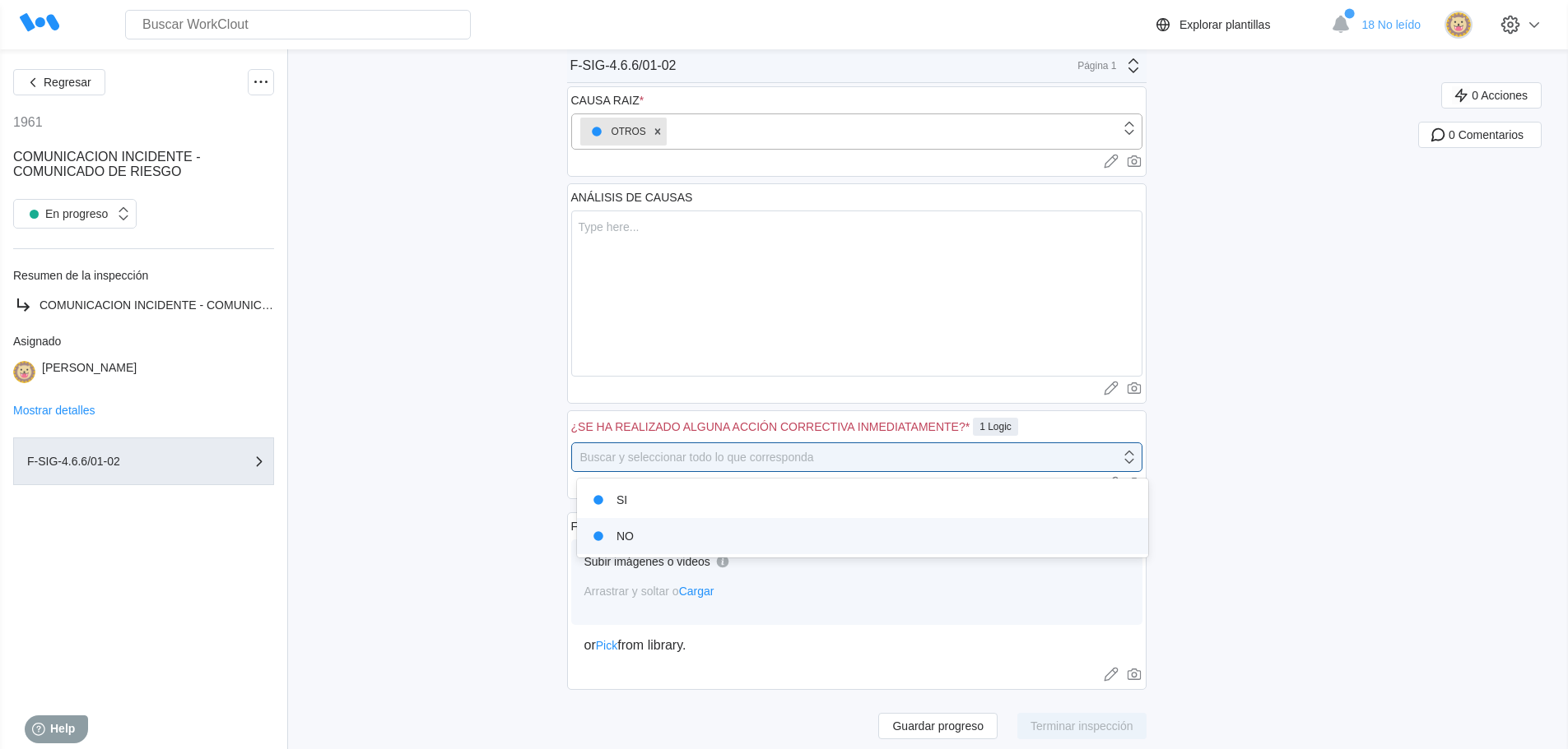
click at [744, 540] on div "NO" at bounding box center [863, 536] width 552 height 23
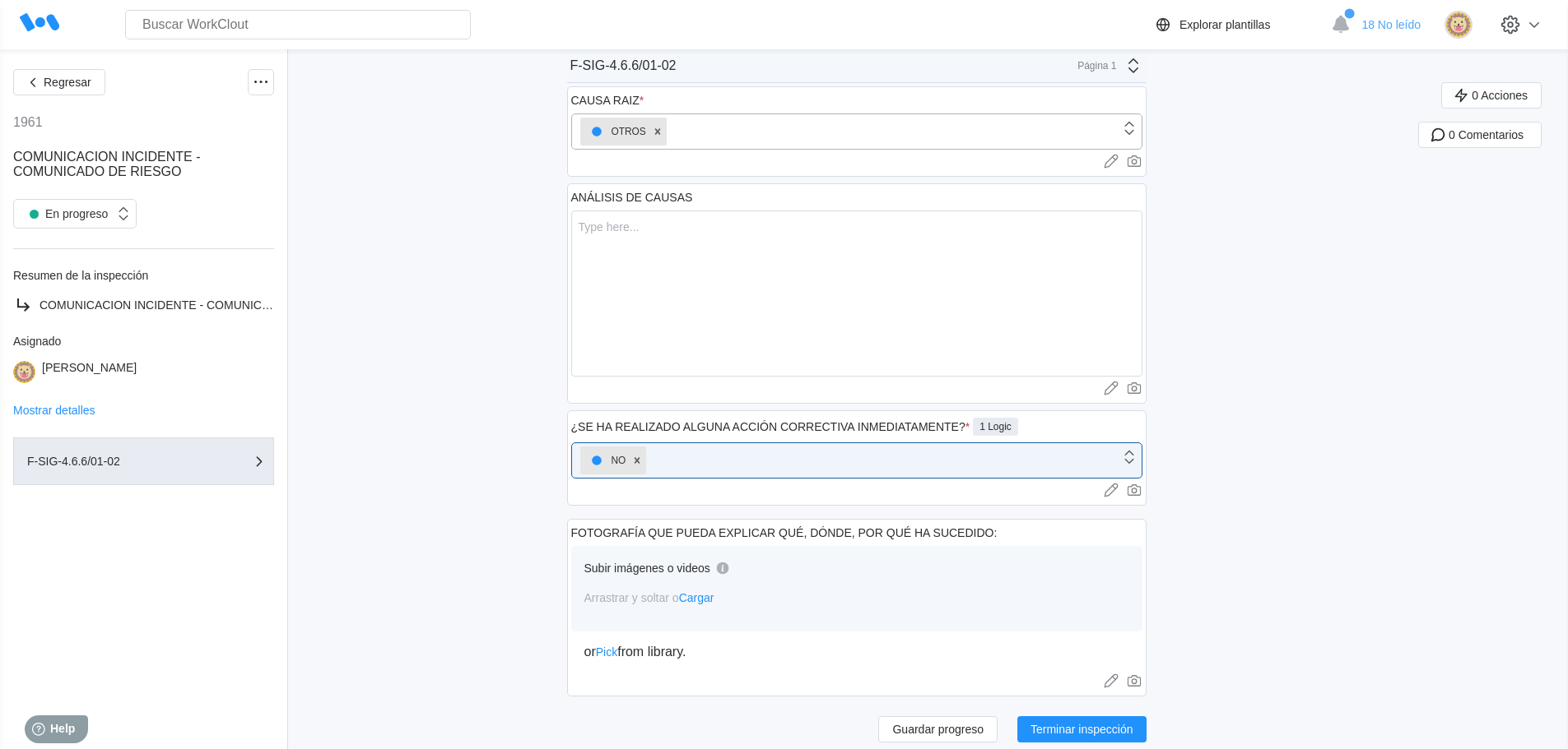
scroll to position [510, 0]
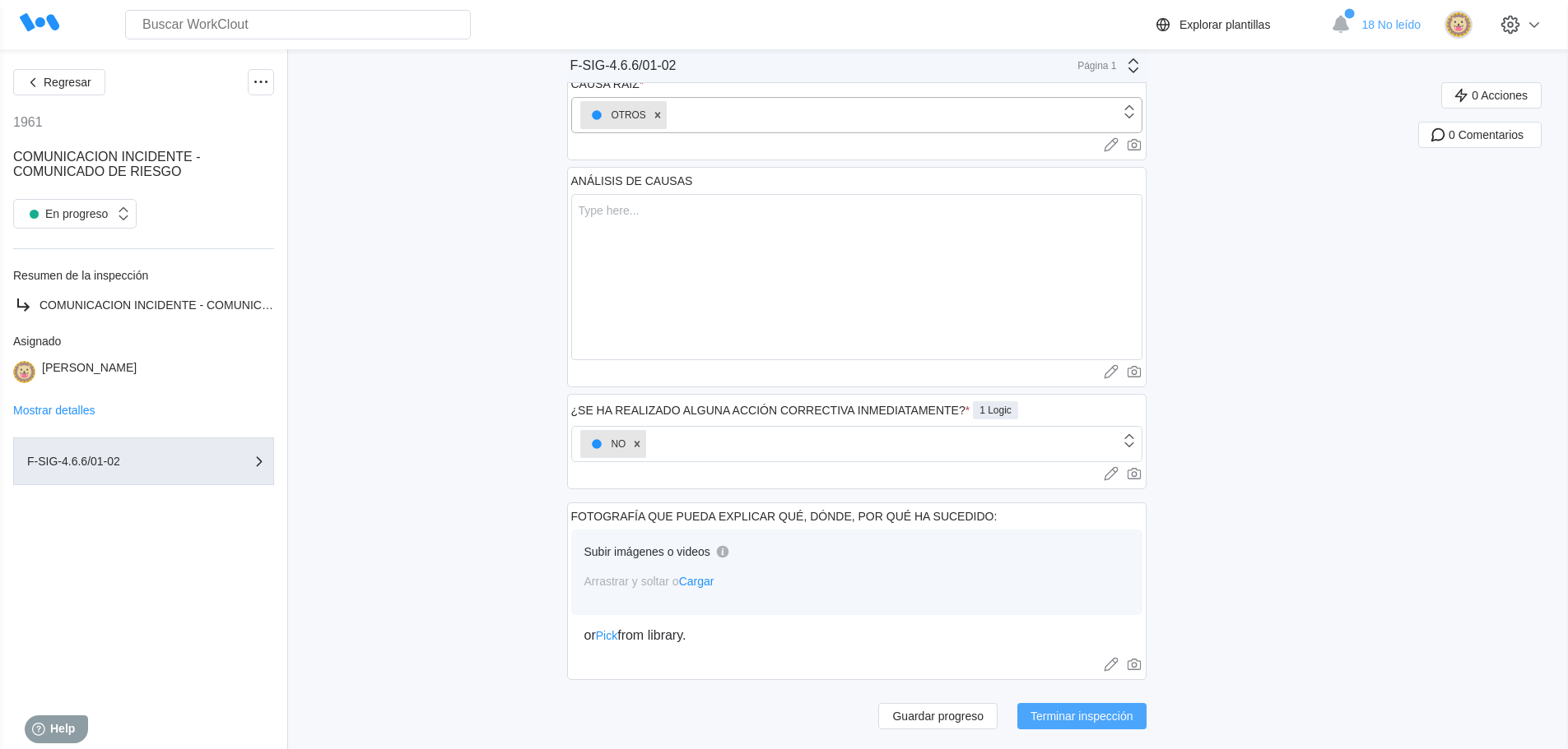
click at [1094, 717] on span "Terminar inspección" at bounding box center [1081, 716] width 103 height 11
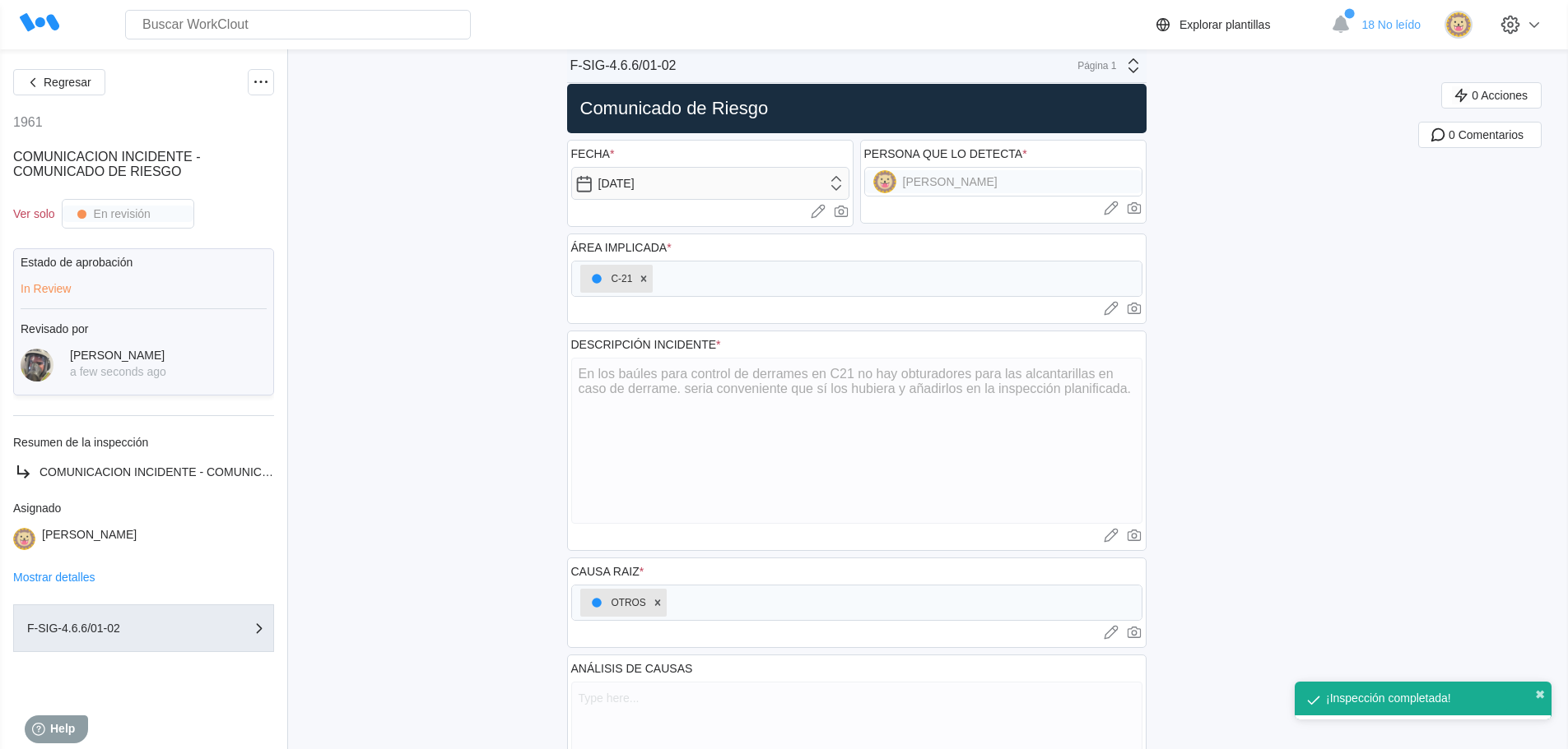
scroll to position [0, 0]
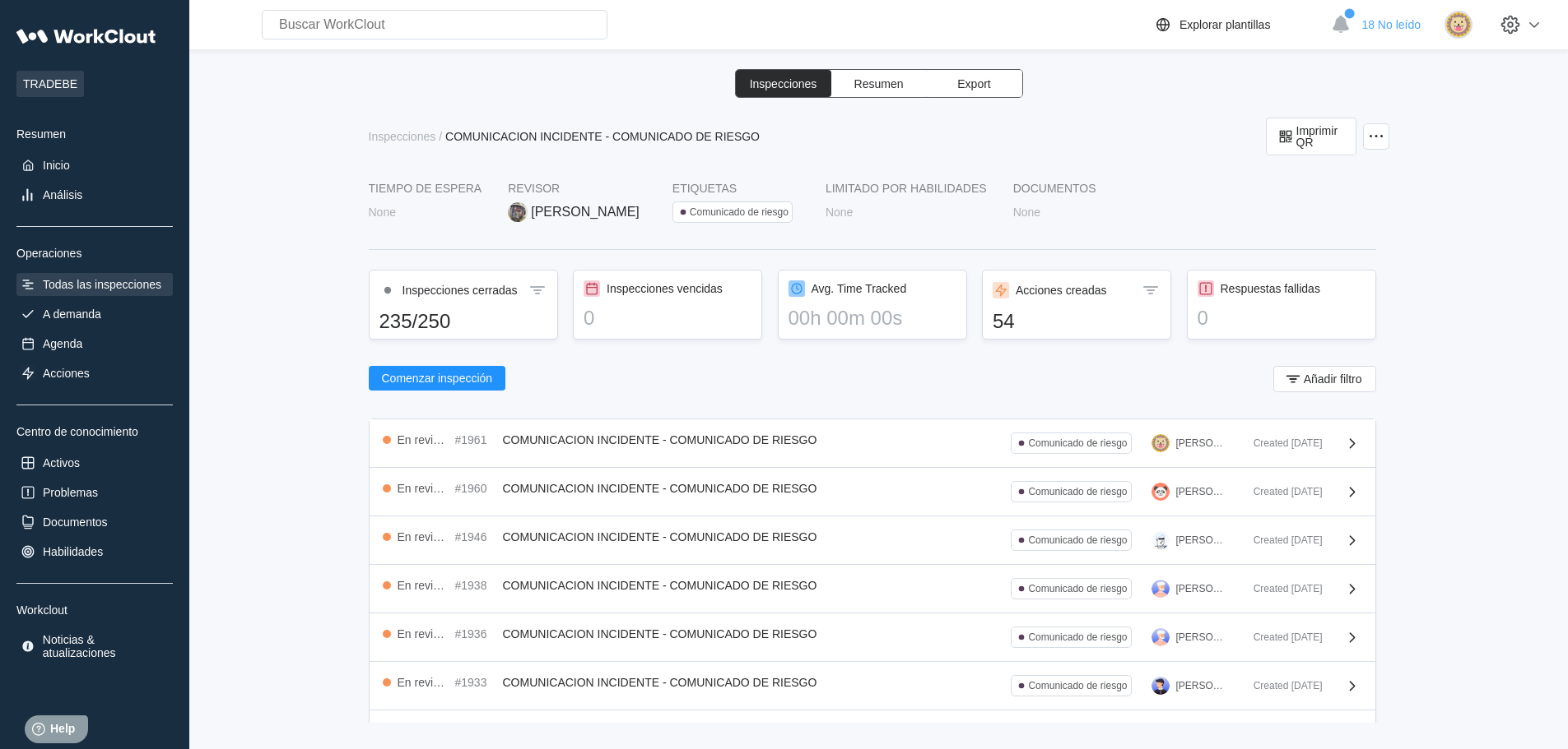
click at [102, 283] on div "Todas las inspecciones" at bounding box center [101, 284] width 119 height 13
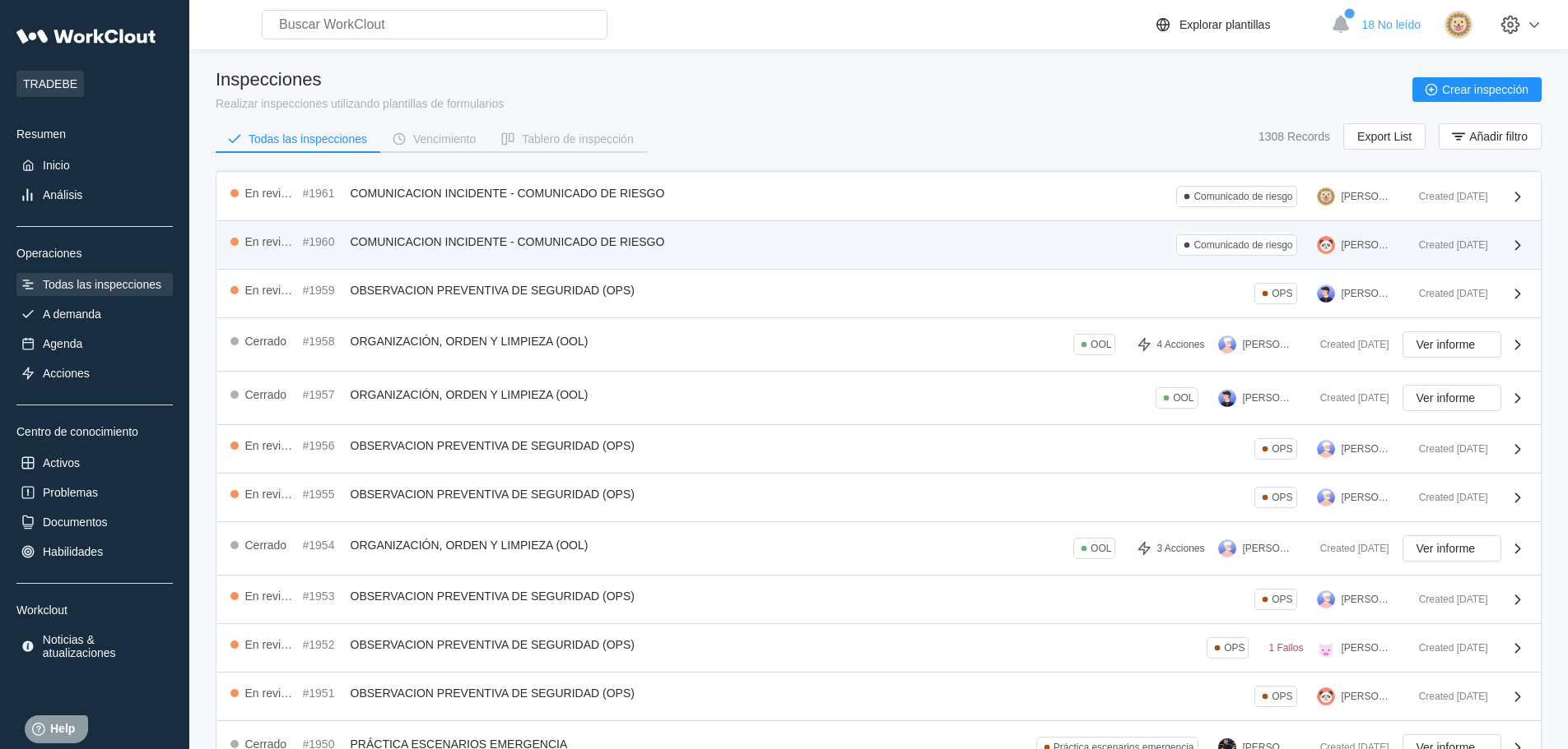
click at [448, 251] on div "En revisión #1960 COMUNICACION INCIDENTE - COMUNICADO DE RIESGO Comunicado de r…" at bounding box center [818, 244] width 1175 height 22
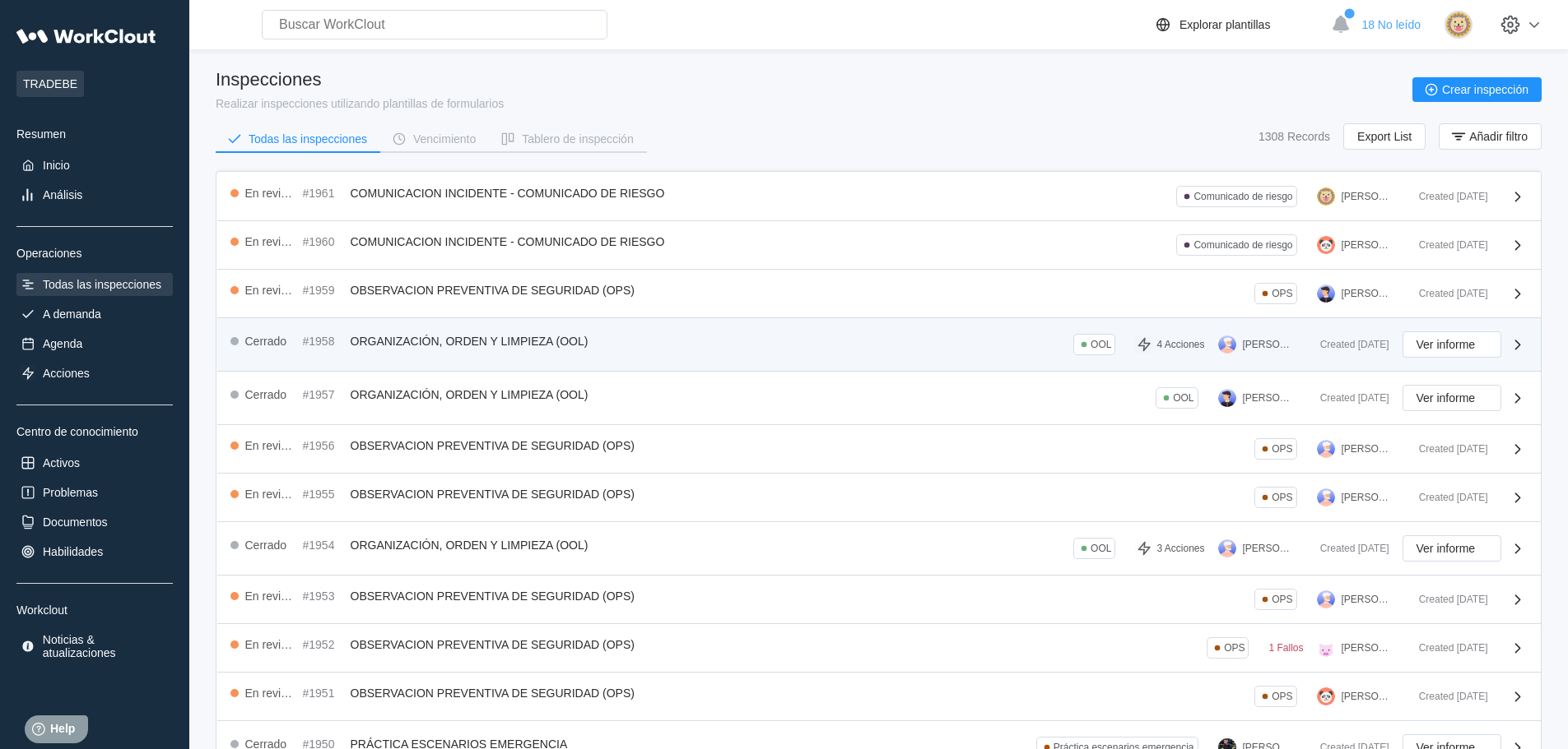
click at [1264, 341] on div "[PERSON_NAME]" at bounding box center [1268, 344] width 51 height 11
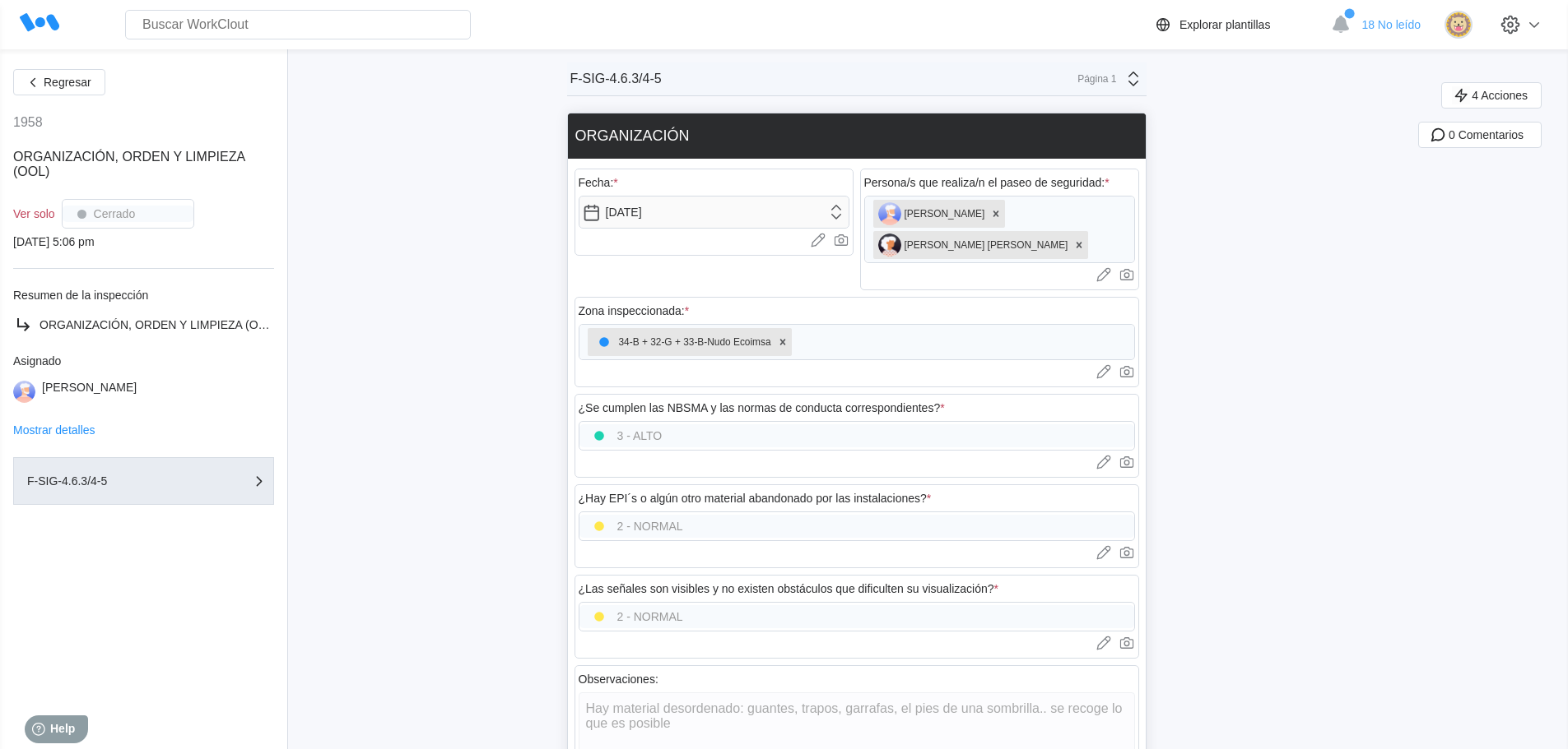
scroll to position [82, 0]
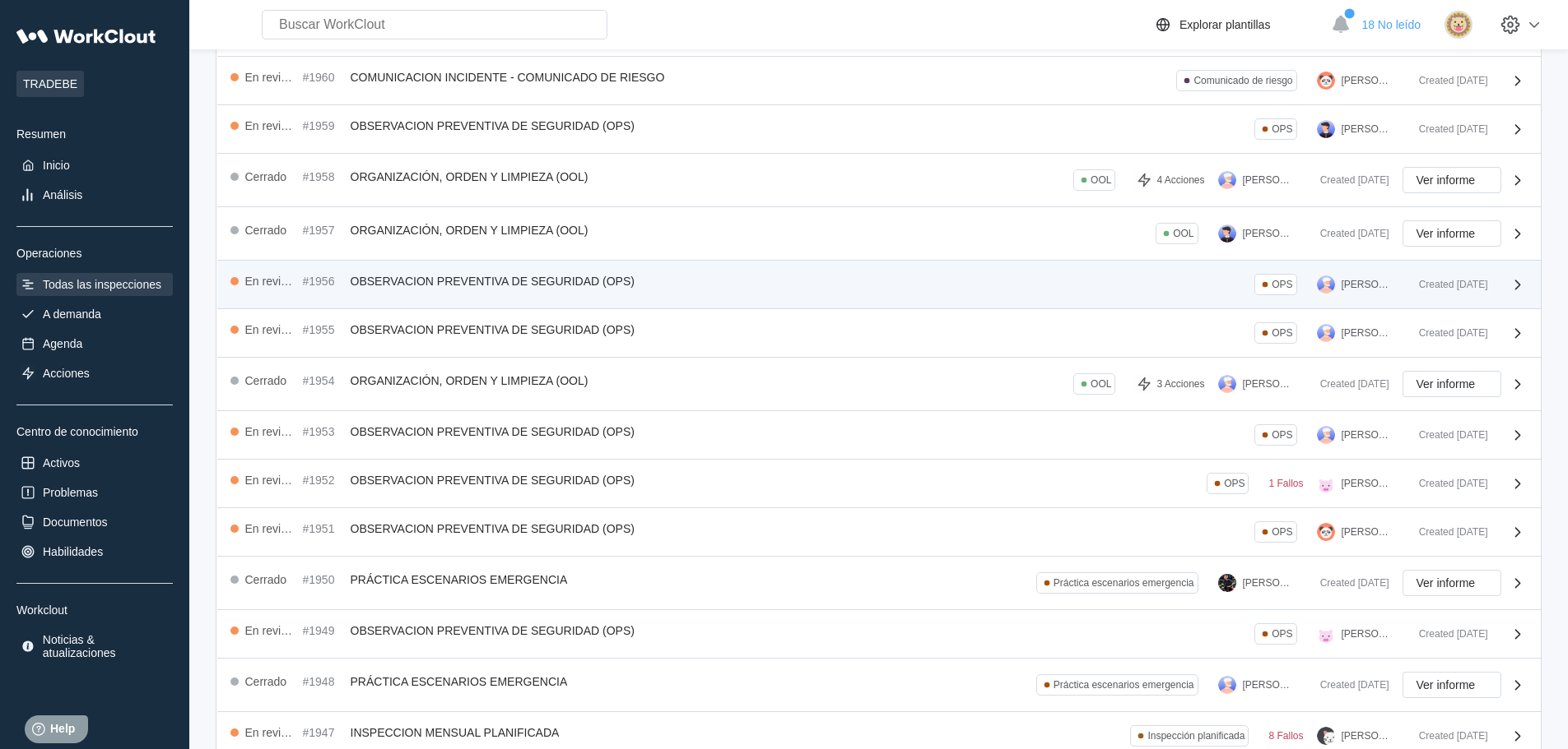
scroll to position [247, 0]
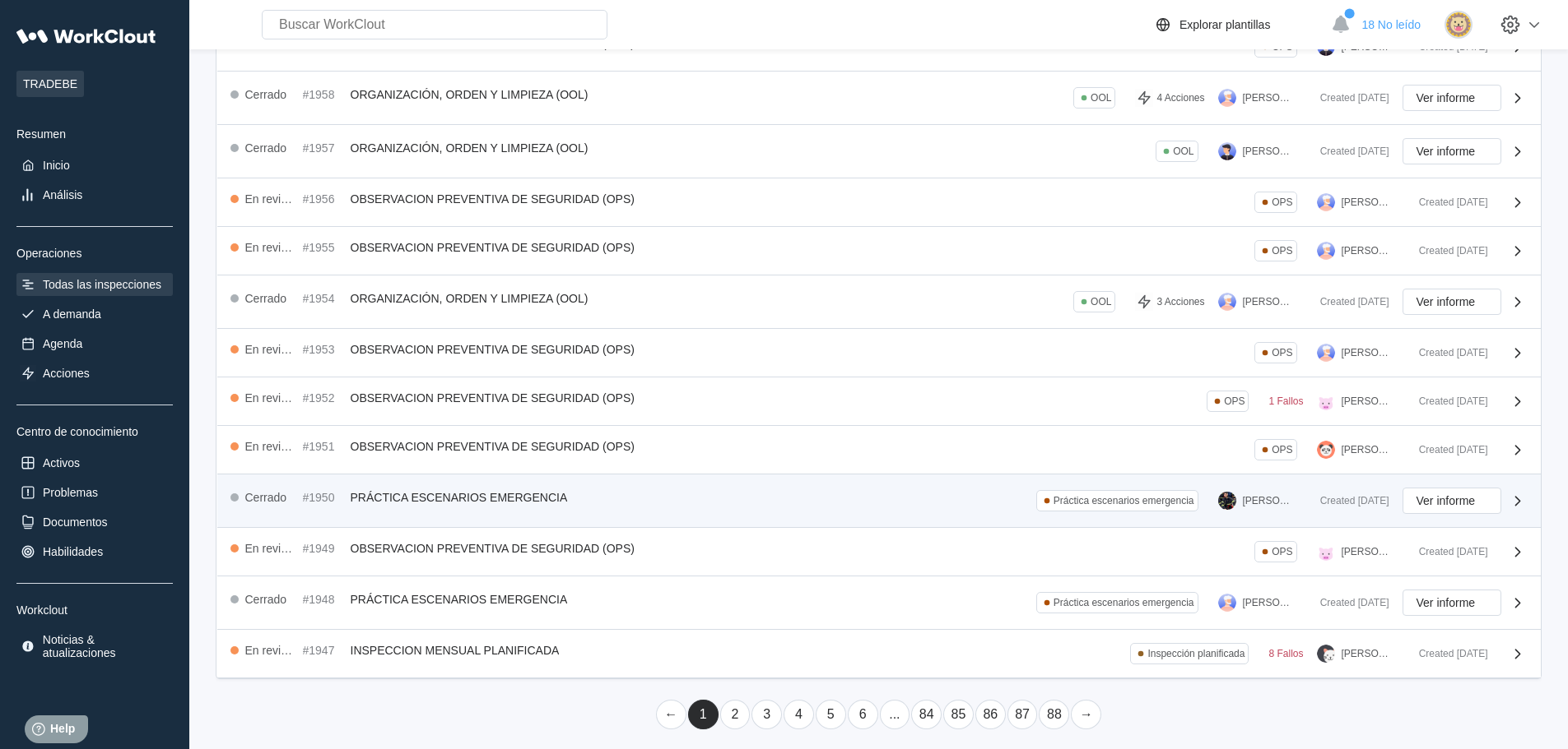
click at [1122, 497] on div "Práctica escenarios emergencia" at bounding box center [1124, 500] width 140 height 11
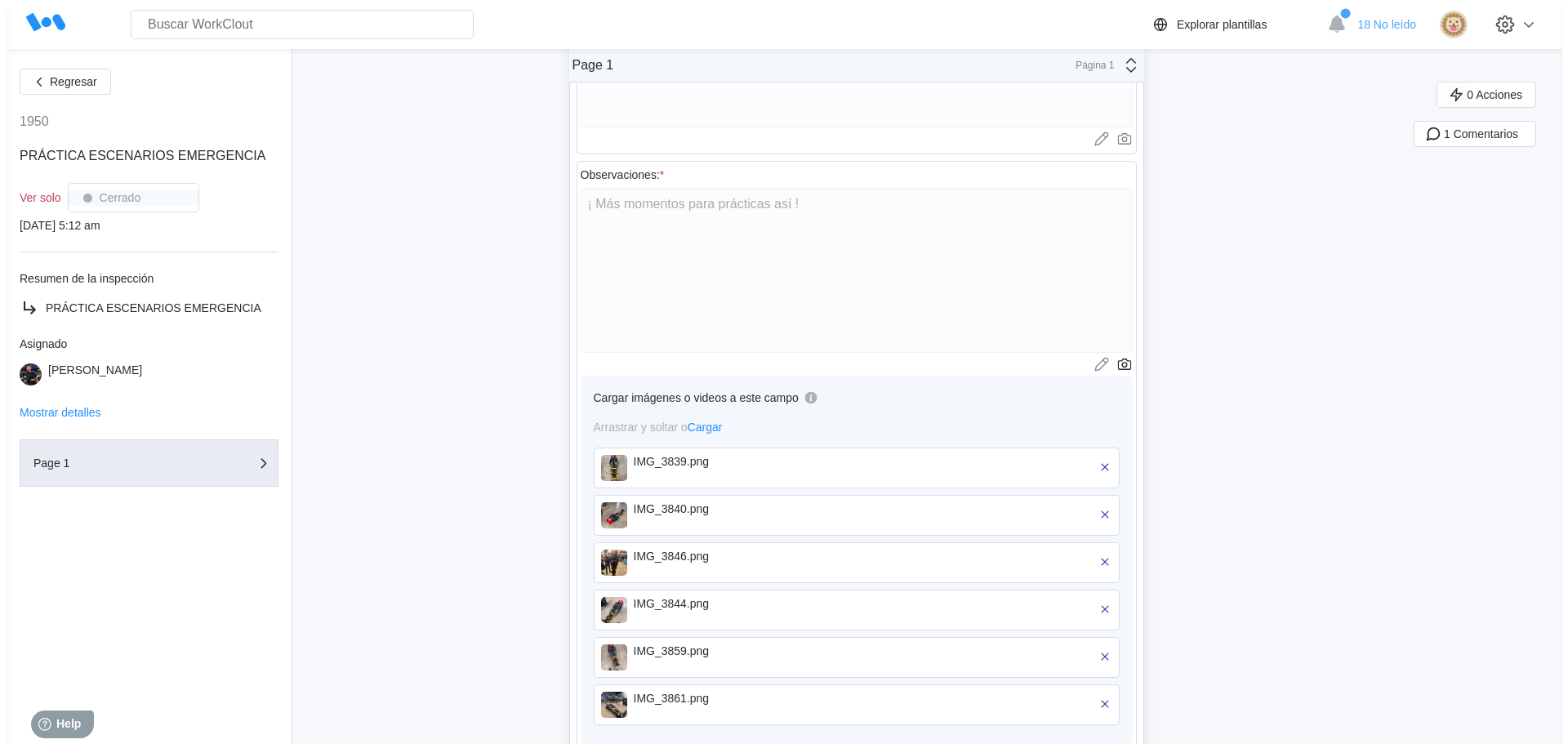
scroll to position [899, 0]
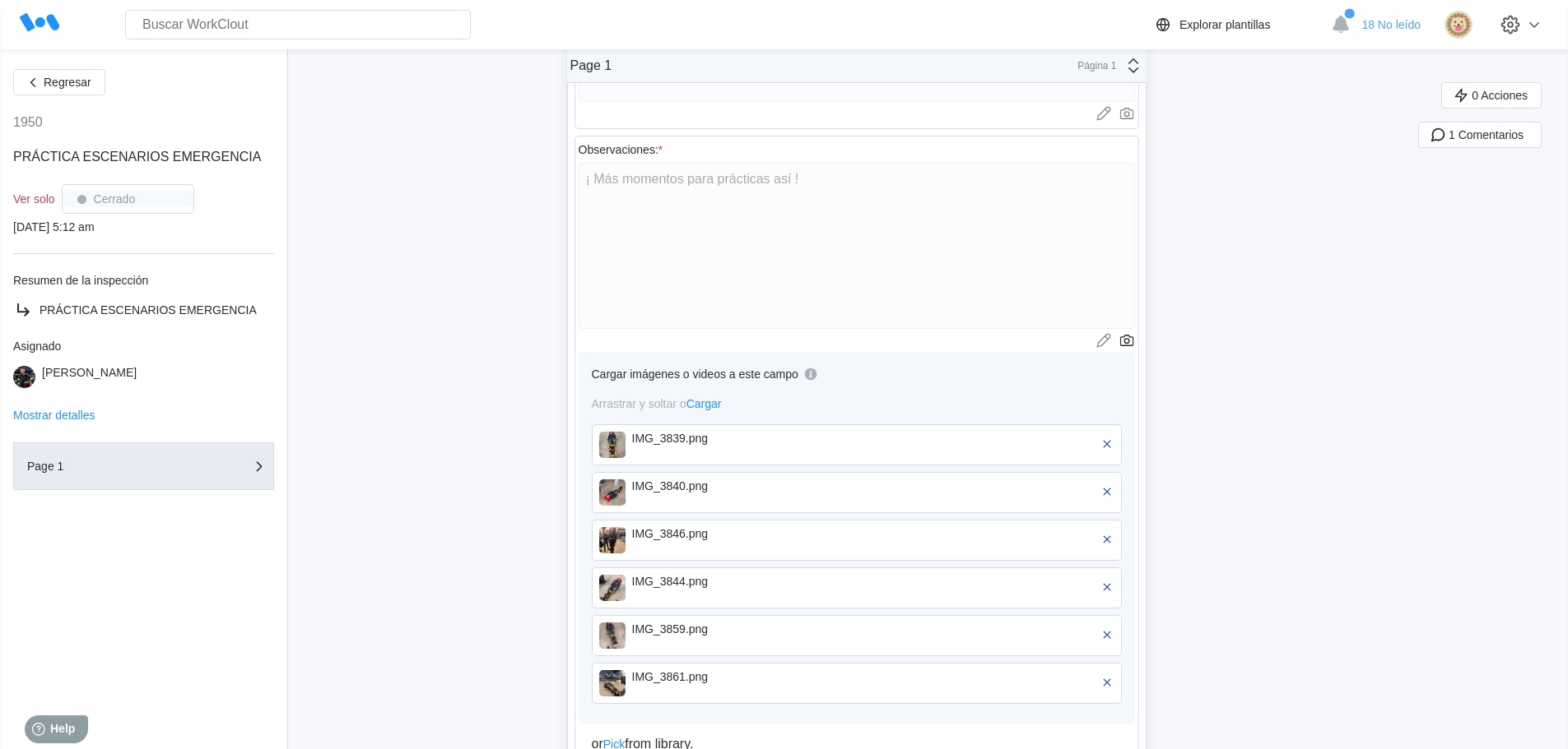
click at [646, 437] on div "IMG_3839.png" at bounding box center [727, 438] width 189 height 13
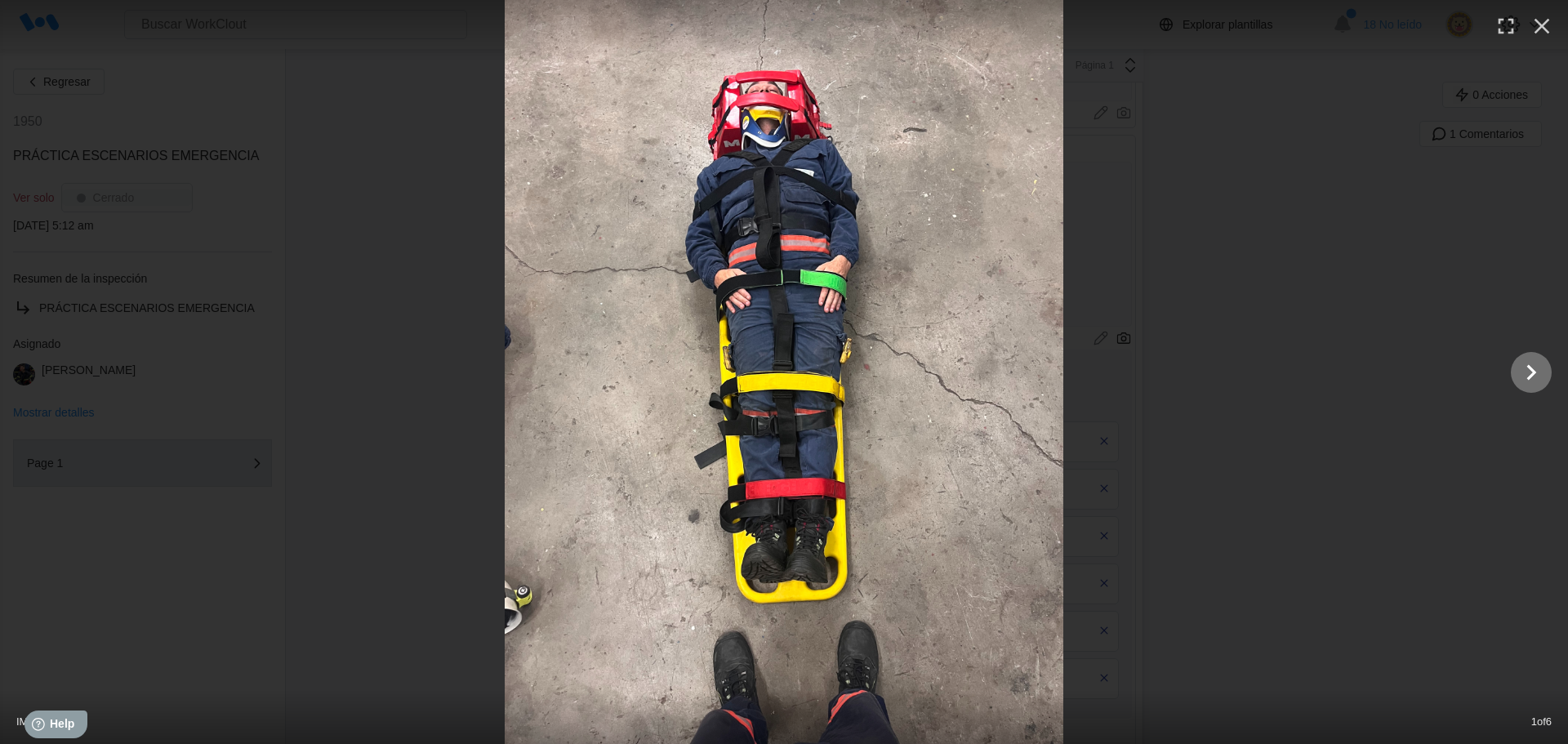
click at [1532, 367] on icon "Show slide 2 of 6" at bounding box center [1531, 373] width 31 height 40
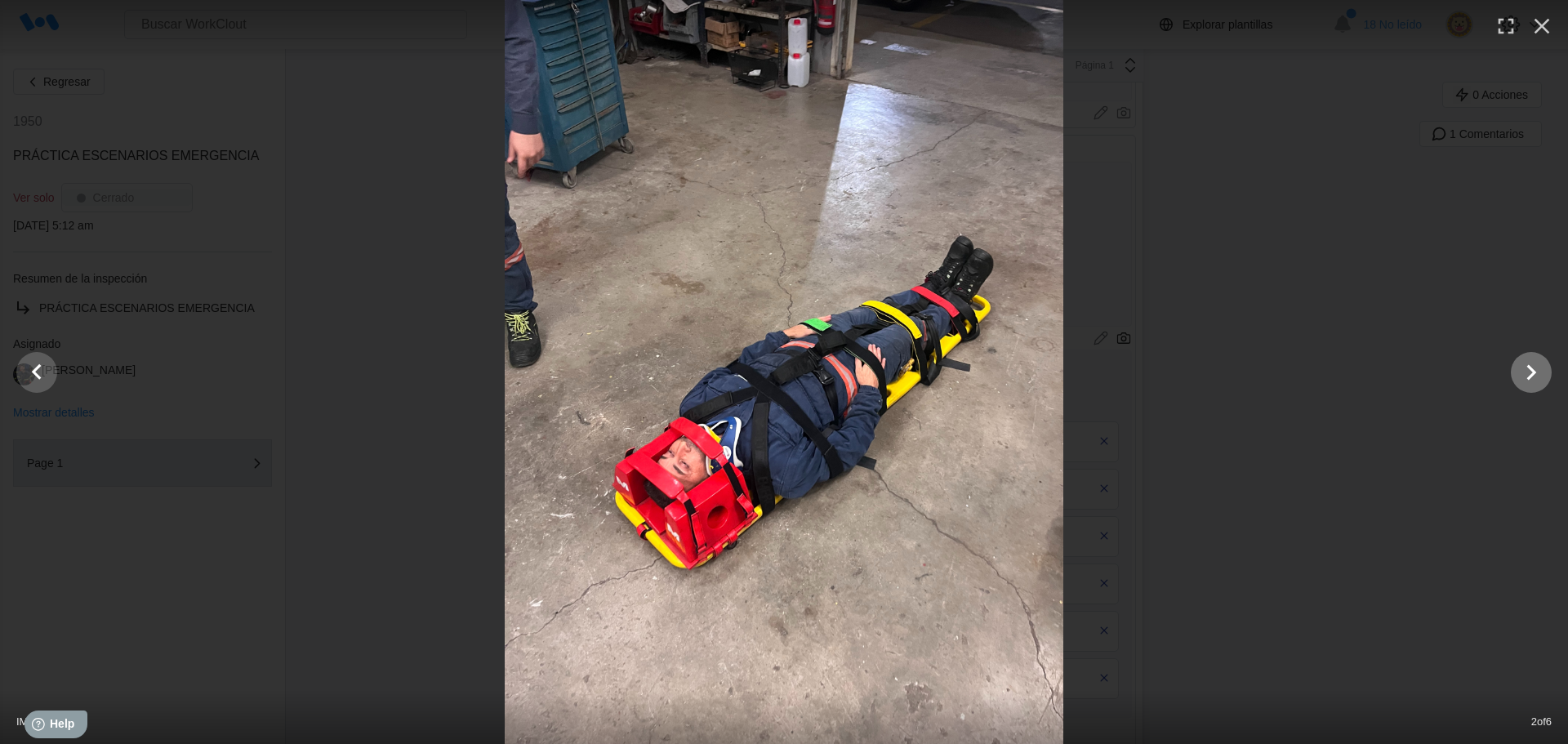
click at [1532, 367] on icon "Show slide 3 of 6" at bounding box center [1531, 373] width 31 height 40
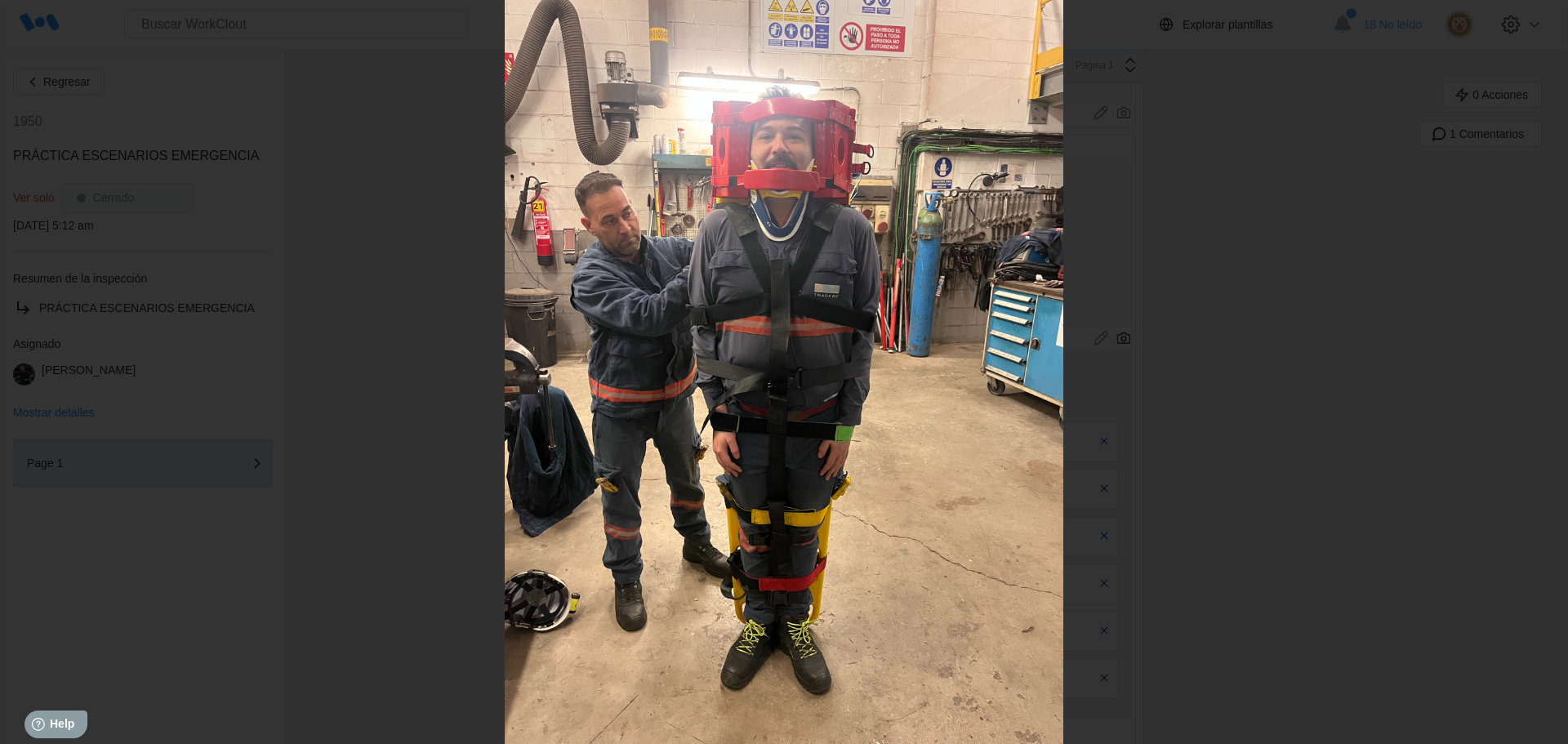
click at [1532, 367] on icon "Show slide 4 of 6" at bounding box center [1531, 373] width 31 height 40
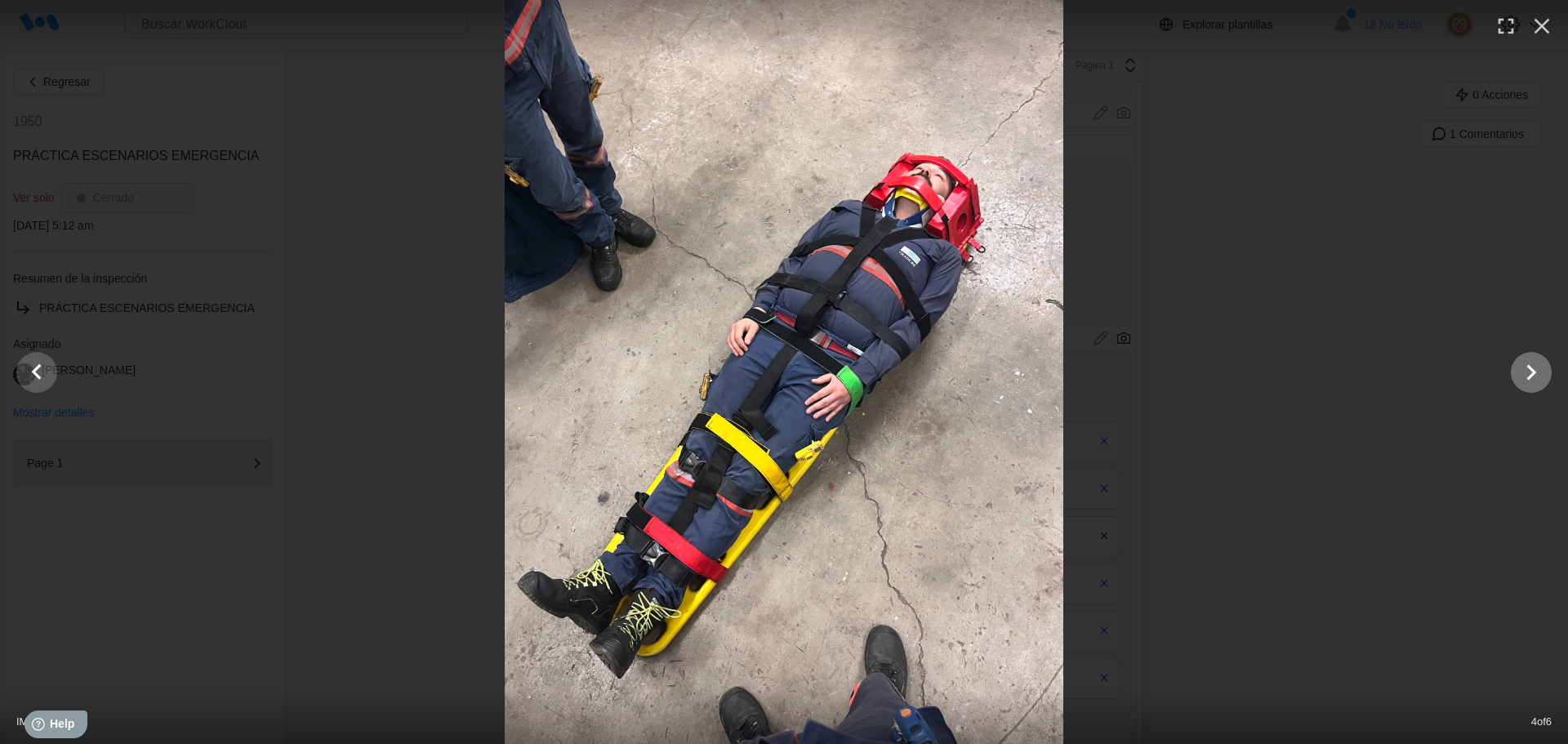
click at [1532, 367] on icon "Show slide 5 of 6" at bounding box center [1531, 373] width 31 height 40
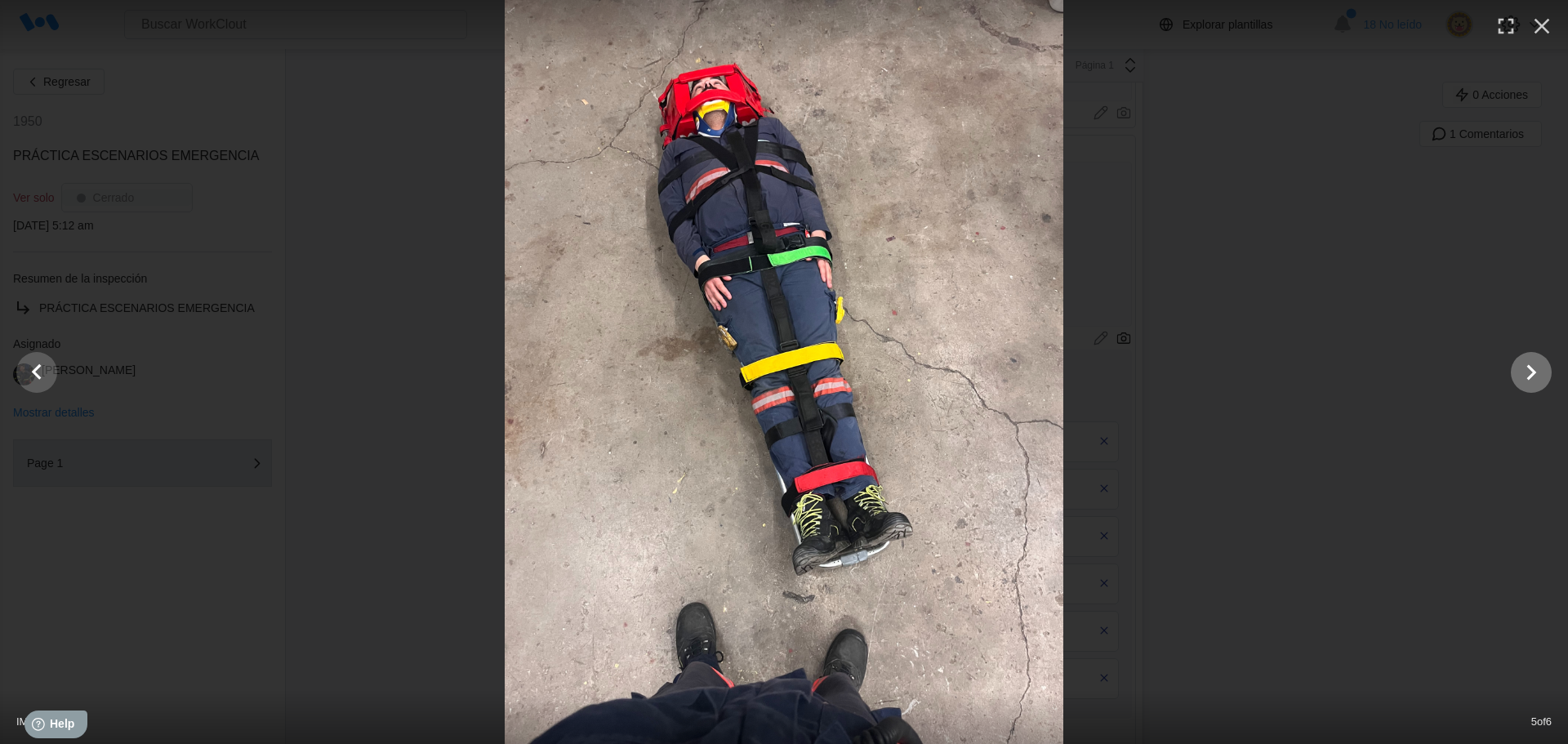
click at [1532, 367] on icon "Show slide 6 of 6" at bounding box center [1531, 373] width 31 height 40
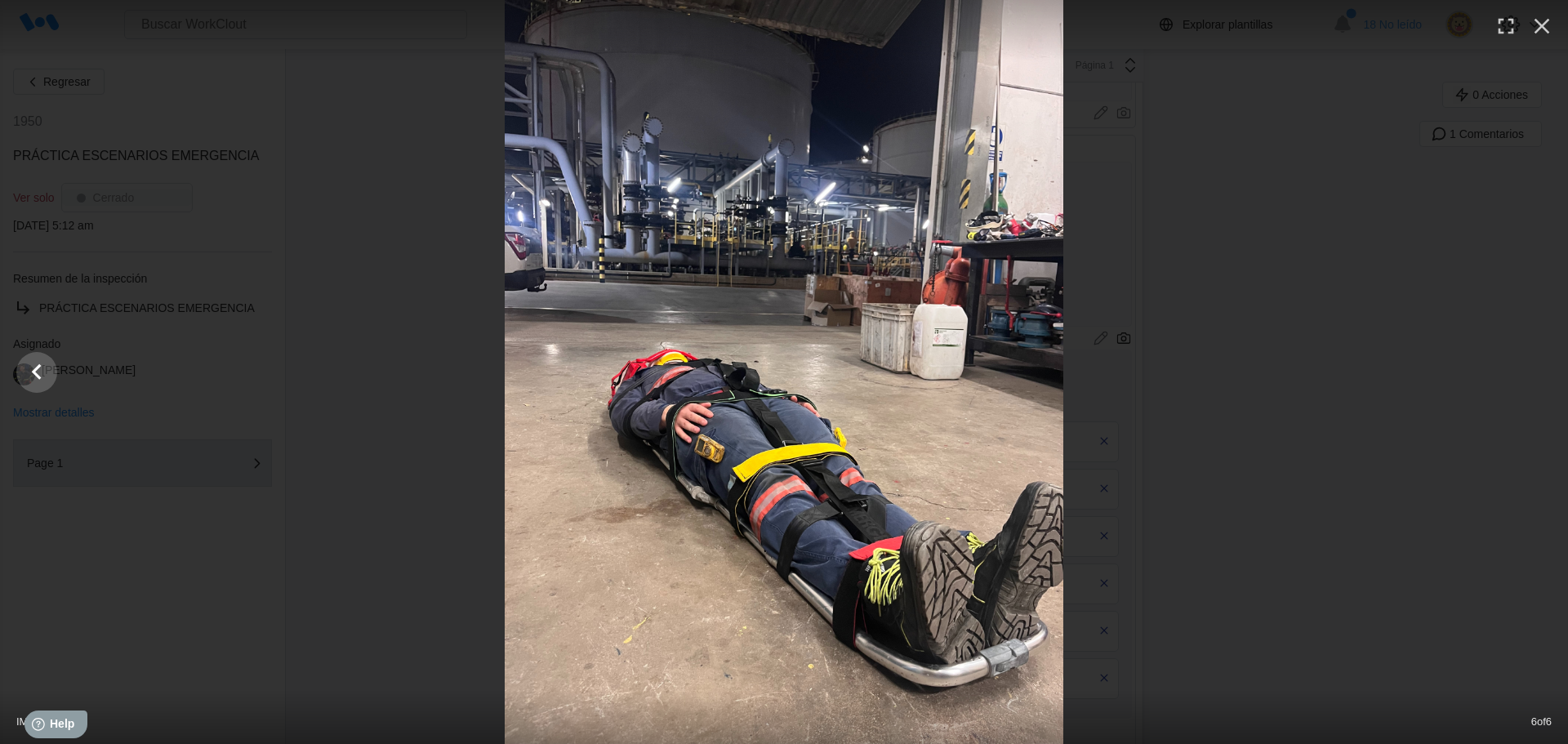
click at [1532, 367] on div at bounding box center [784, 372] width 1568 height 744
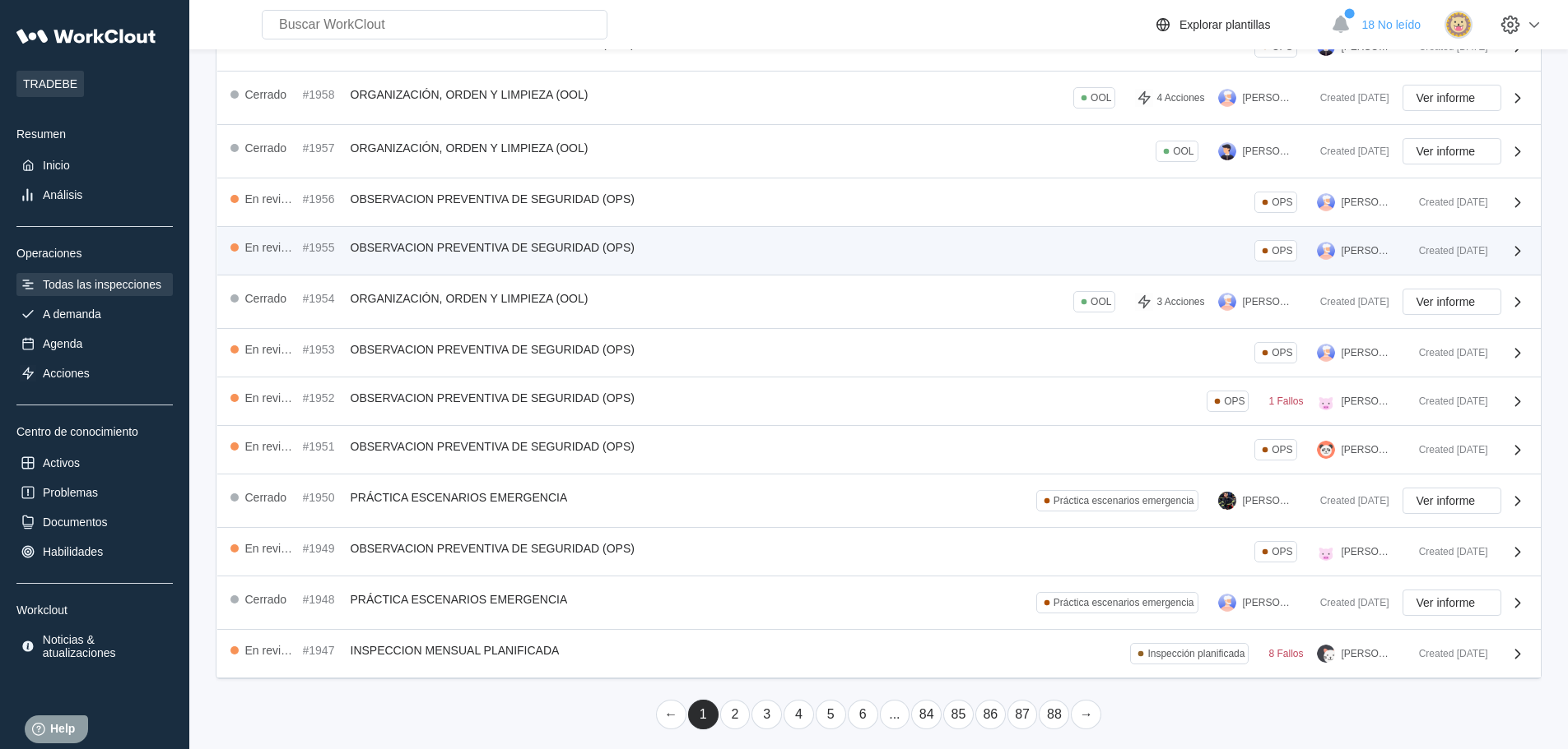
scroll to position [254, 0]
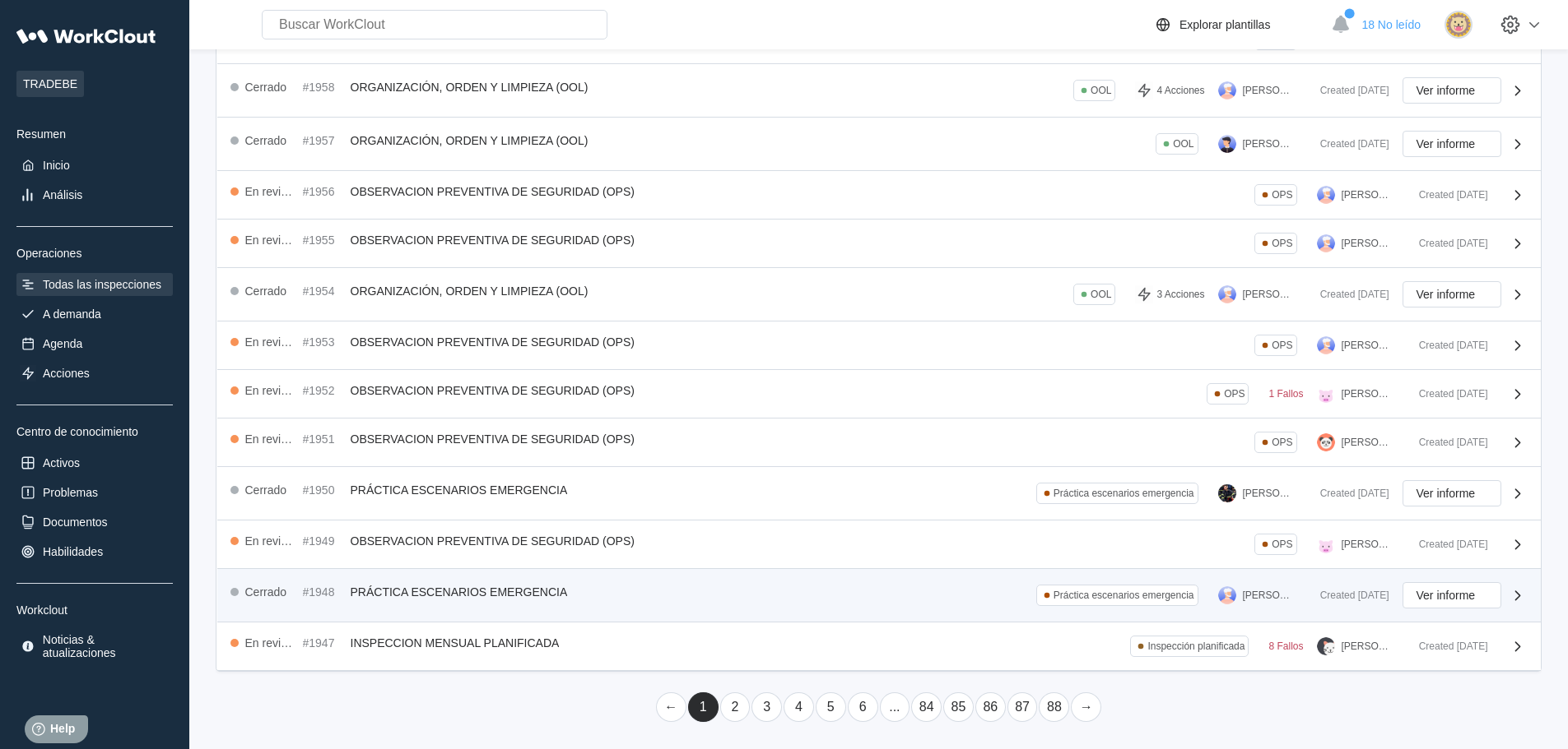
click at [1153, 593] on div "Práctica escenarios emergencia" at bounding box center [1124, 595] width 140 height 11
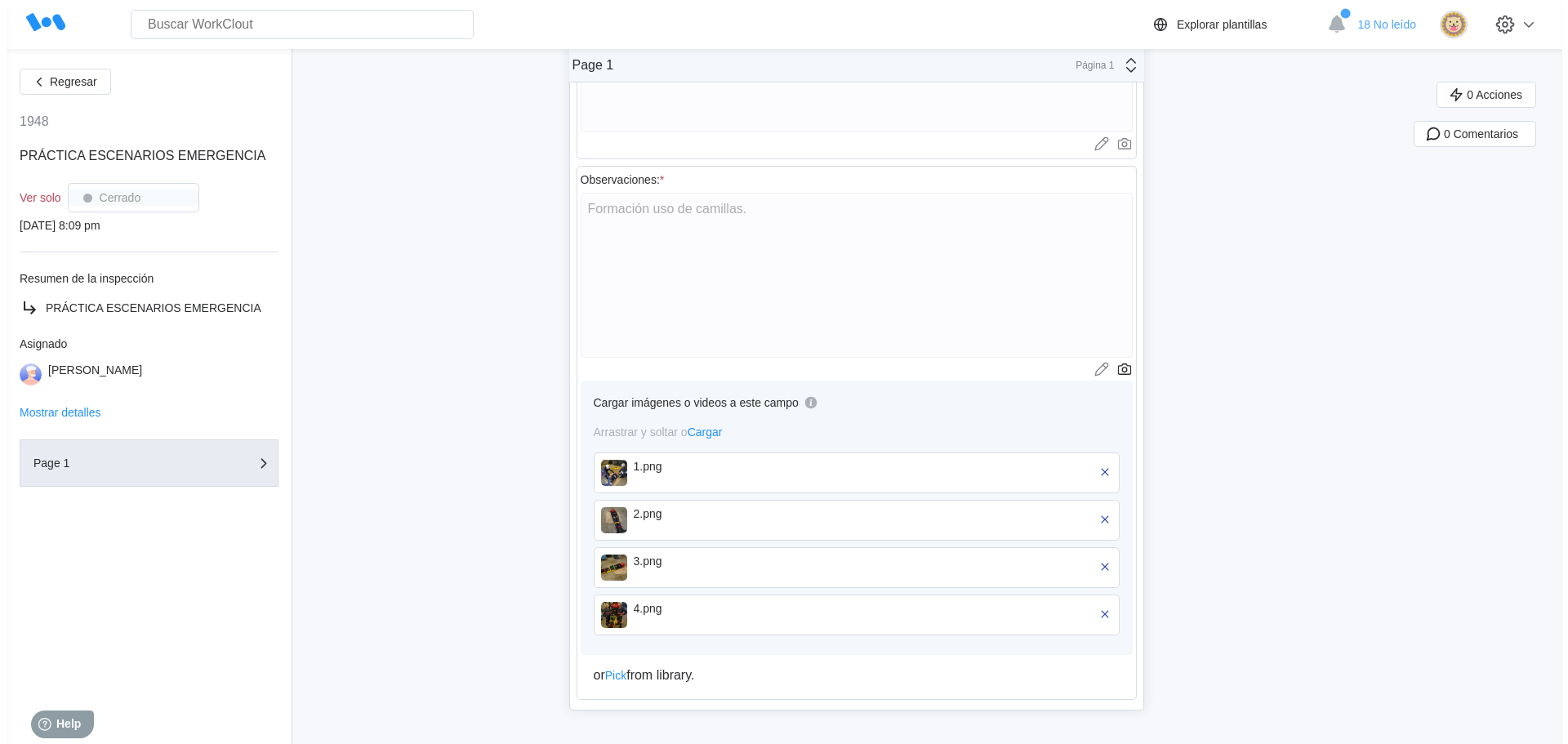
scroll to position [902, 0]
click at [620, 480] on img at bounding box center [608, 470] width 26 height 26
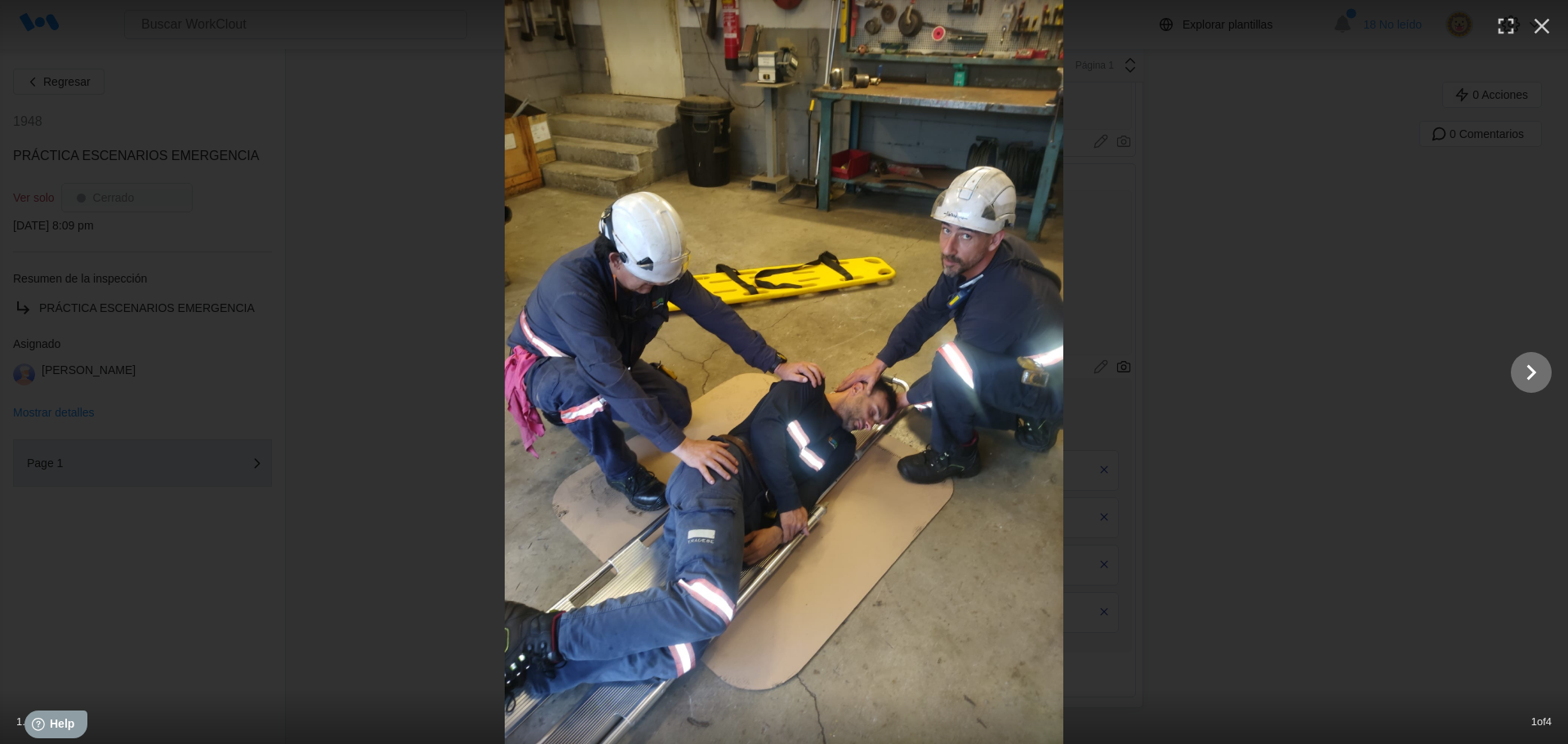
click at [1534, 373] on icon "Show slide 2 of 4" at bounding box center [1532, 372] width 9 height 16
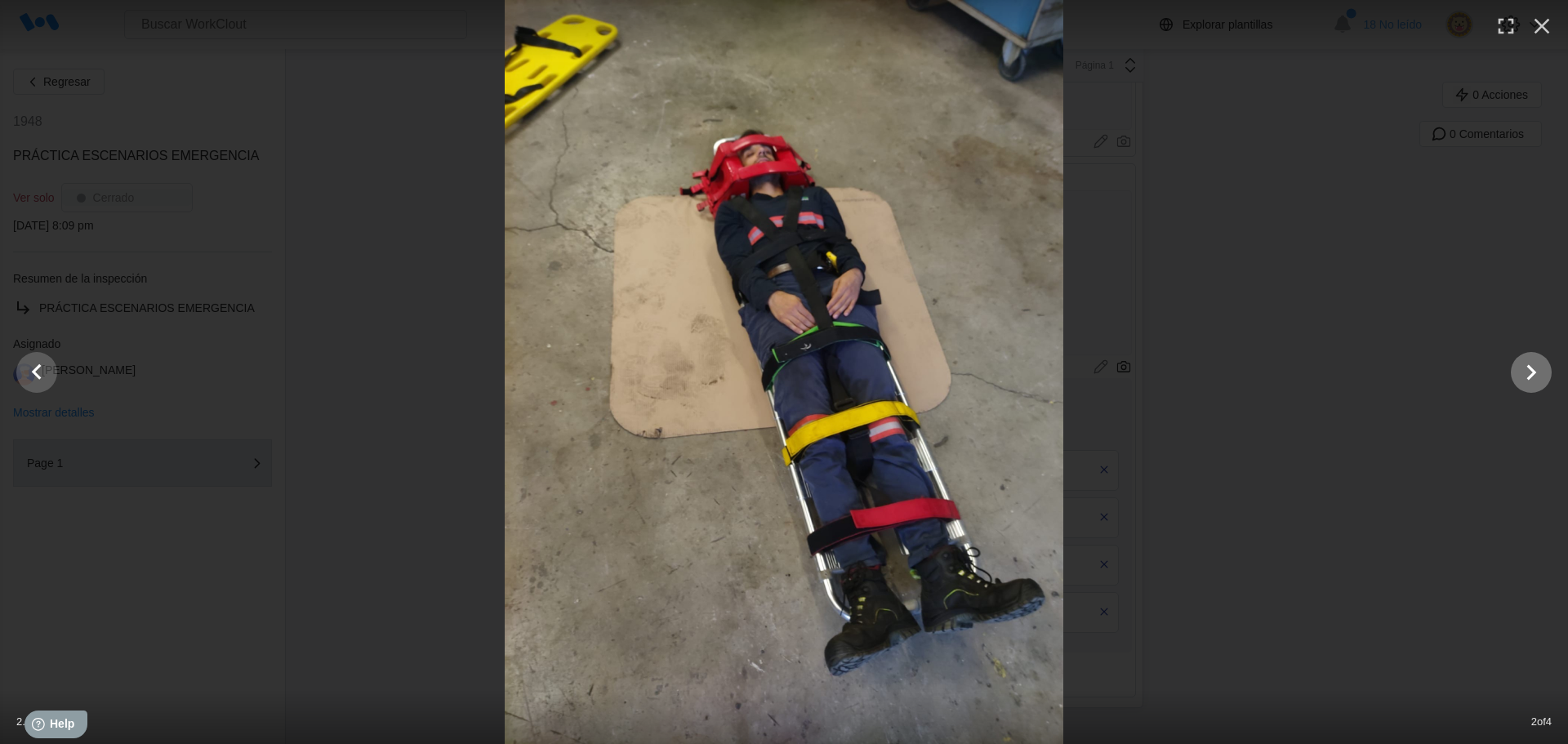
click at [1534, 373] on icon "Show slide 3 of 4" at bounding box center [1532, 372] width 9 height 16
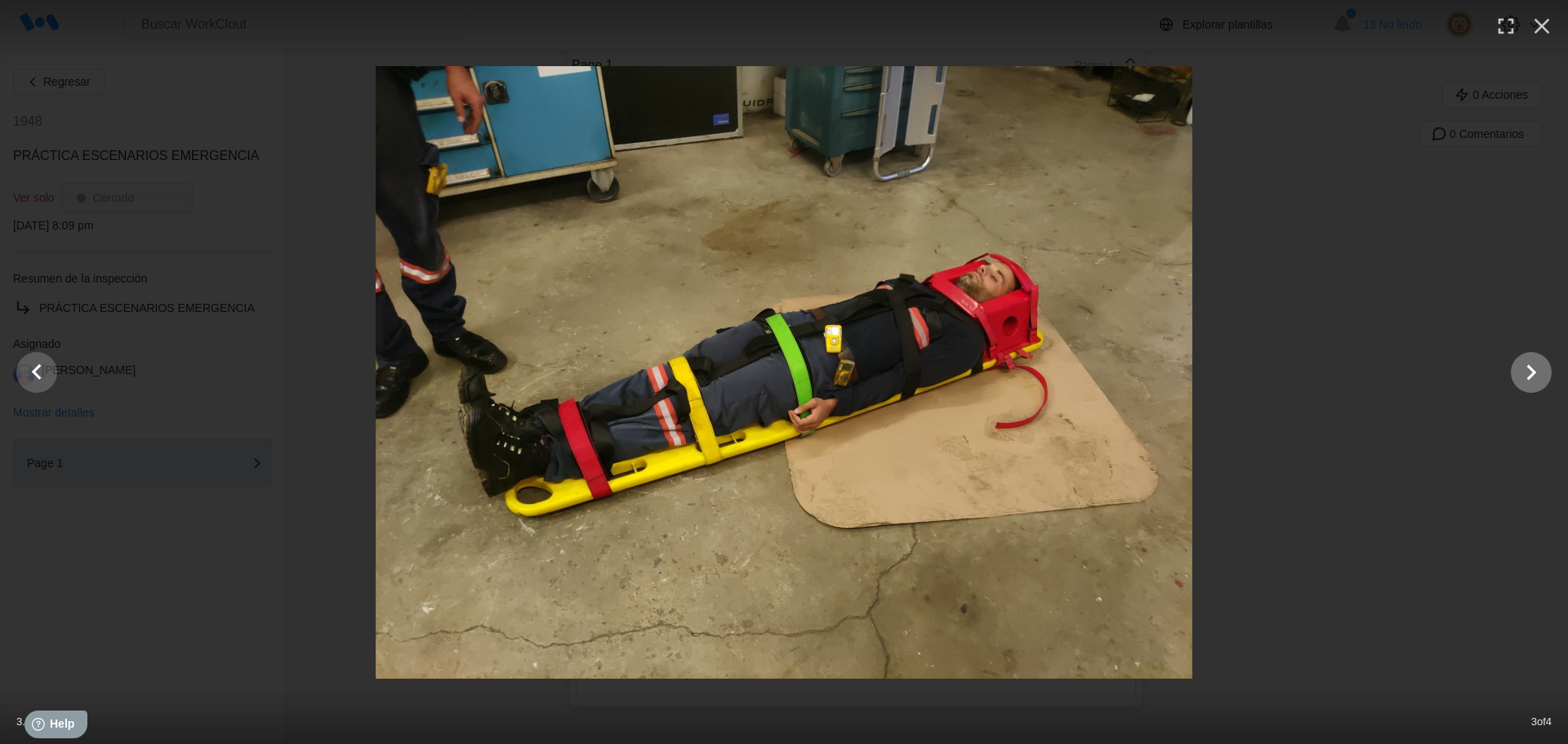
click at [1534, 373] on icon "Show slide 4 of 4" at bounding box center [1532, 372] width 9 height 16
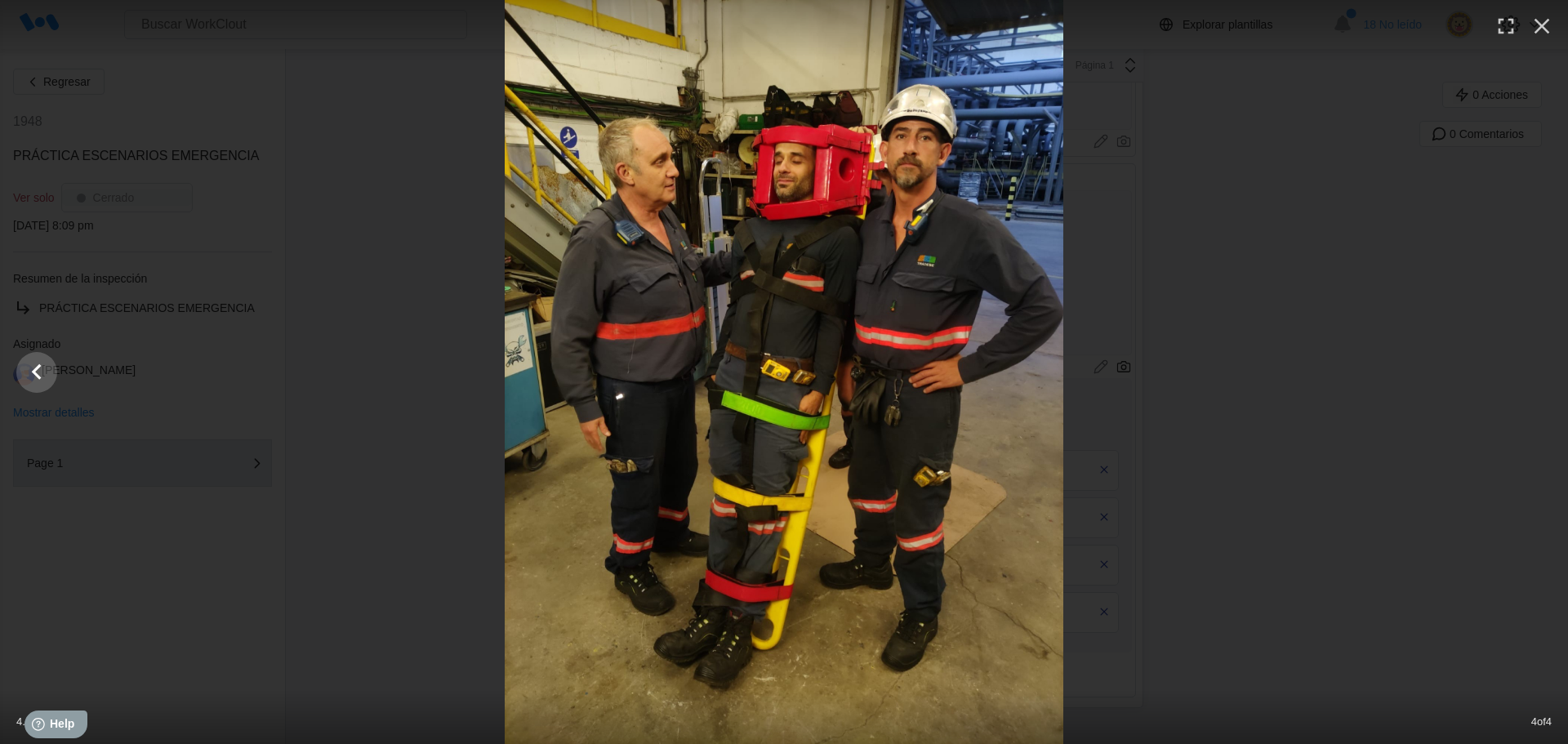
click at [1534, 373] on div at bounding box center [784, 372] width 1568 height 744
